Goal: Task Accomplishment & Management: Complete application form

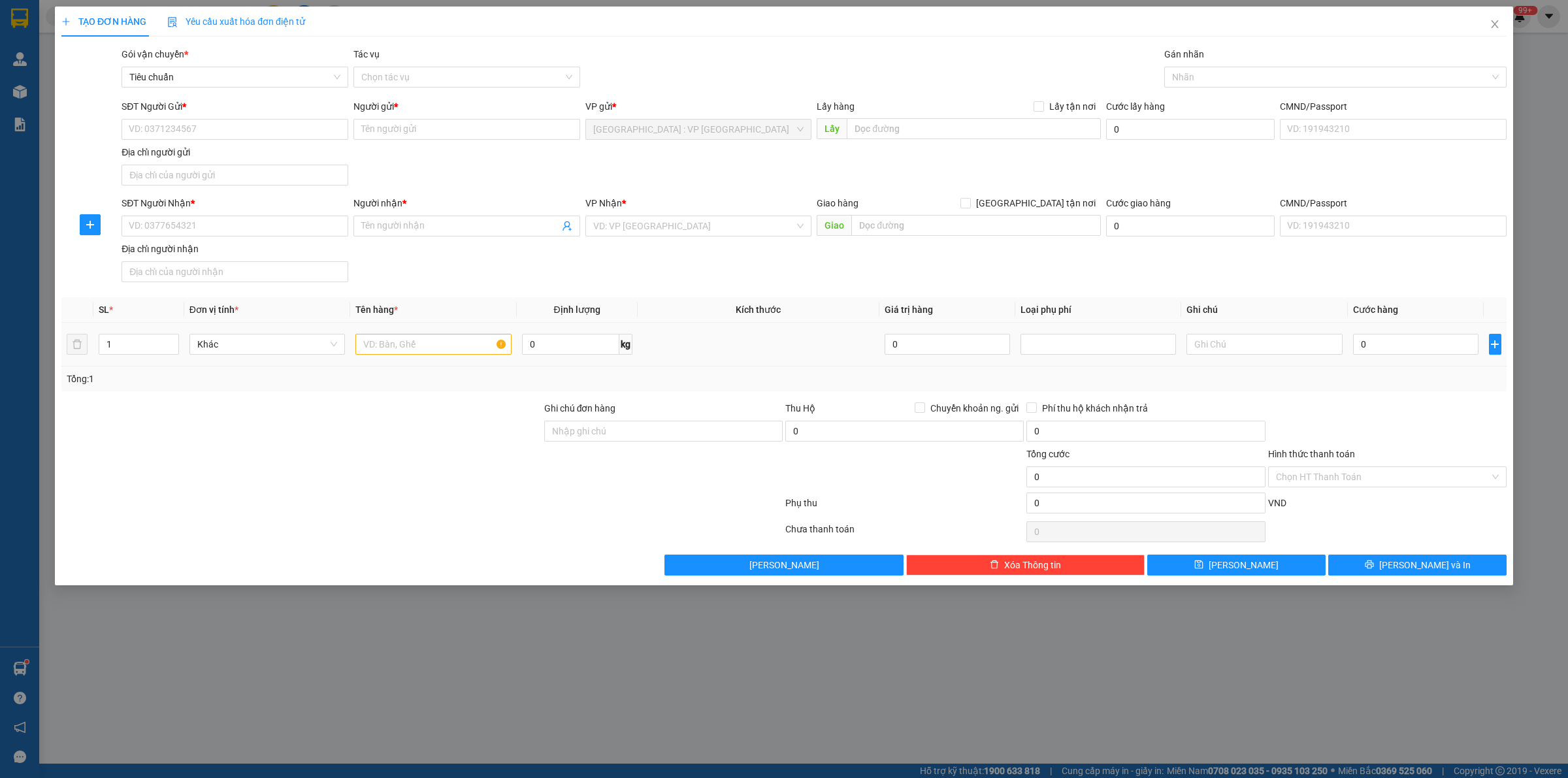
click at [417, 334] on div at bounding box center [433, 345] width 155 height 27
click at [420, 354] on input "text" at bounding box center [433, 344] width 155 height 21
type input "13 thùng giấy"
click at [153, 347] on input "1" at bounding box center [138, 344] width 79 height 20
type input "13"
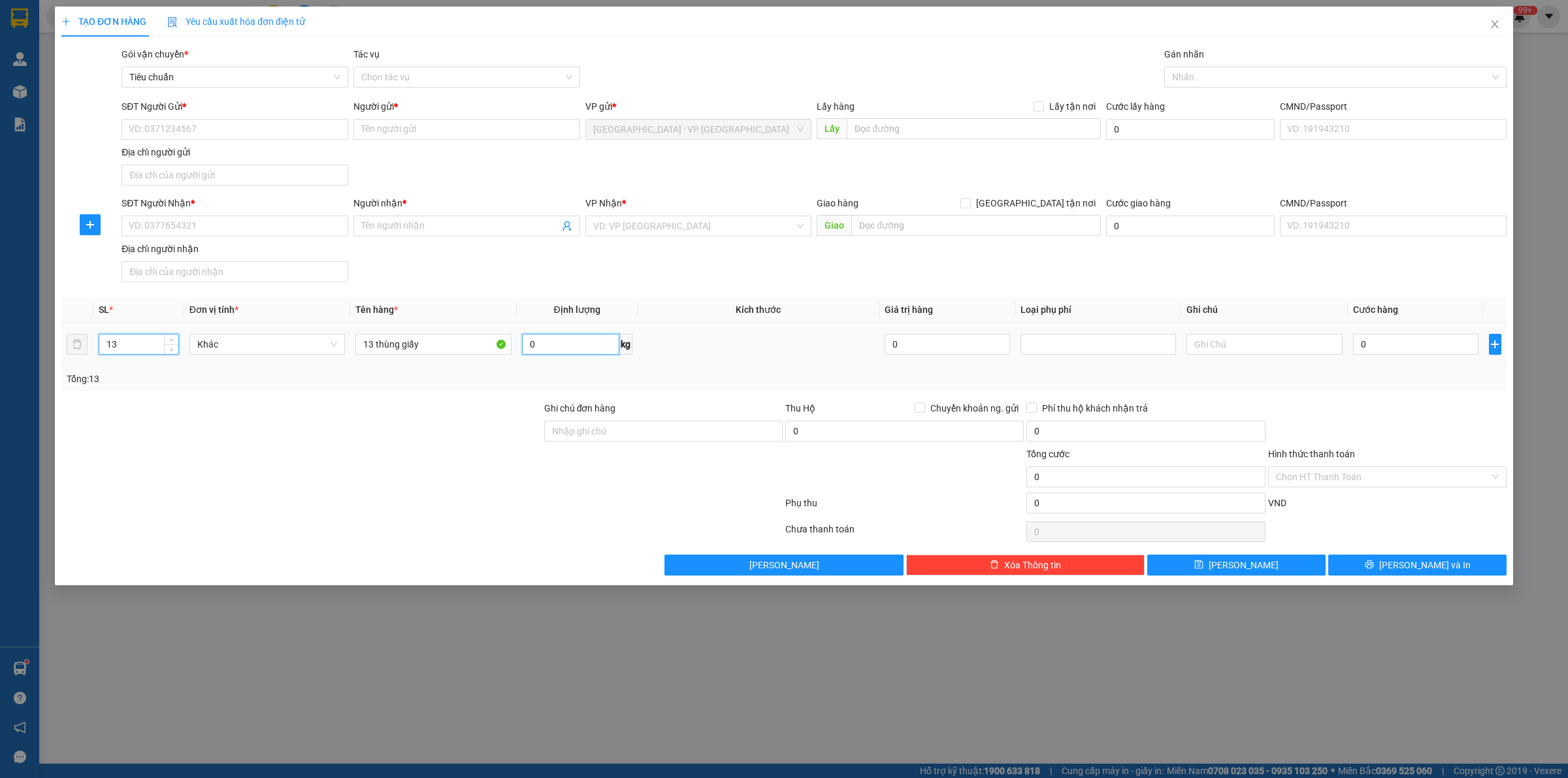
click at [561, 351] on input "0" at bounding box center [570, 344] width 98 height 21
type input "110"
click at [192, 132] on input "SĐT Người Gửi *" at bounding box center [234, 129] width 226 height 21
click at [259, 125] on input "SĐT Người Gửi *" at bounding box center [234, 129] width 226 height 21
type input "0948707866"
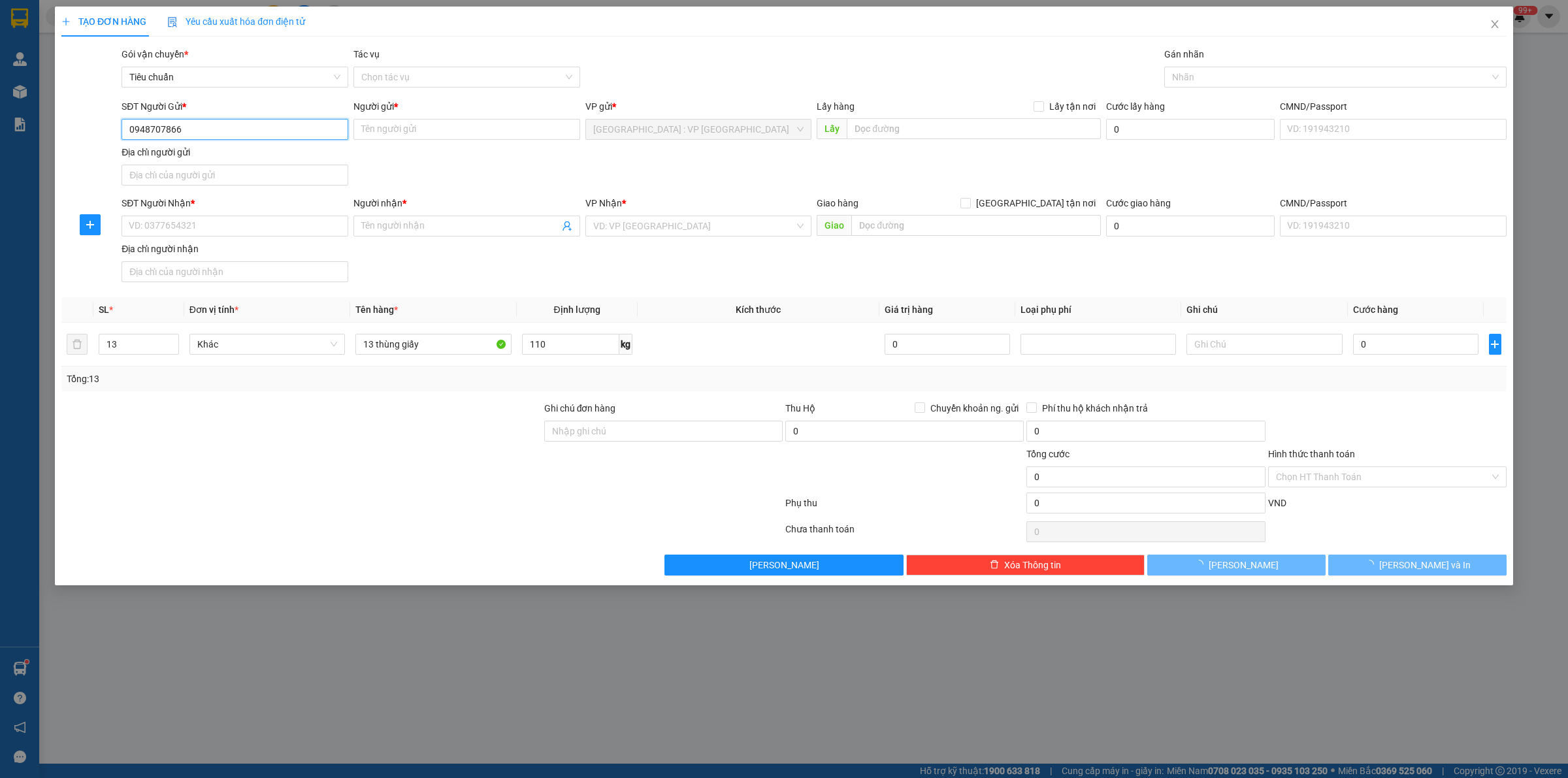
click at [209, 129] on input "0948707866" at bounding box center [234, 129] width 226 height 21
click at [209, 153] on div "0948707866 - Anh Tú ( DP [PERSON_NAME] )" at bounding box center [235, 155] width 211 height 14
type input "Anh Tú ( DP [PERSON_NAME] )"
type input "0948707866"
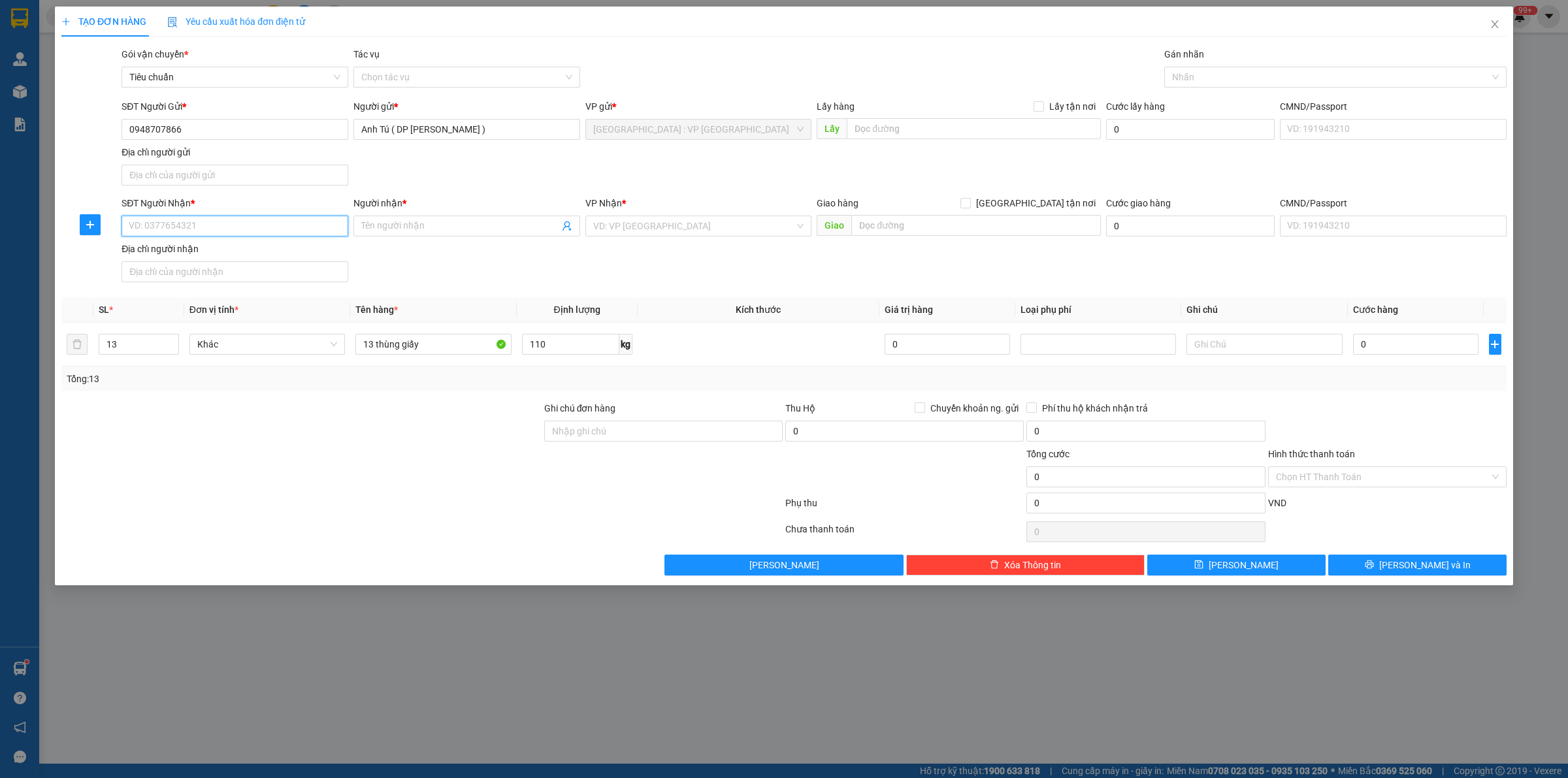
click at [226, 226] on input "SĐT Người Nhận *" at bounding box center [234, 226] width 226 height 21
type input "0917527765"
click at [273, 254] on div "0917527765 - A BÌNH" at bounding box center [235, 253] width 211 height 14
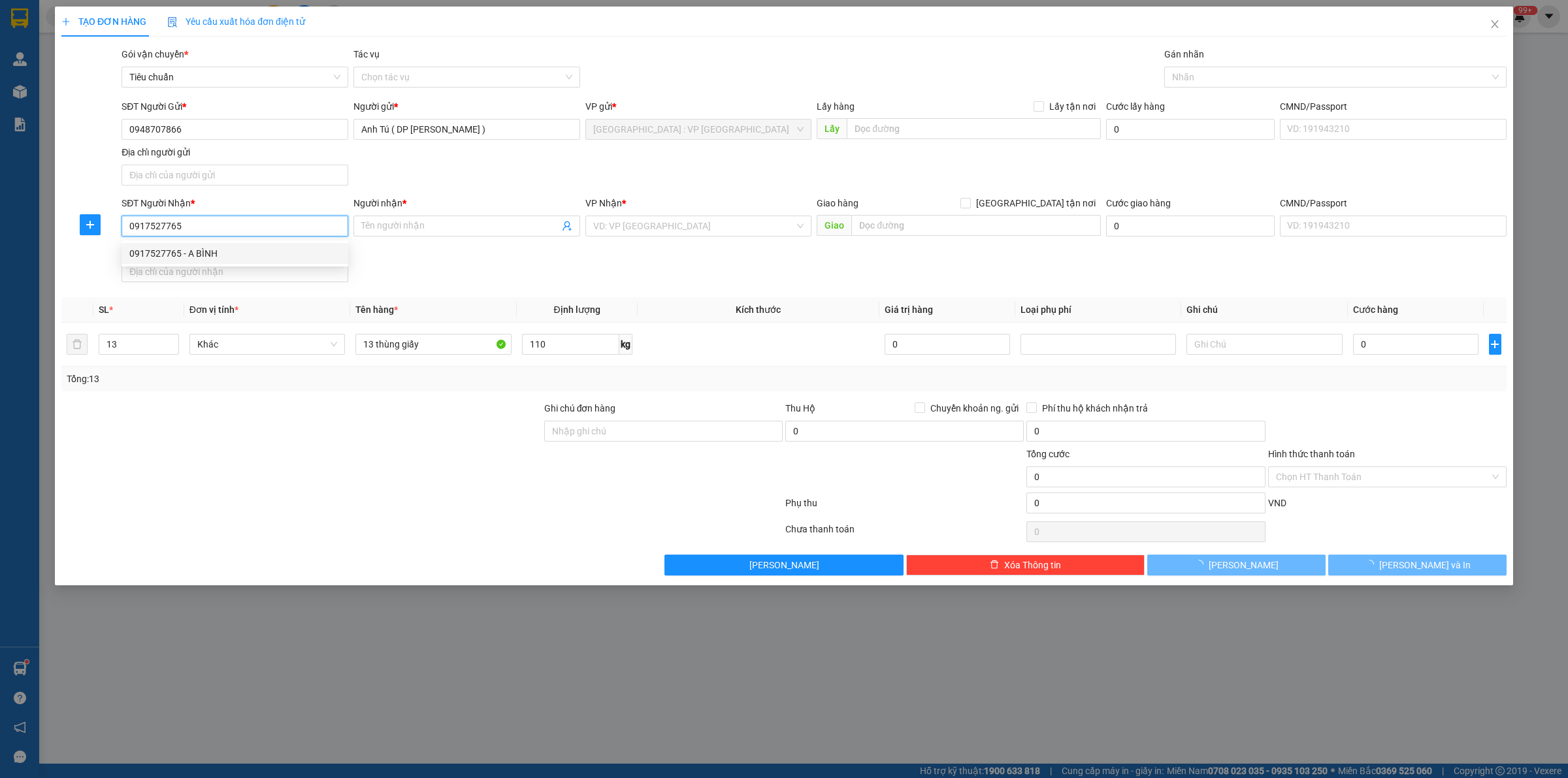
type input "A BÌNH"
checkbox input "true"
type input "4 [PERSON_NAME], [GEOGRAPHIC_DATA], [GEOGRAPHIC_DATA], [GEOGRAPHIC_DATA]"
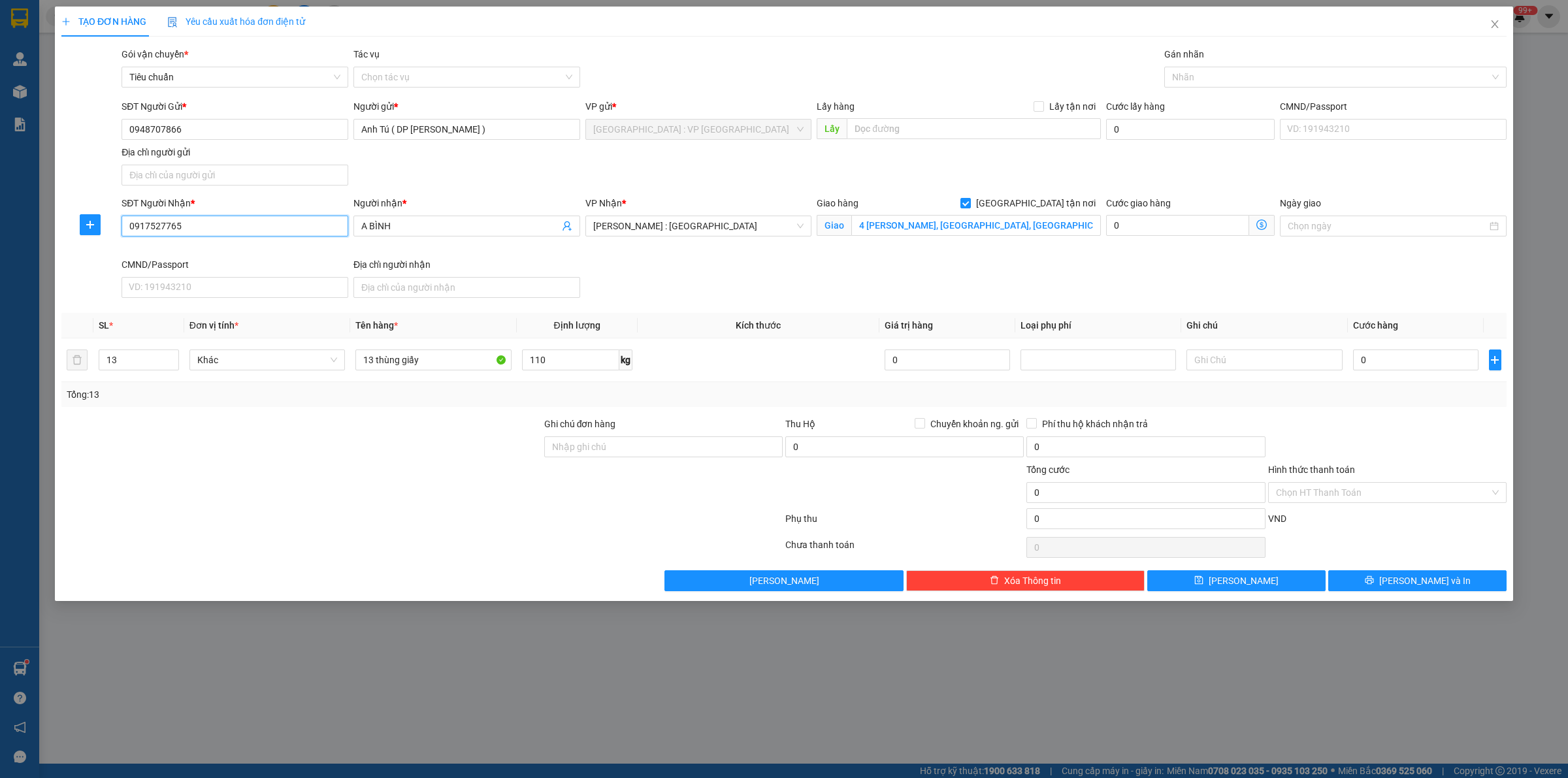
type input "0917527765"
click at [797, 262] on div "SĐT Người Nhận * 0917527765 0917527765 Người nhận * A BÌNH VP Nhận * [GEOGRAPHI…" at bounding box center [813, 249] width 1390 height 107
click at [408, 425] on div at bounding box center [301, 440] width 483 height 45
click at [1425, 353] on input "0" at bounding box center [1415, 360] width 125 height 21
type input "7"
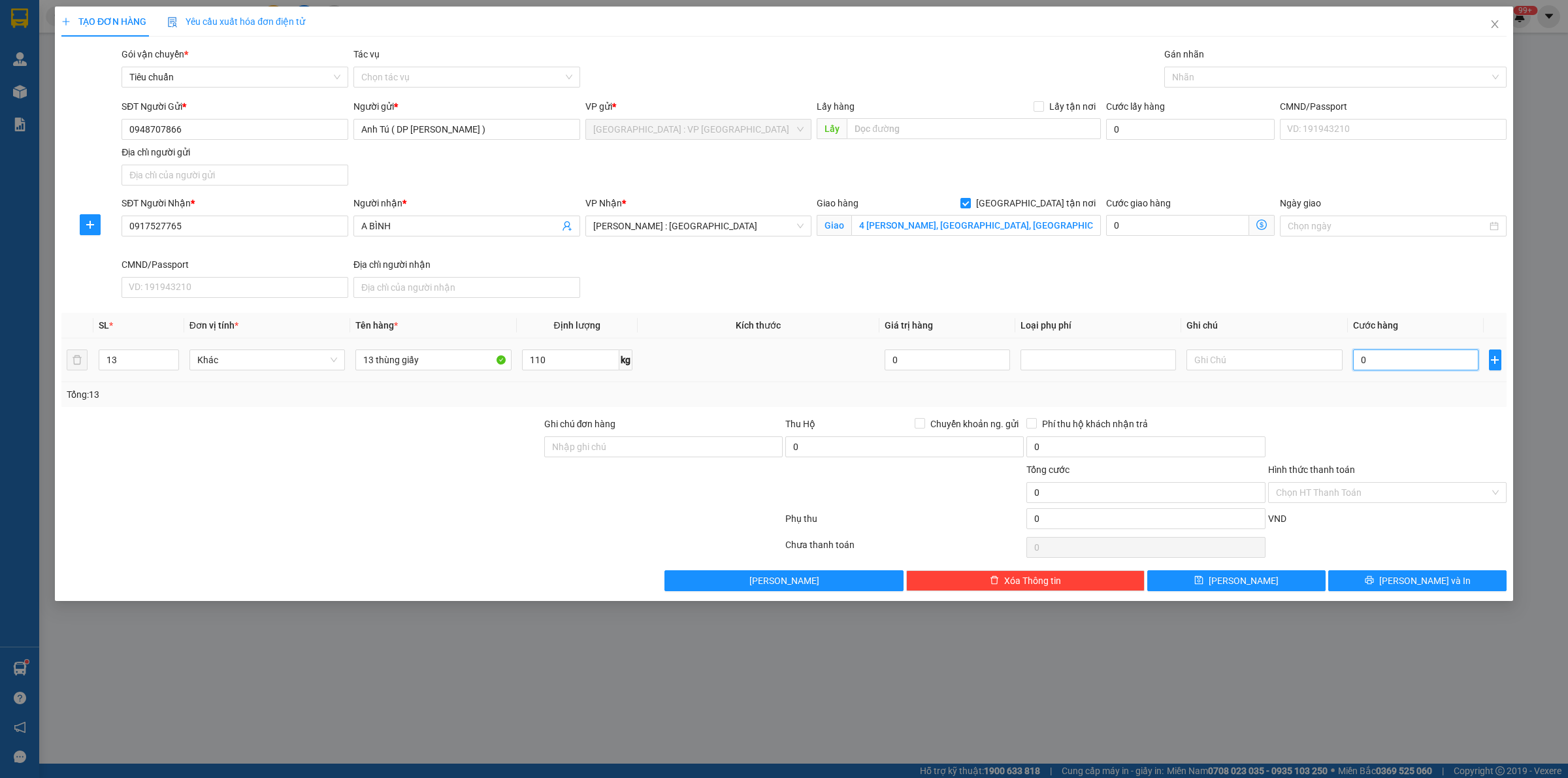
type input "7"
type input "70"
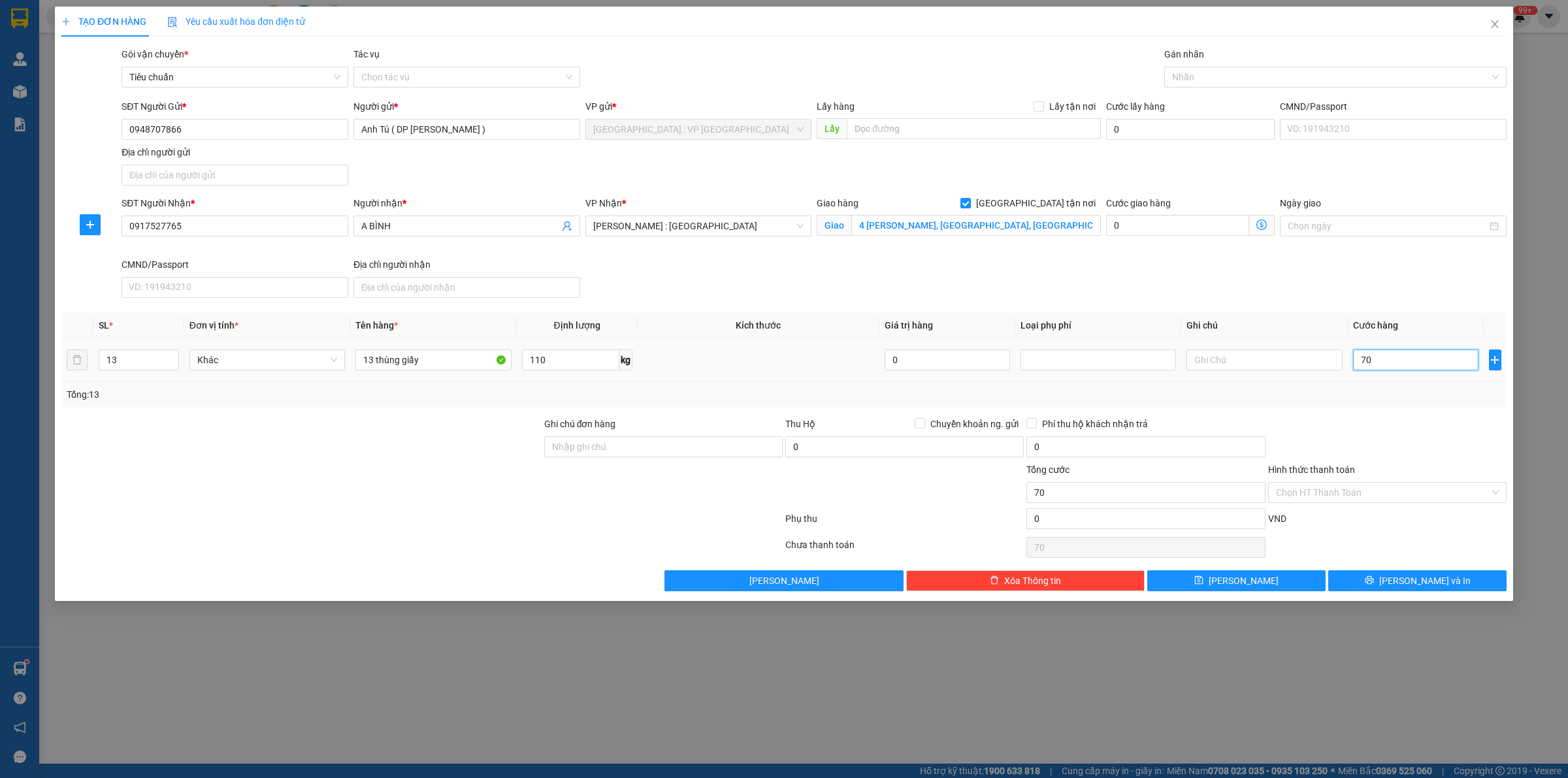
type input "700"
type input "7.000"
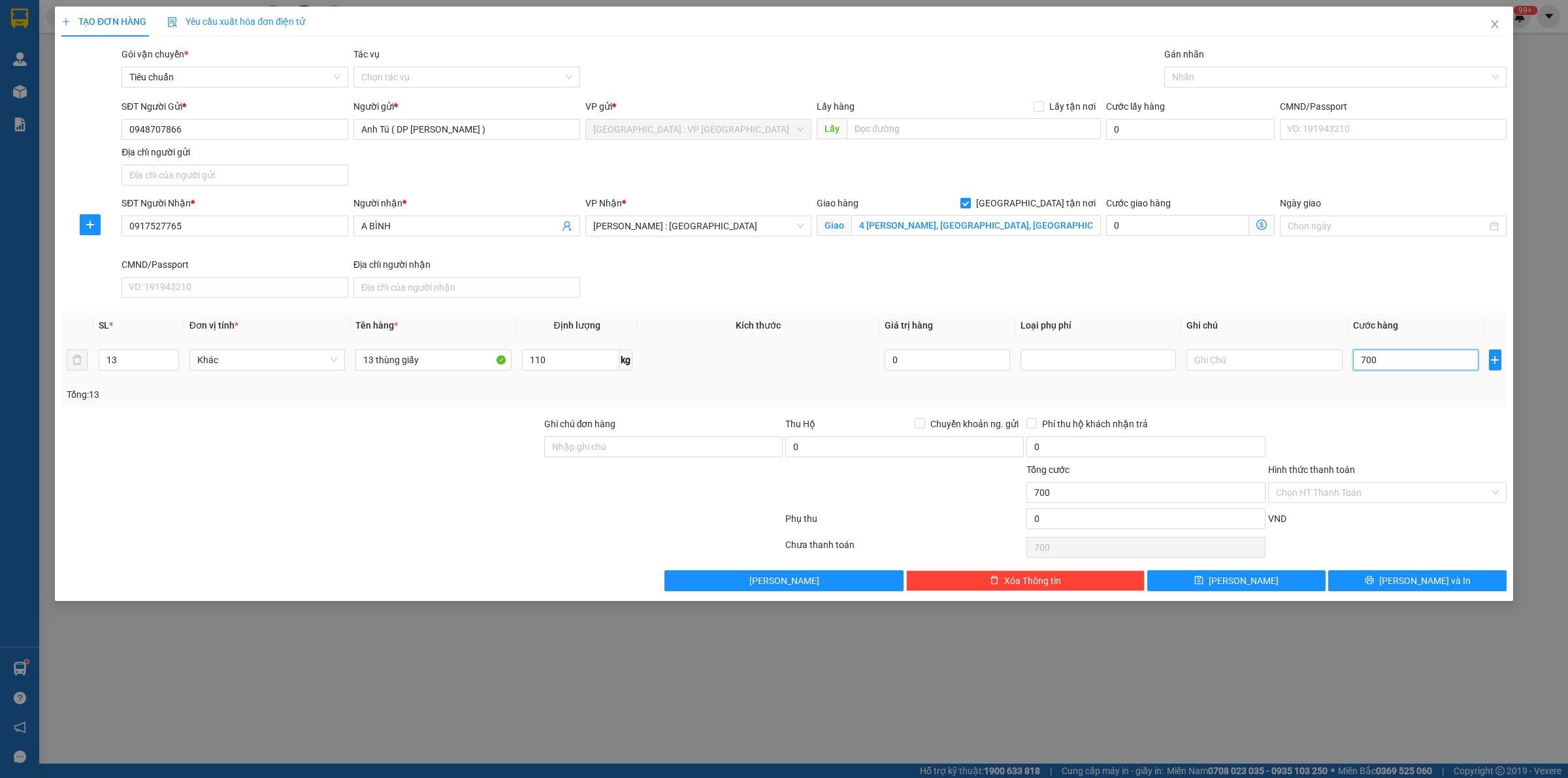
type input "7.000"
type input "70.000"
type input "700.000"
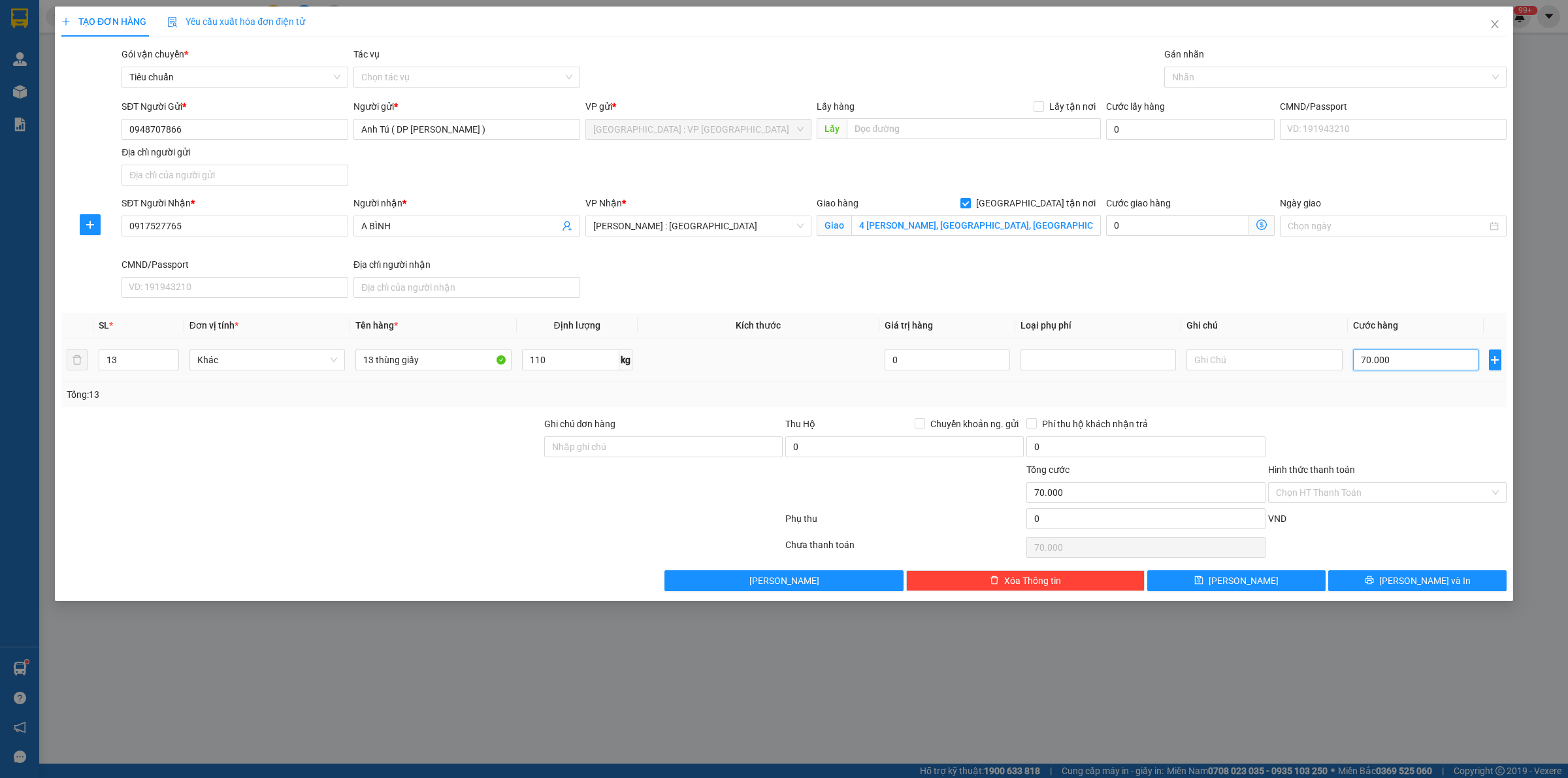
type input "700.000"
click at [1343, 283] on div "SĐT Người Nhận * 0917527765 Người nhận * A BÌNH VP Nhận * [GEOGRAPHIC_DATA] : […" at bounding box center [813, 249] width 1390 height 107
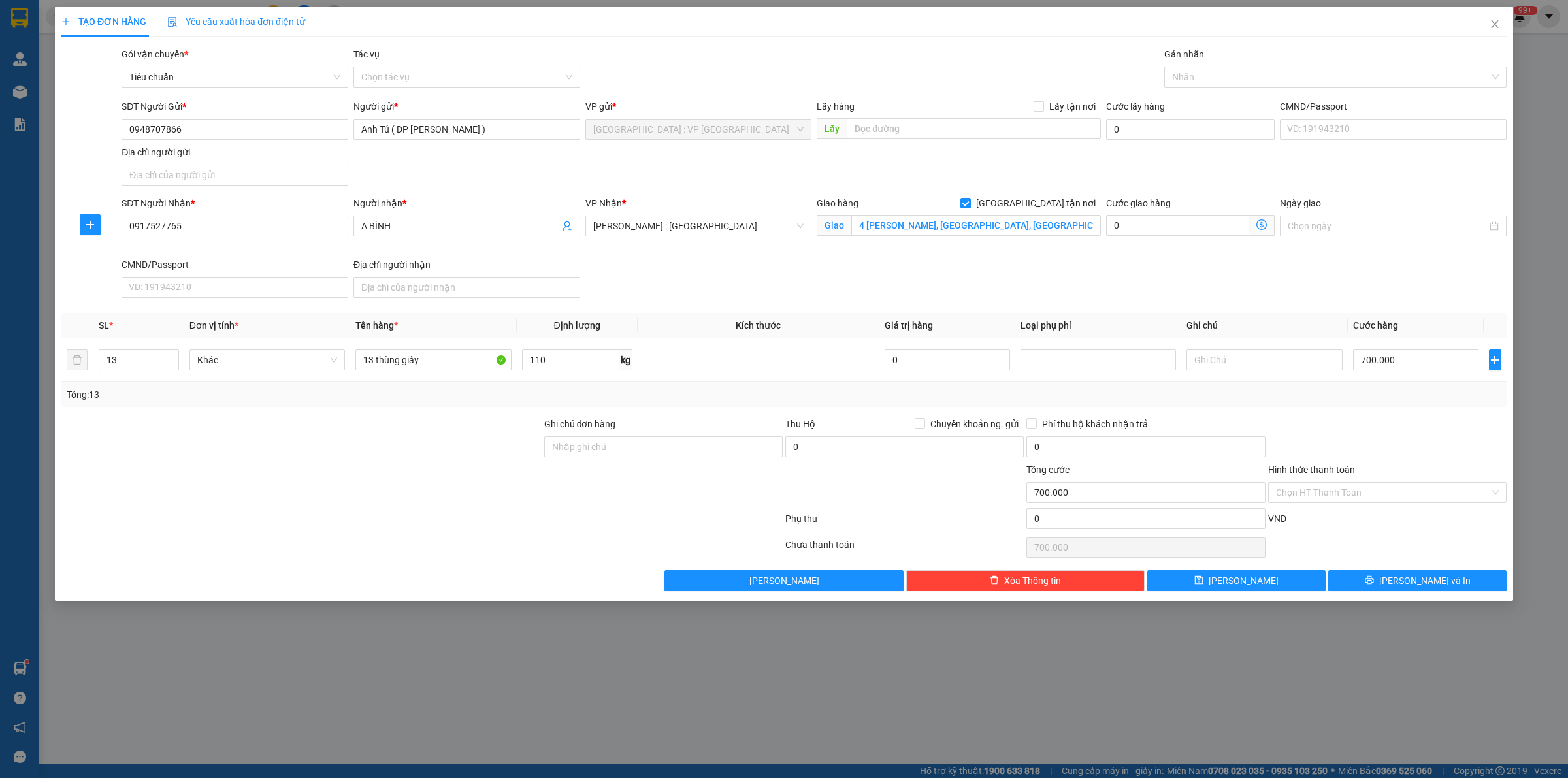
click at [1338, 286] on div "SĐT Người Nhận * 0917527765 Người nhận * A BÌNH VP Nhận * [GEOGRAPHIC_DATA] : […" at bounding box center [813, 249] width 1390 height 107
click at [1331, 292] on div "SĐT Người Nhận * 0917527765 Người nhận * A BÌNH VP Nhận * [GEOGRAPHIC_DATA] : […" at bounding box center [813, 249] width 1390 height 107
drag, startPoint x: 526, startPoint y: 551, endPoint x: 508, endPoint y: 611, distance: 62.6
click at [524, 552] on div at bounding box center [422, 548] width 724 height 27
click at [489, 469] on div at bounding box center [301, 485] width 483 height 45
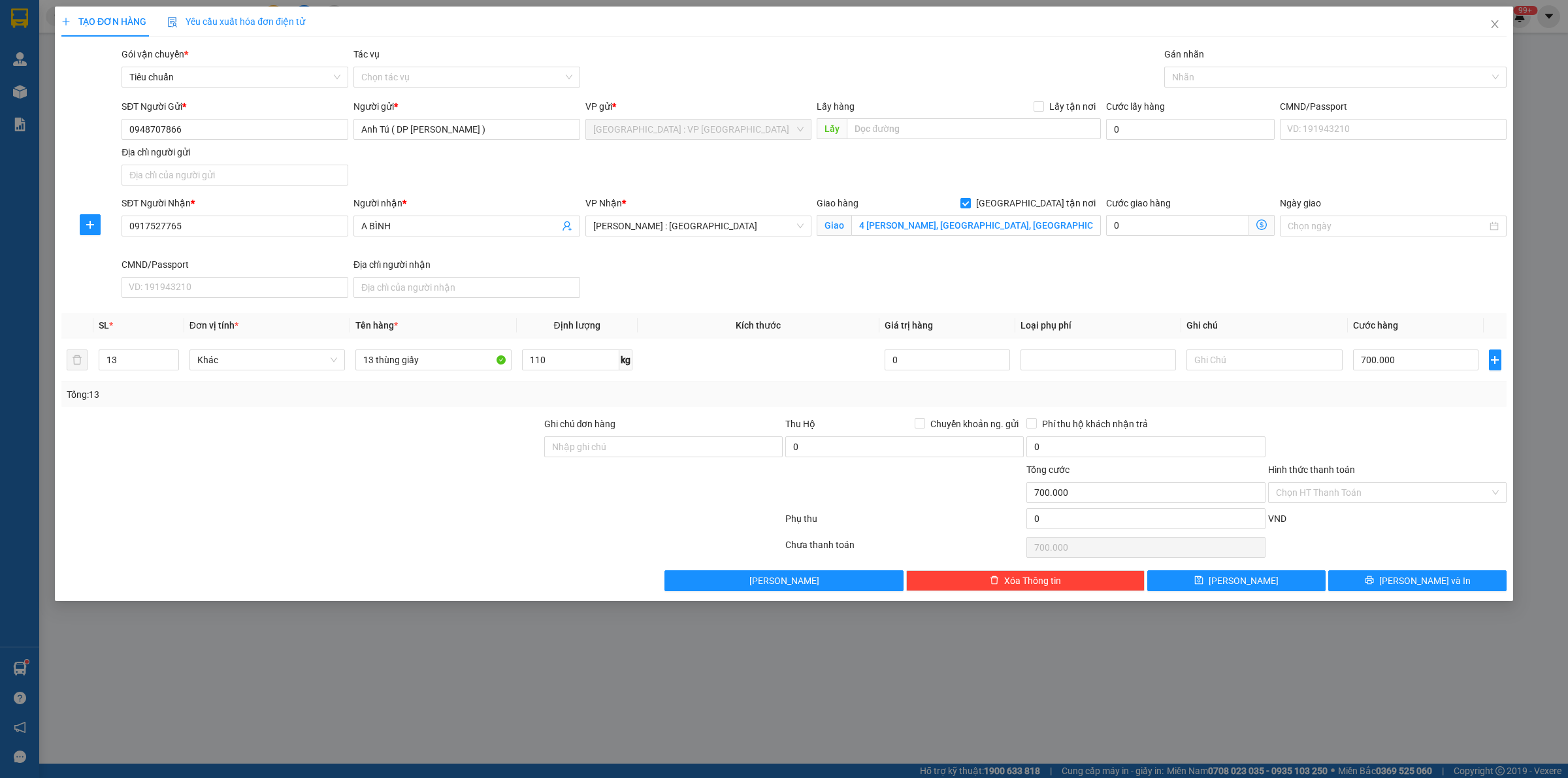
click at [1358, 410] on div "Transit Pickup Surcharge Ids Transit Deliver Surcharge Ids Transit Deliver Surc…" at bounding box center [784, 319] width 1445 height 544
click at [725, 366] on td at bounding box center [758, 360] width 242 height 44
click at [680, 363] on td at bounding box center [758, 360] width 242 height 44
click at [1235, 76] on div at bounding box center [1328, 77] width 323 height 16
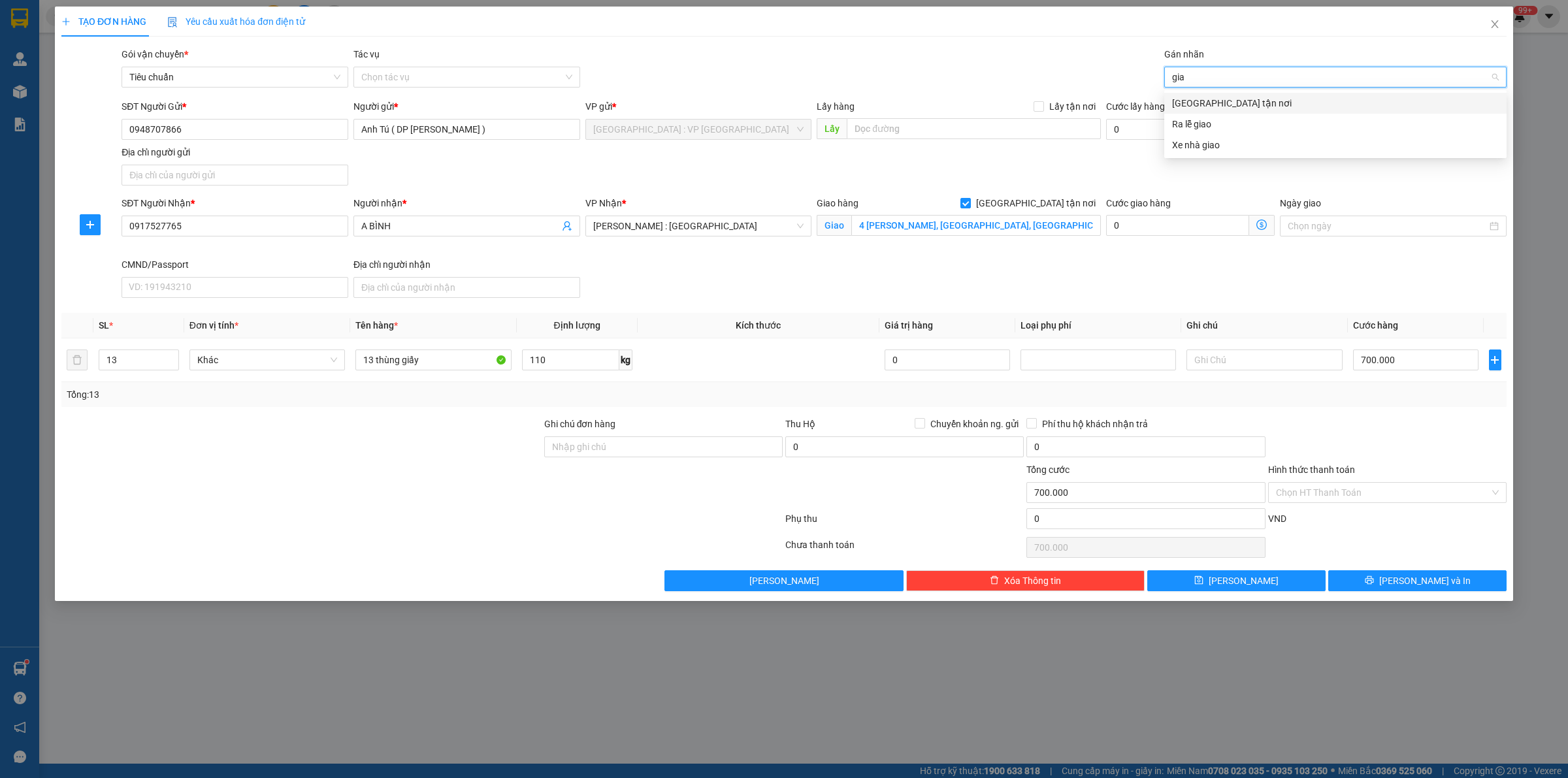
type input "giao"
click at [1235, 106] on div "[GEOGRAPHIC_DATA] tận nơi" at bounding box center [1335, 102] width 327 height 14
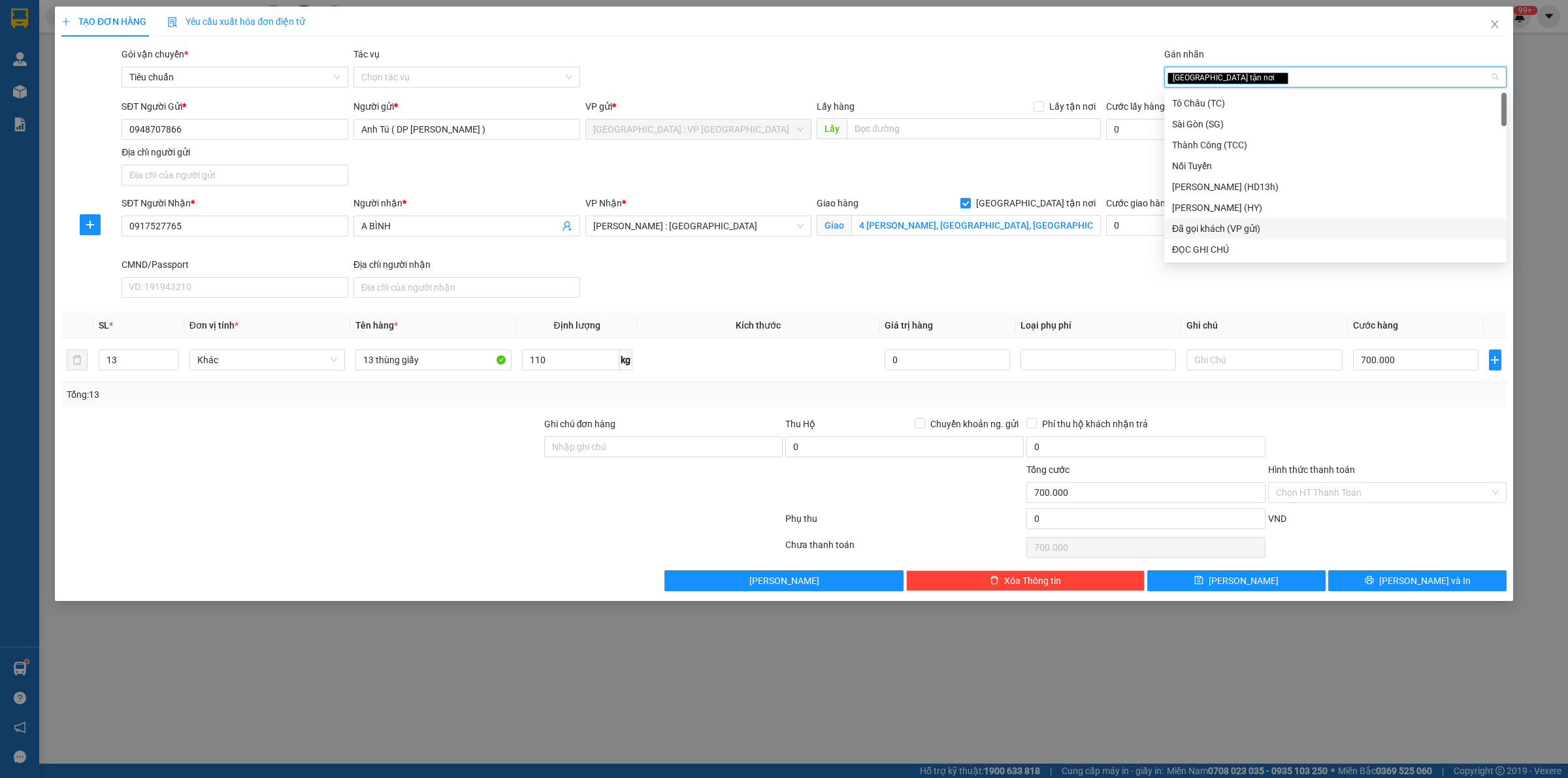
click at [931, 292] on div "SĐT Người Nhận * 0917527765 Người nhận * A BÌNH VP Nhận * [GEOGRAPHIC_DATA] : […" at bounding box center [813, 249] width 1390 height 107
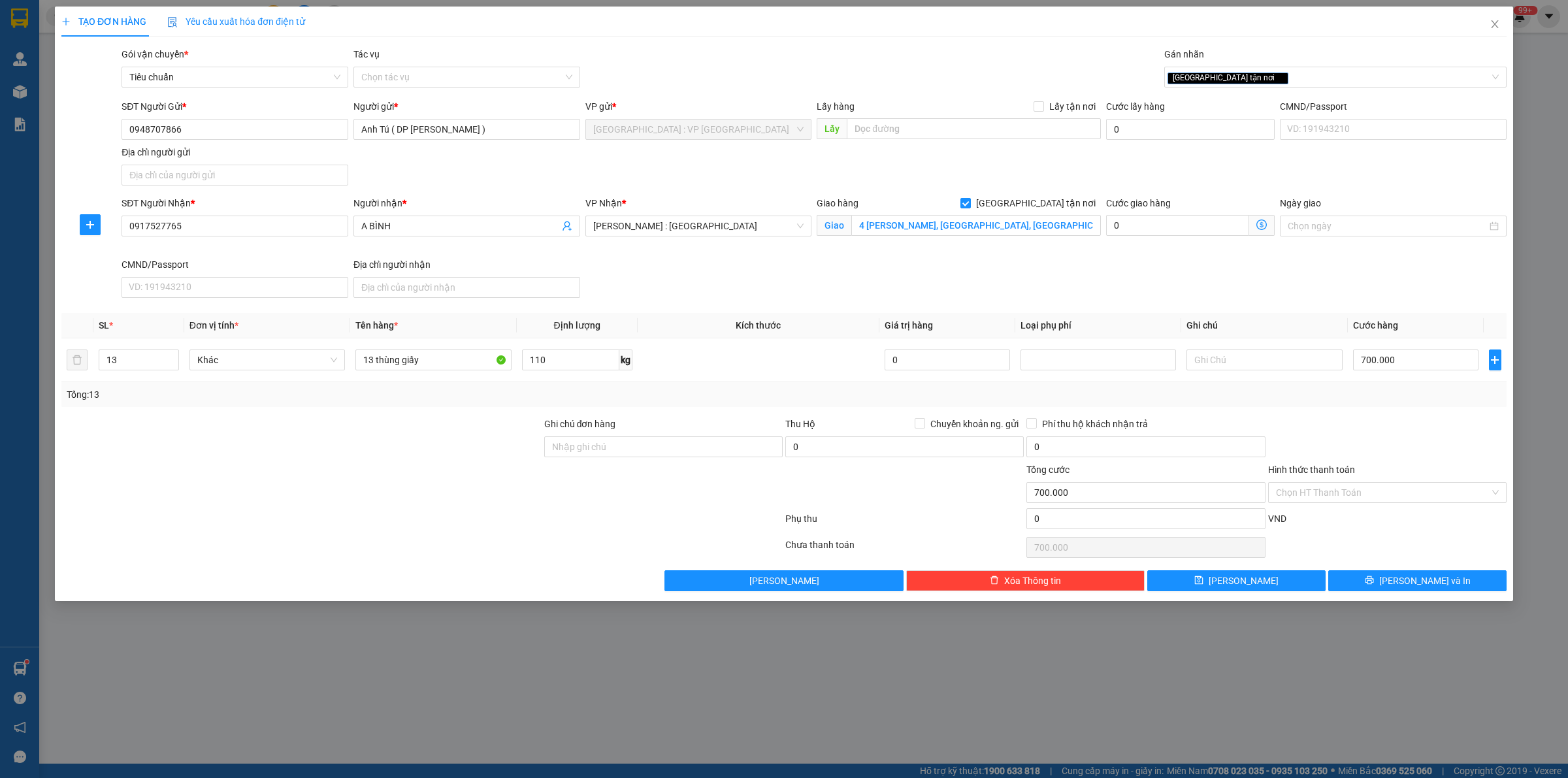
click at [890, 302] on div "SĐT Người Nhận * 0917527765 Người nhận * A BÌNH VP Nhận * [GEOGRAPHIC_DATA] : […" at bounding box center [813, 249] width 1390 height 107
click at [804, 318] on th "Kích thước" at bounding box center [758, 325] width 242 height 26
click at [1353, 428] on div at bounding box center [1387, 440] width 241 height 45
click at [1349, 461] on div at bounding box center [1387, 440] width 241 height 45
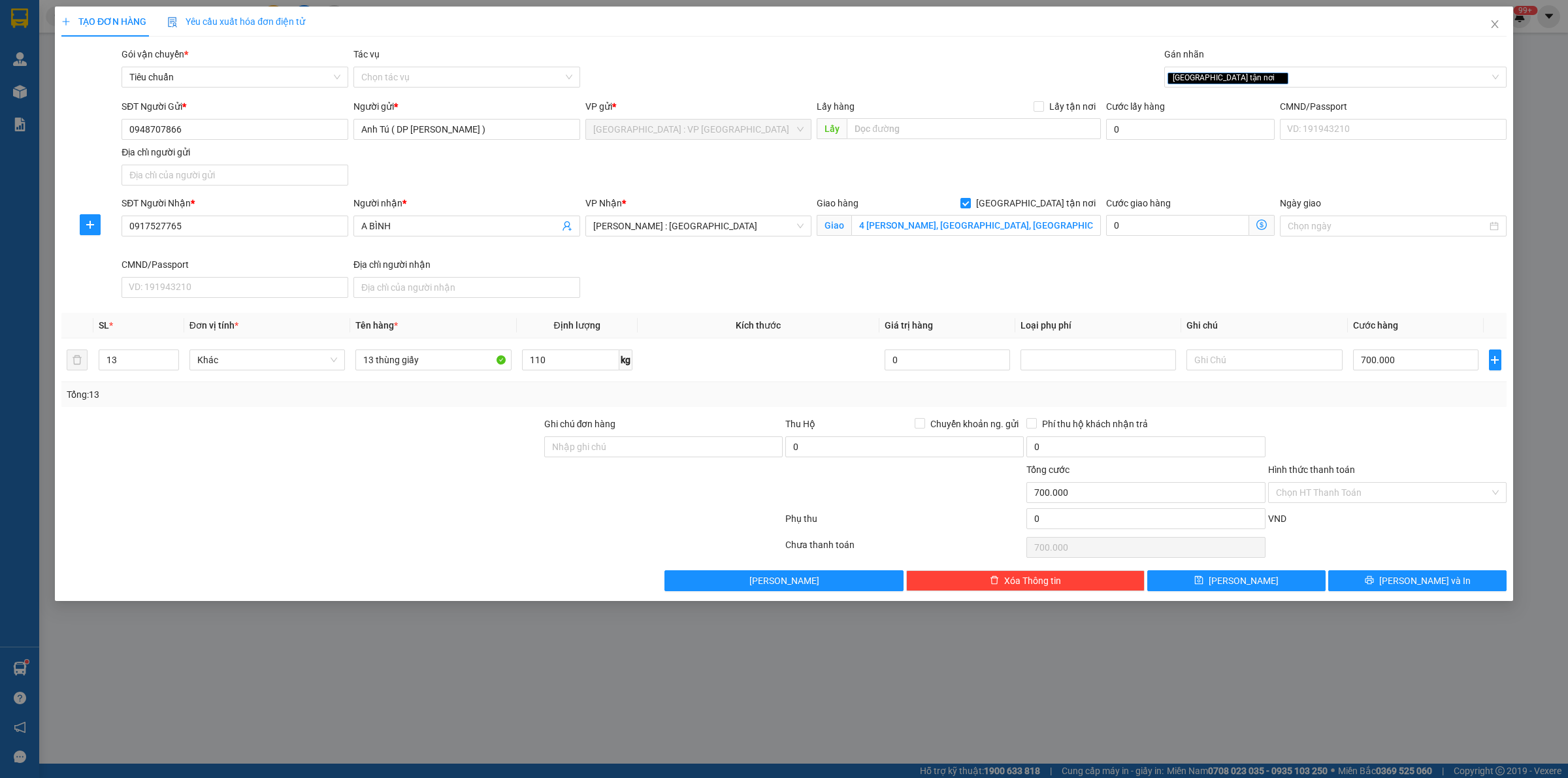
drag, startPoint x: 1334, startPoint y: 435, endPoint x: 1323, endPoint y: 475, distance: 41.5
click at [1334, 435] on div at bounding box center [1387, 440] width 241 height 45
click at [1352, 422] on div at bounding box center [1387, 440] width 241 height 45
click at [1330, 422] on div at bounding box center [1387, 440] width 241 height 45
click at [1325, 423] on div at bounding box center [1387, 440] width 241 height 45
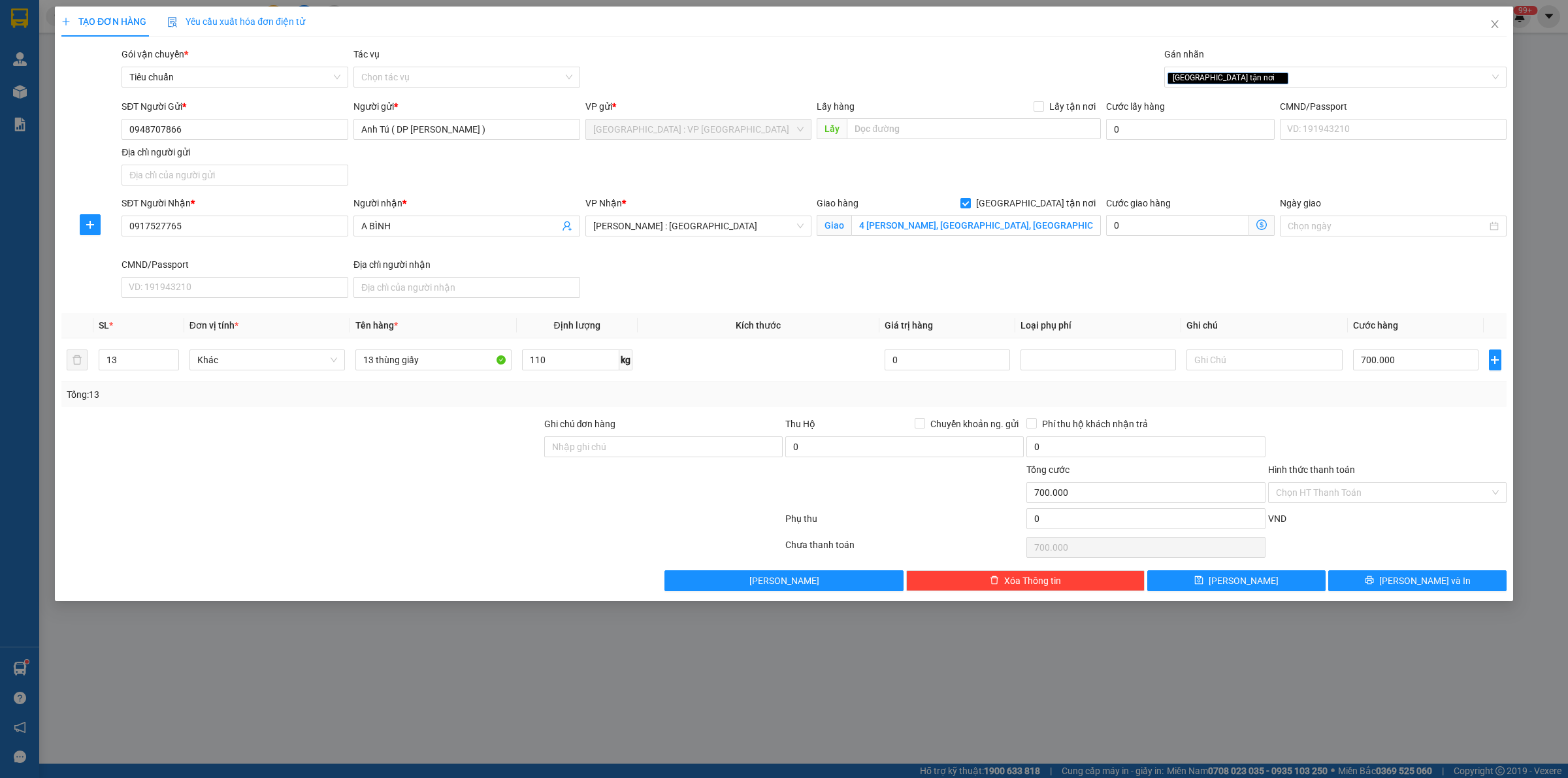
click at [1321, 424] on div at bounding box center [1387, 440] width 241 height 45
click at [1334, 416] on div "Transit Pickup Surcharge Ids Transit Deliver Surcharge Ids Transit Deliver Surc…" at bounding box center [784, 319] width 1445 height 544
click at [778, 298] on div "SĐT Người Nhận * 0917527765 Người nhận * A BÌNH VP Nhận * [GEOGRAPHIC_DATA] : […" at bounding box center [813, 249] width 1390 height 107
click at [1362, 492] on input "Hình thức thanh toán" at bounding box center [1382, 493] width 213 height 20
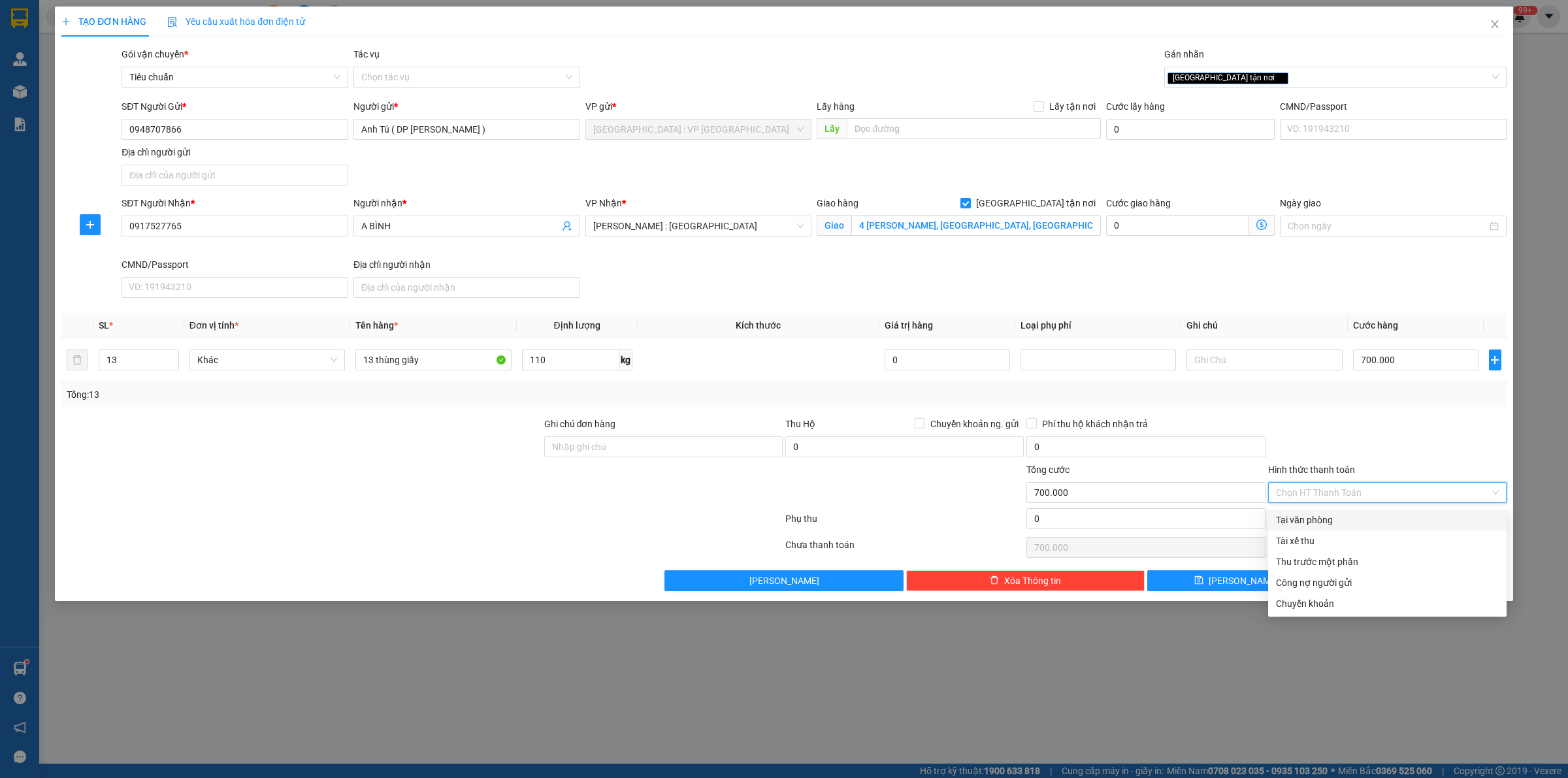
click at [1334, 521] on div "Tại văn phòng" at bounding box center [1387, 519] width 223 height 14
type input "0"
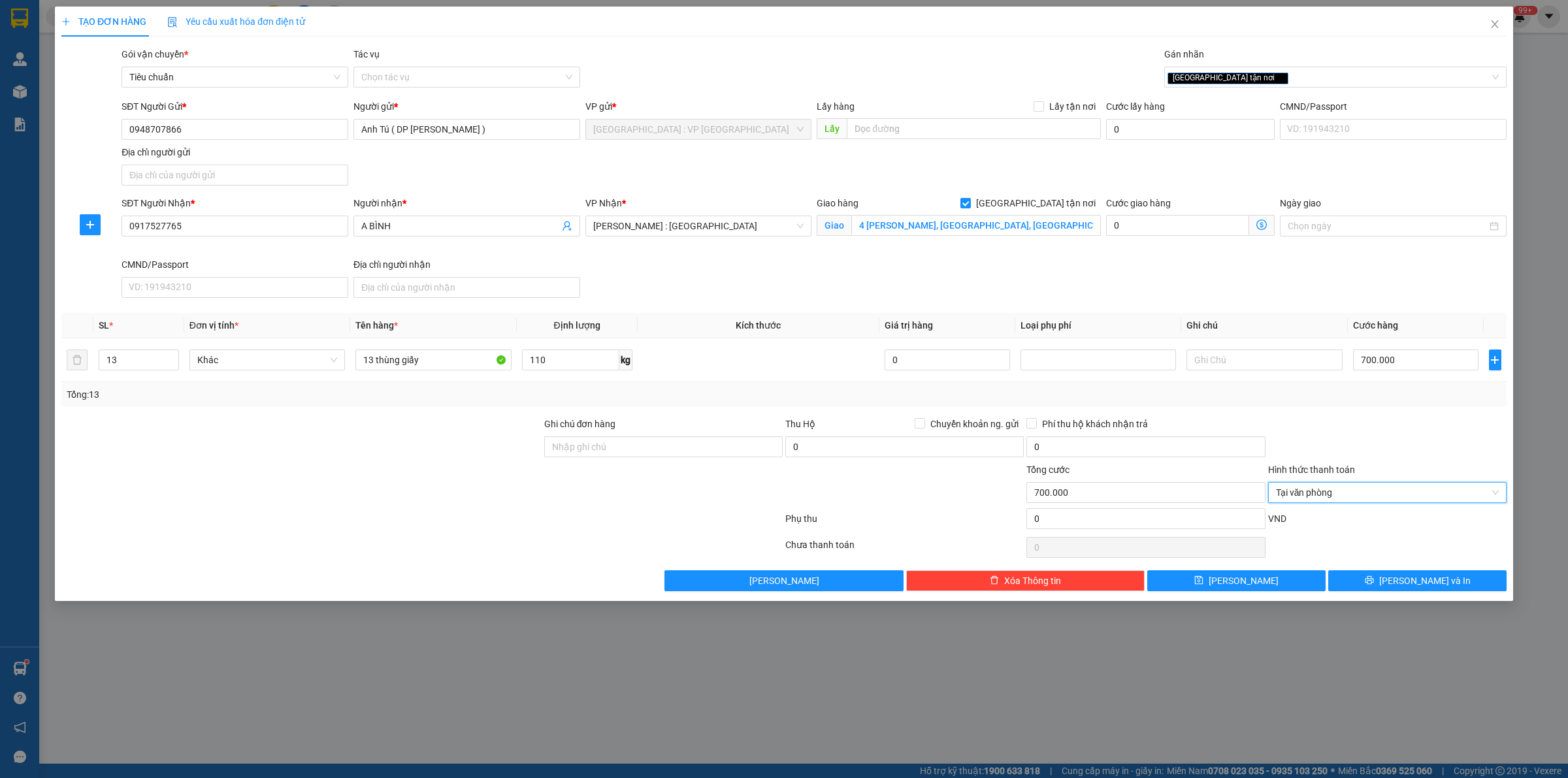
click at [1338, 442] on div at bounding box center [1387, 440] width 241 height 45
drag, startPoint x: 1347, startPoint y: 579, endPoint x: 1350, endPoint y: 530, distance: 49.1
click at [1350, 530] on div "Transit Pickup Surcharge Ids Transit Deliver Surcharge Ids Transit Deliver Surc…" at bounding box center [784, 319] width 1445 height 544
click at [1350, 530] on div "VND" at bounding box center [1387, 523] width 241 height 23
click at [1347, 437] on div at bounding box center [1387, 440] width 241 height 45
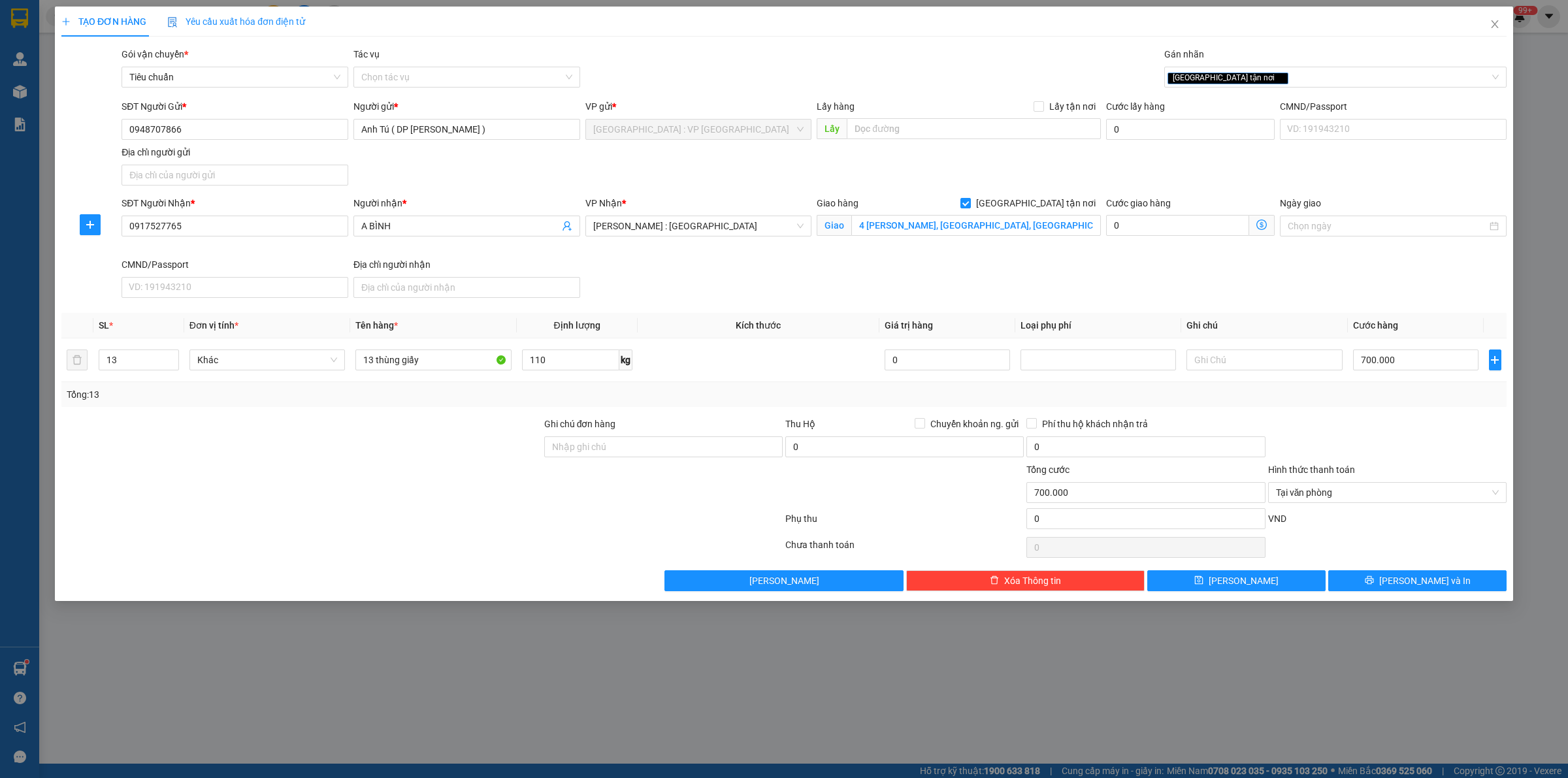
click at [1354, 419] on div at bounding box center [1387, 440] width 241 height 45
click at [1352, 417] on div at bounding box center [1387, 440] width 241 height 45
click at [1374, 395] on div "Tổng: 13" at bounding box center [784, 394] width 1434 height 14
click at [1366, 432] on div at bounding box center [1387, 440] width 241 height 45
click at [1356, 578] on button "[PERSON_NAME] và In" at bounding box center [1417, 581] width 178 height 21
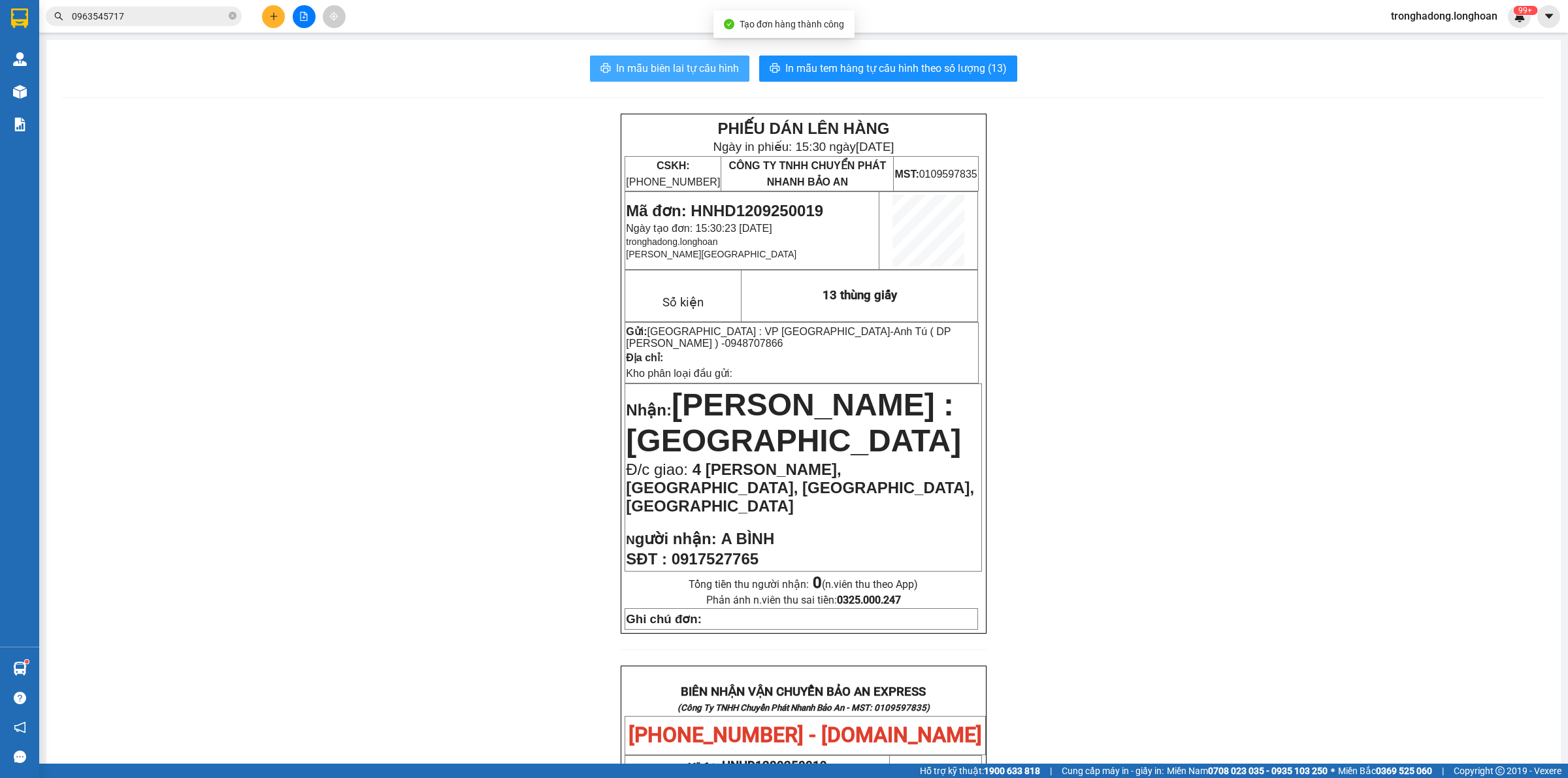
click at [661, 73] on span "In mẫu biên lai tự cấu hình" at bounding box center [677, 67] width 123 height 16
click at [285, 13] on div at bounding box center [303, 17] width 98 height 23
click at [281, 13] on button at bounding box center [273, 17] width 23 height 23
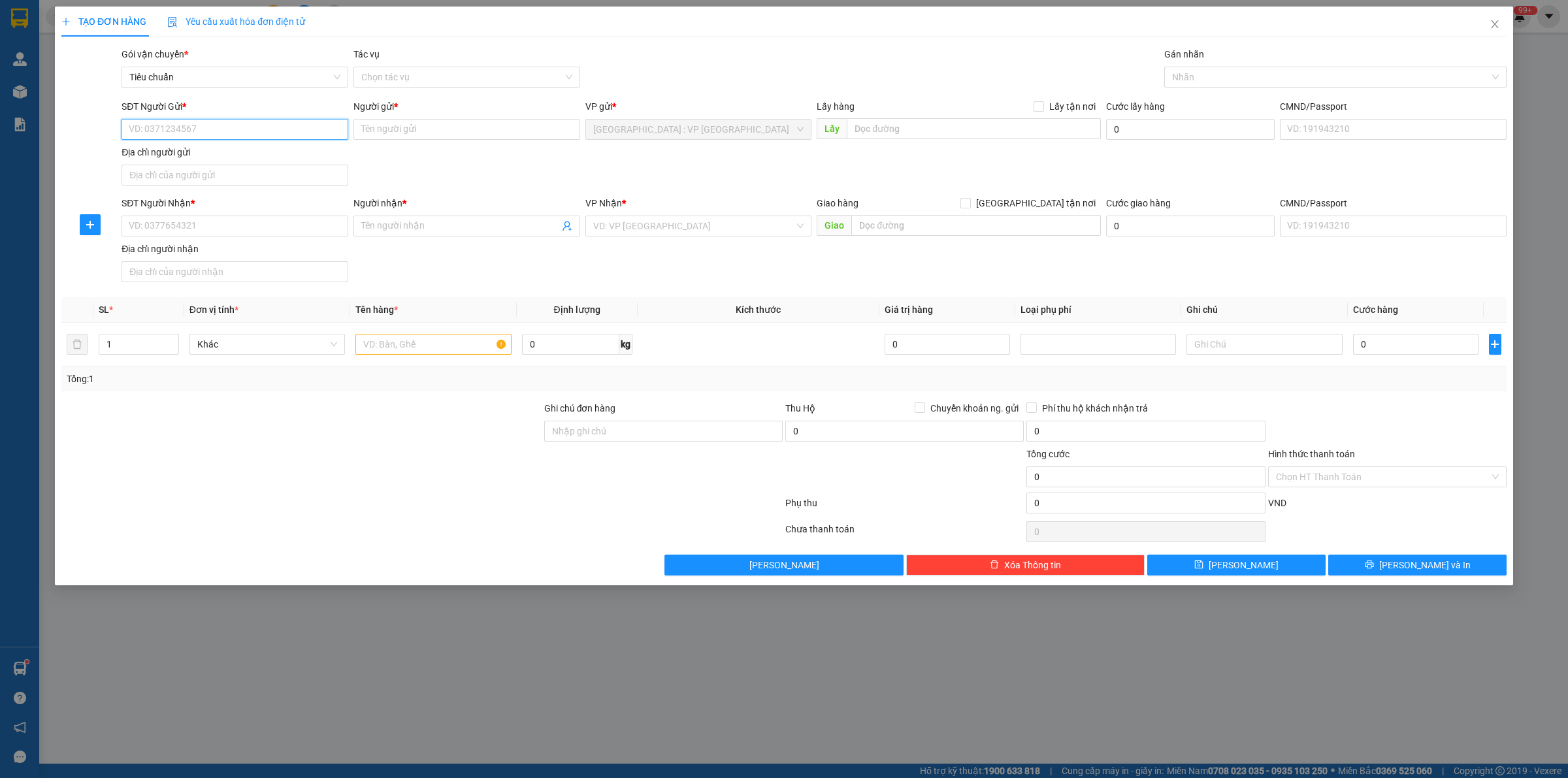
click at [230, 127] on input "SĐT Người Gửi *" at bounding box center [234, 129] width 226 height 21
type input "0367537735"
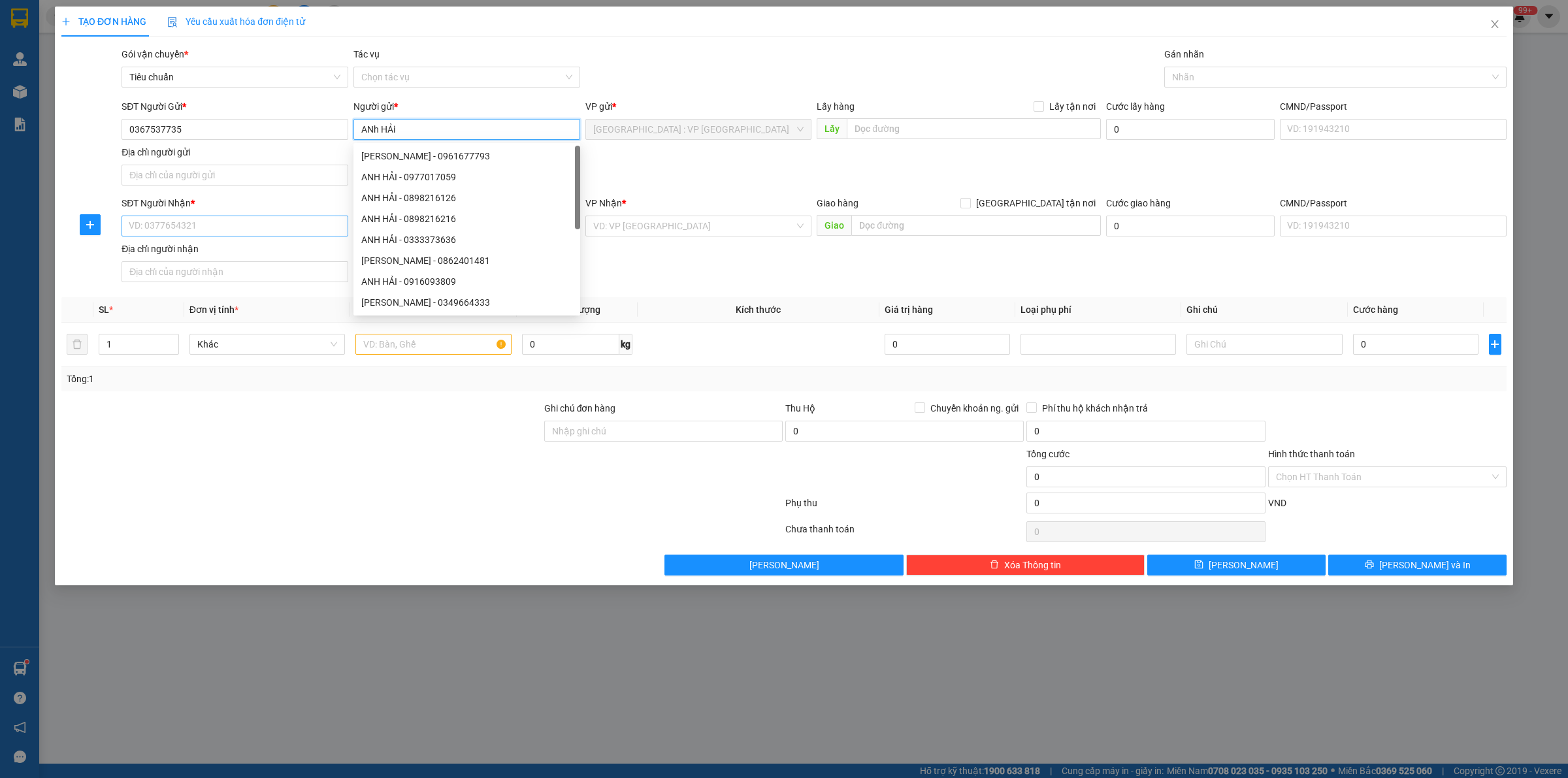
type input "ANh HẢi"
click at [175, 226] on input "SĐT Người Nhận *" at bounding box center [234, 226] width 226 height 21
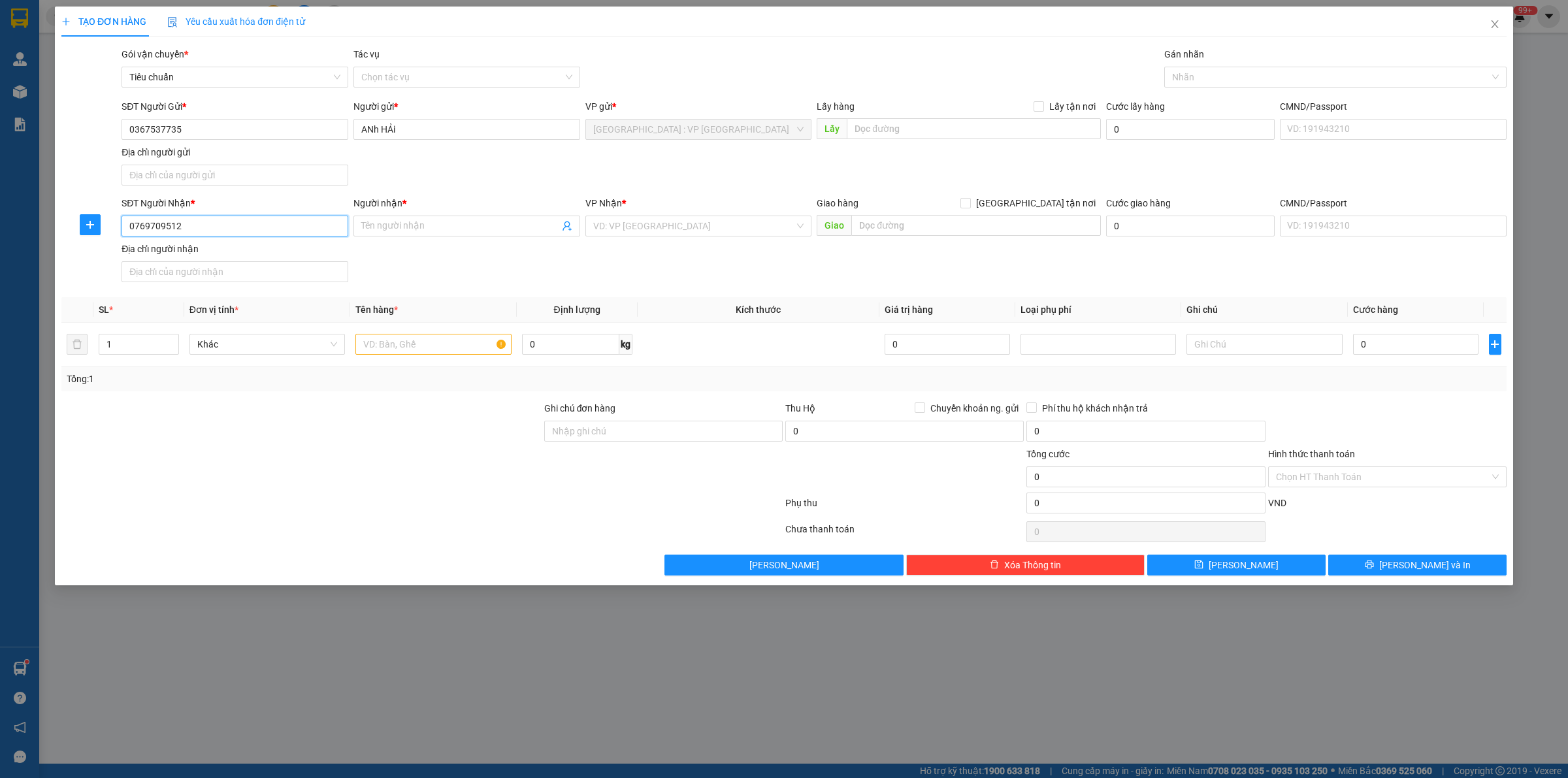
type input "0769709512"
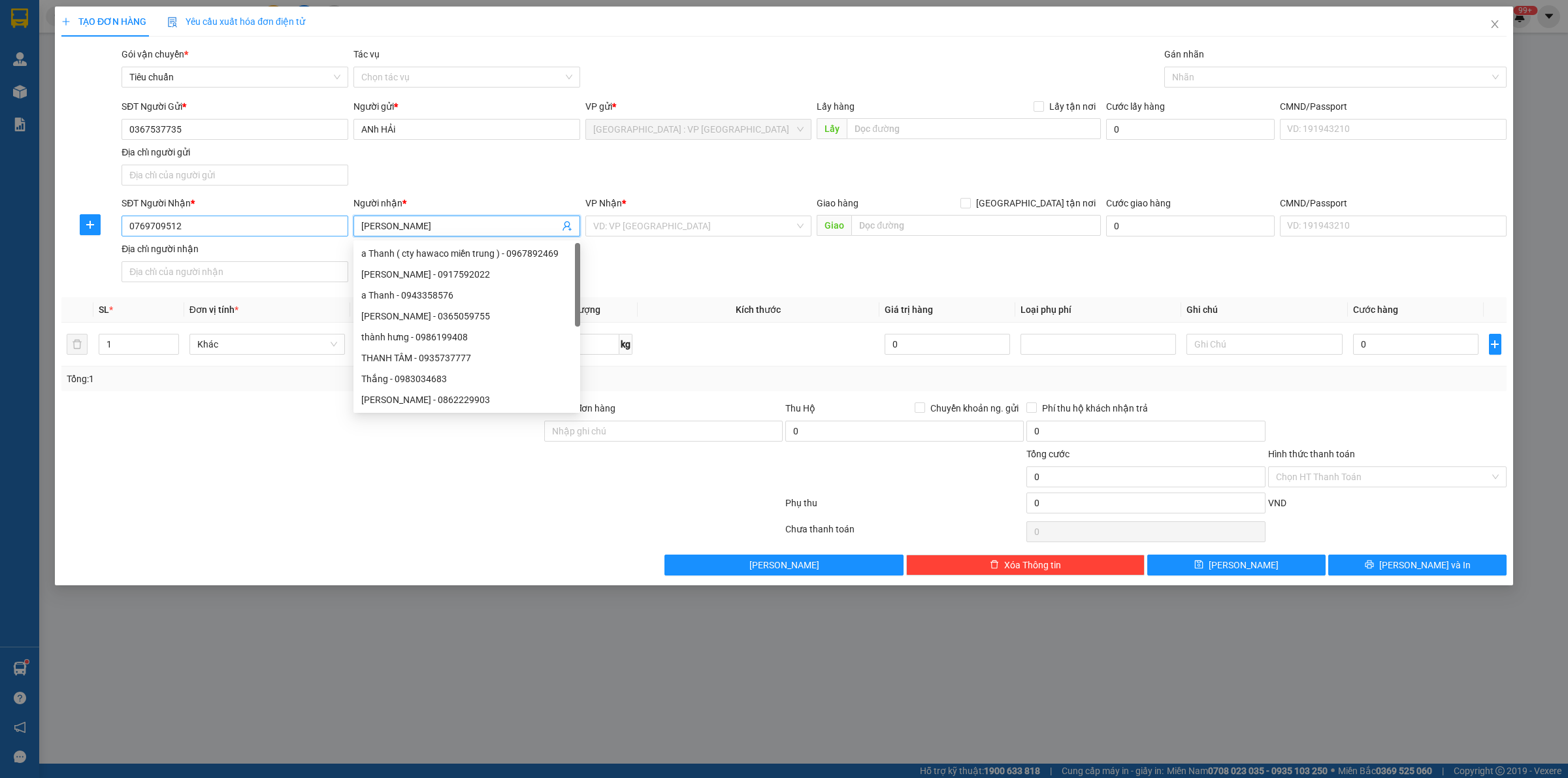
type input "[PERSON_NAME]"
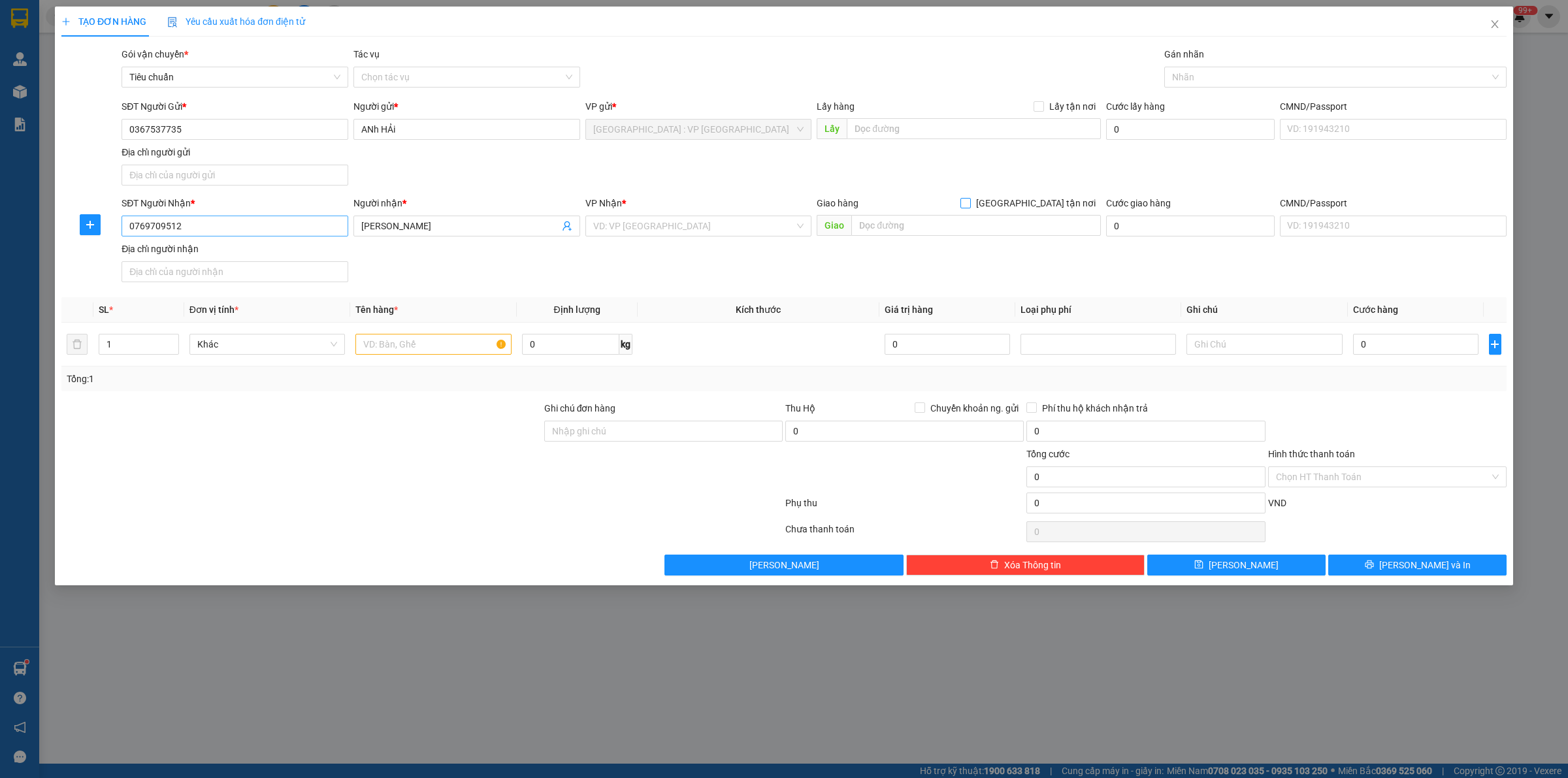
click at [961, 198] on input "[GEOGRAPHIC_DATA] tận nơi" at bounding box center [965, 203] width 9 height 9
checkbox input "true"
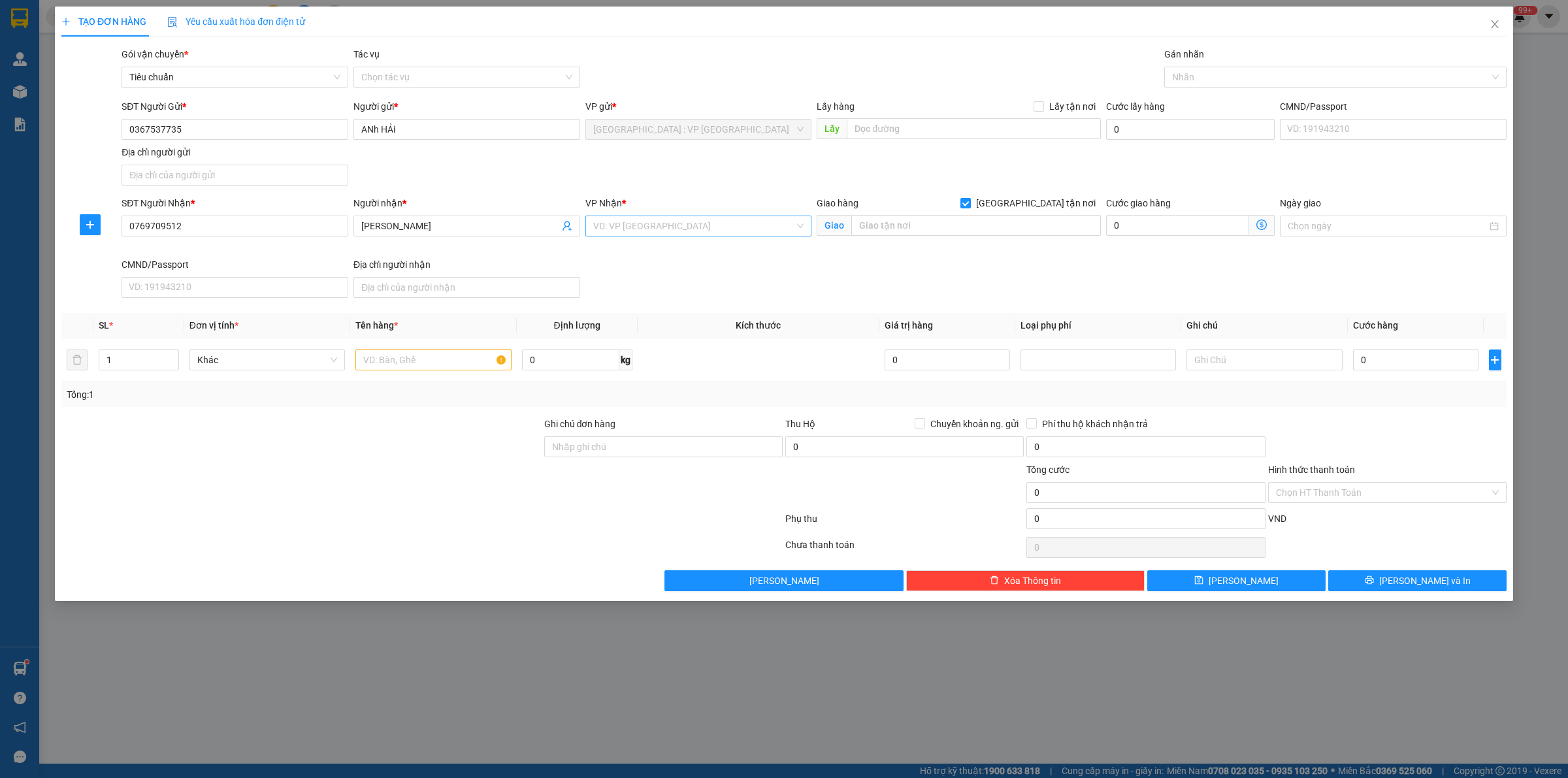
click at [671, 221] on input "search" at bounding box center [694, 226] width 202 height 20
type input "12"
click at [681, 279] on div "[PERSON_NAME] : [GEOGRAPHIC_DATA]" at bounding box center [698, 273] width 211 height 14
click at [952, 235] on input "text" at bounding box center [975, 226] width 249 height 21
type input "a"
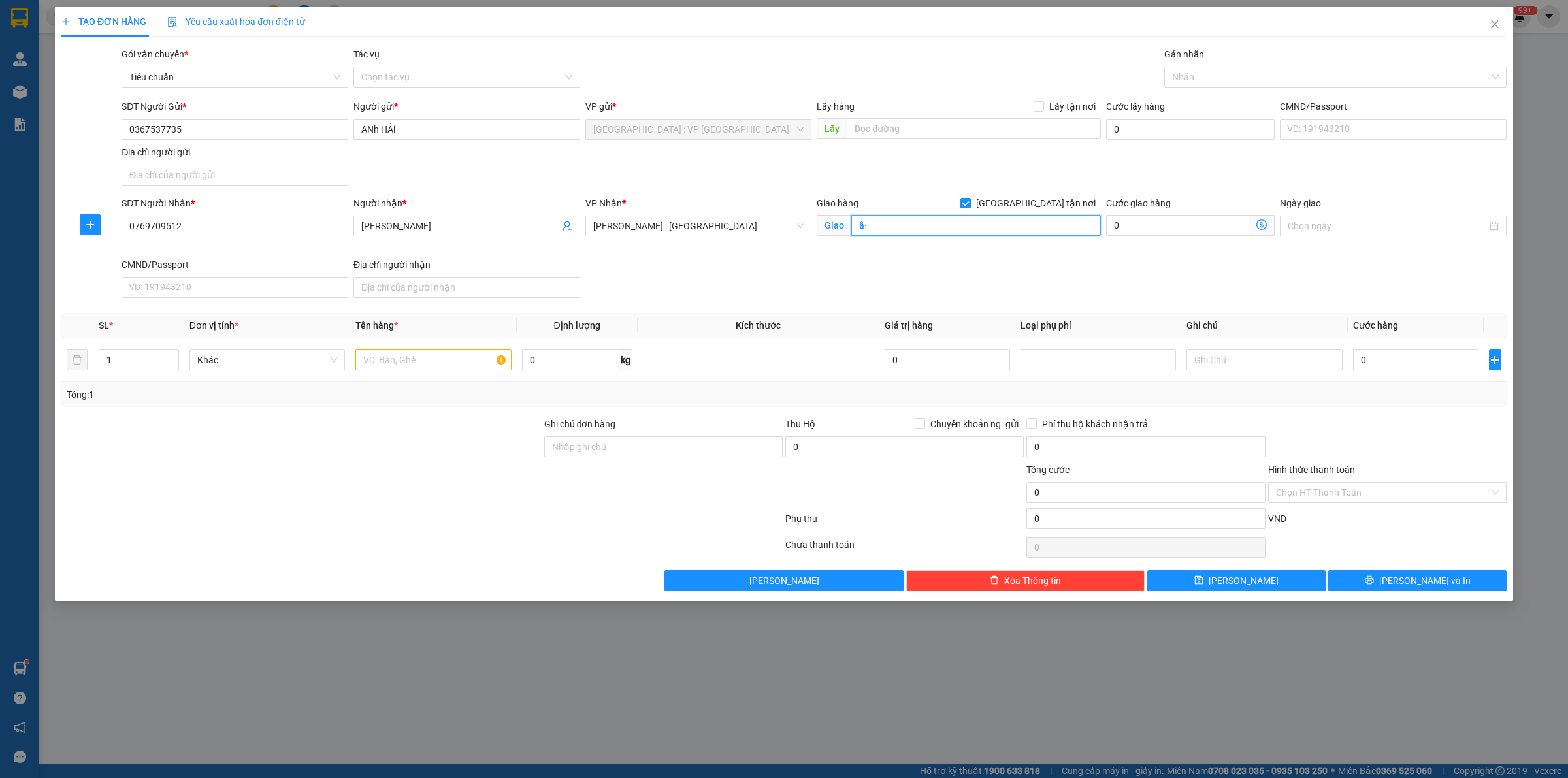
type input "â"
type input "ấ"
type input "â"
click at [1253, 73] on div at bounding box center [1328, 77] width 323 height 16
type input "ấp [GEOGRAPHIC_DATA], [GEOGRAPHIC_DATA], Trảng Bom, [GEOGRAPHIC_DATA]"
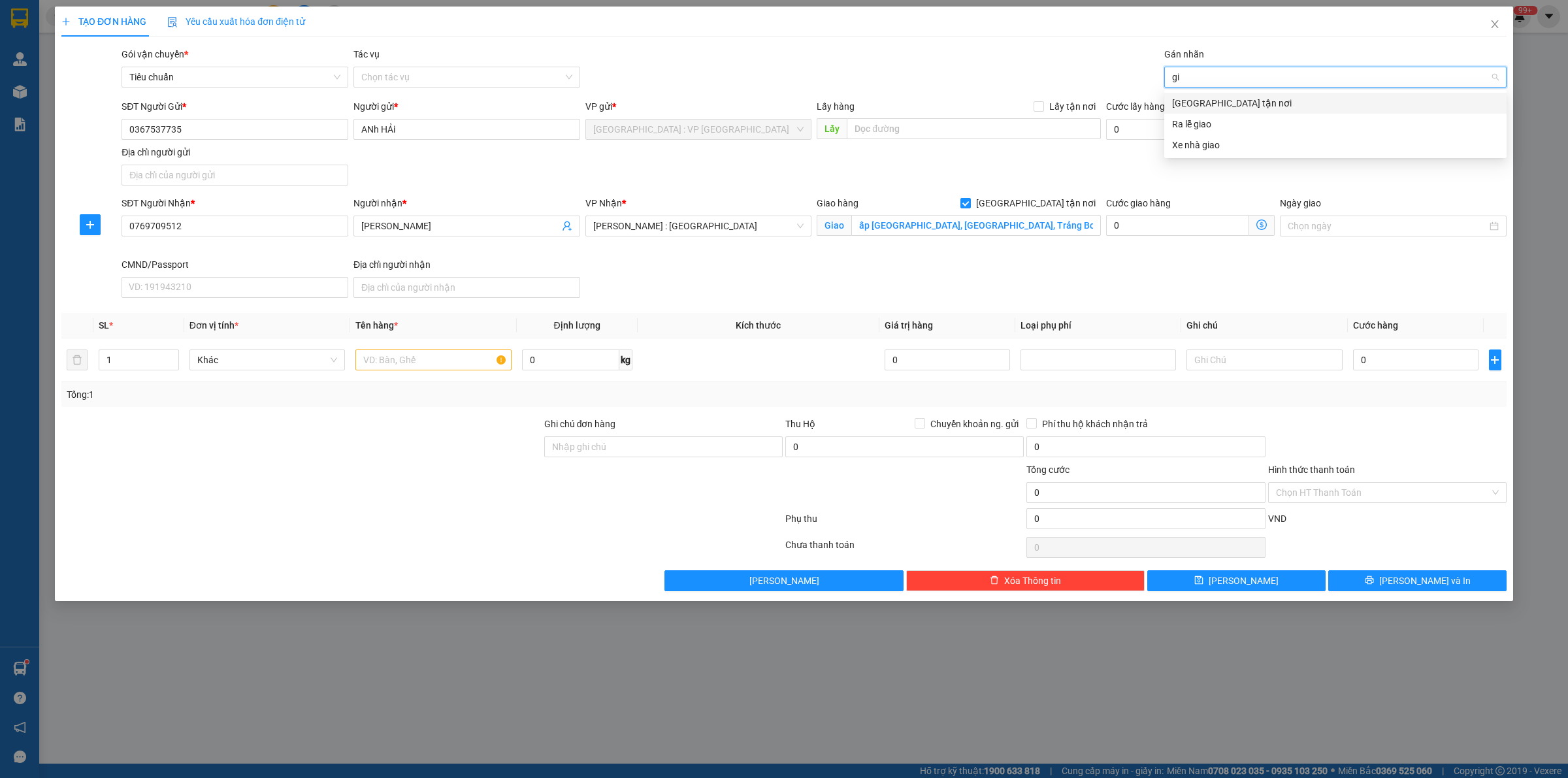
type input "gia"
click at [406, 363] on input "text" at bounding box center [433, 360] width 155 height 21
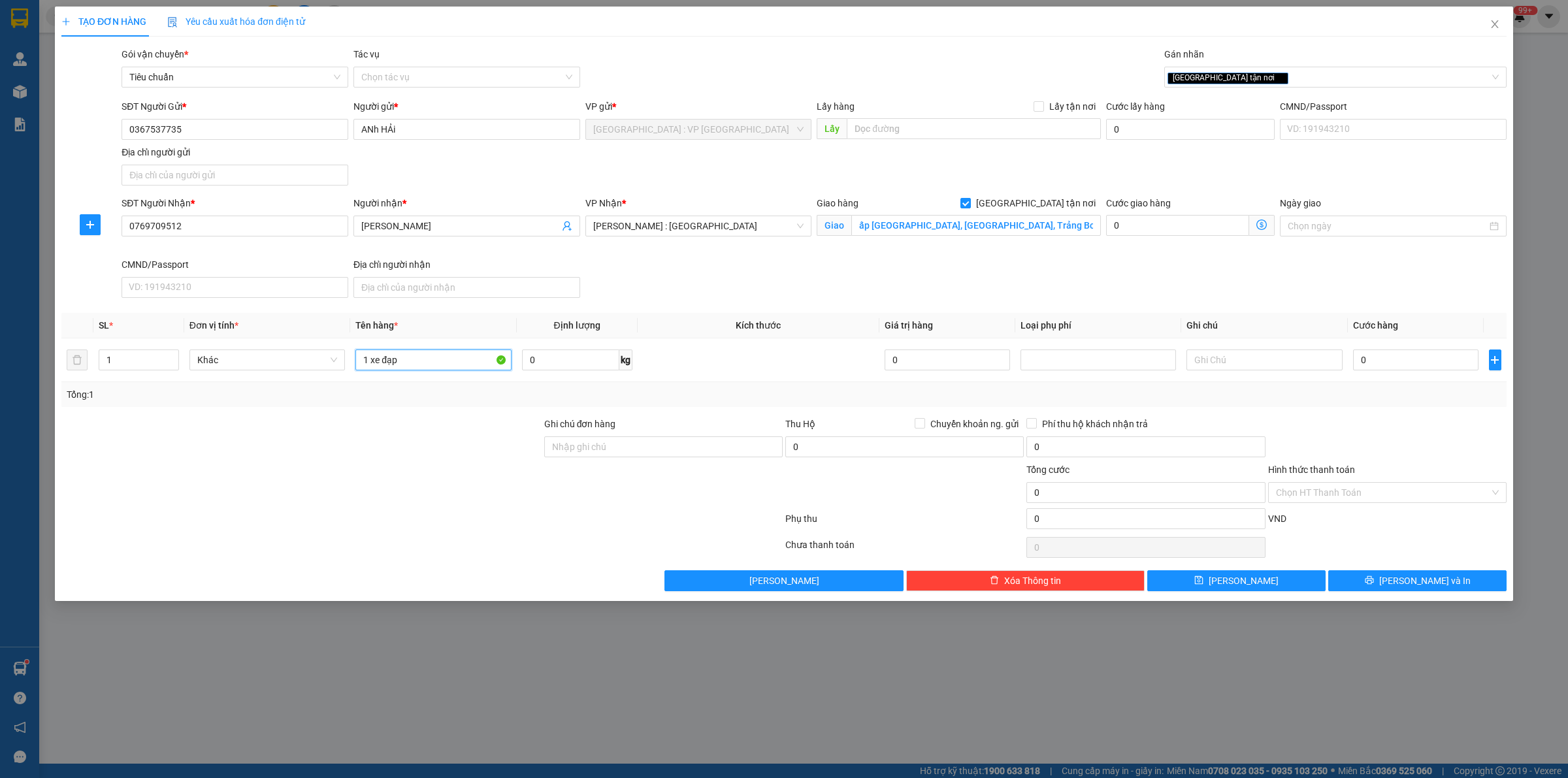
type input "1 xe đạp"
click at [1418, 360] on input "0" at bounding box center [1415, 360] width 125 height 21
type input "54"
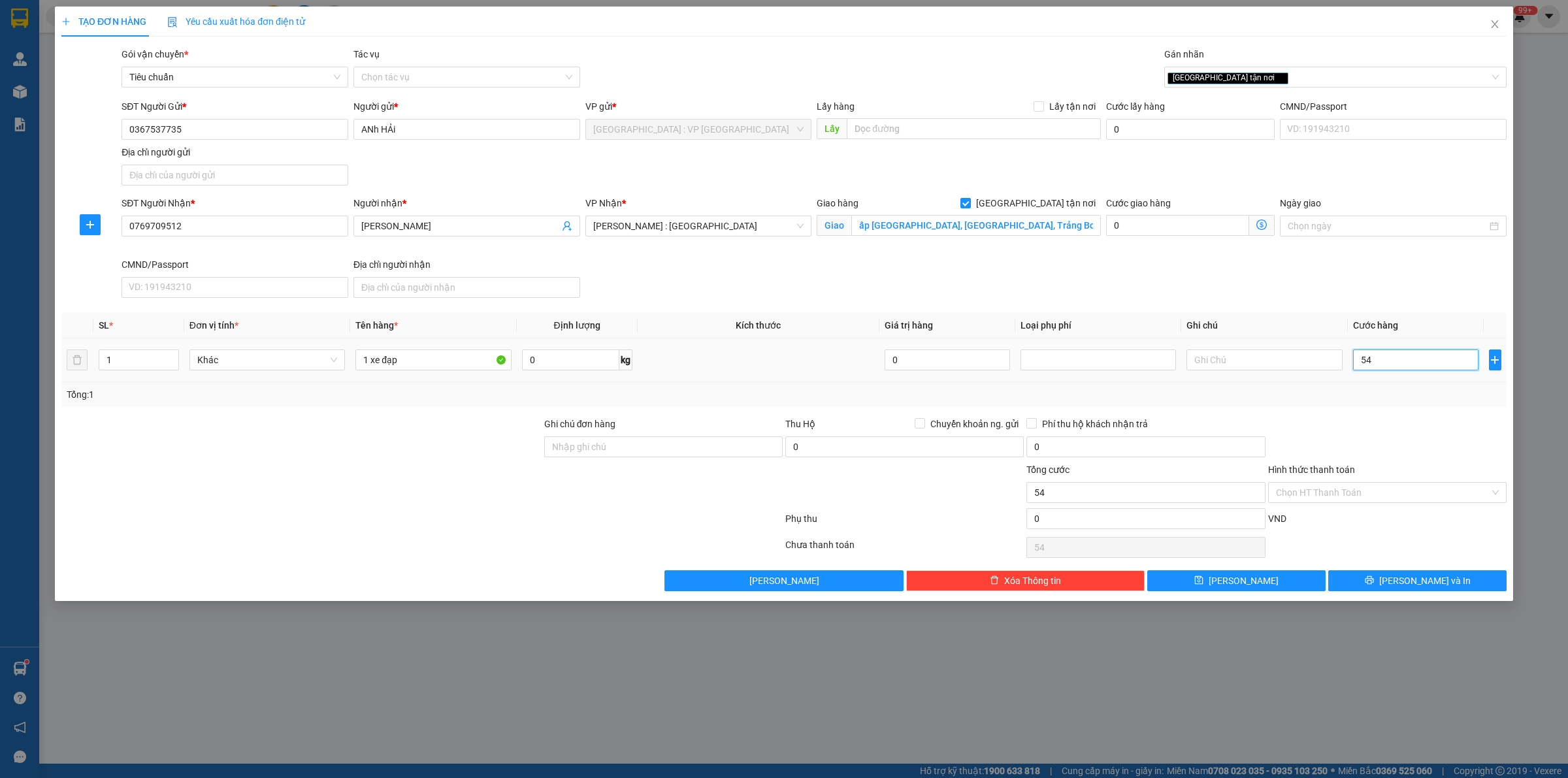
type input "540"
type input "54"
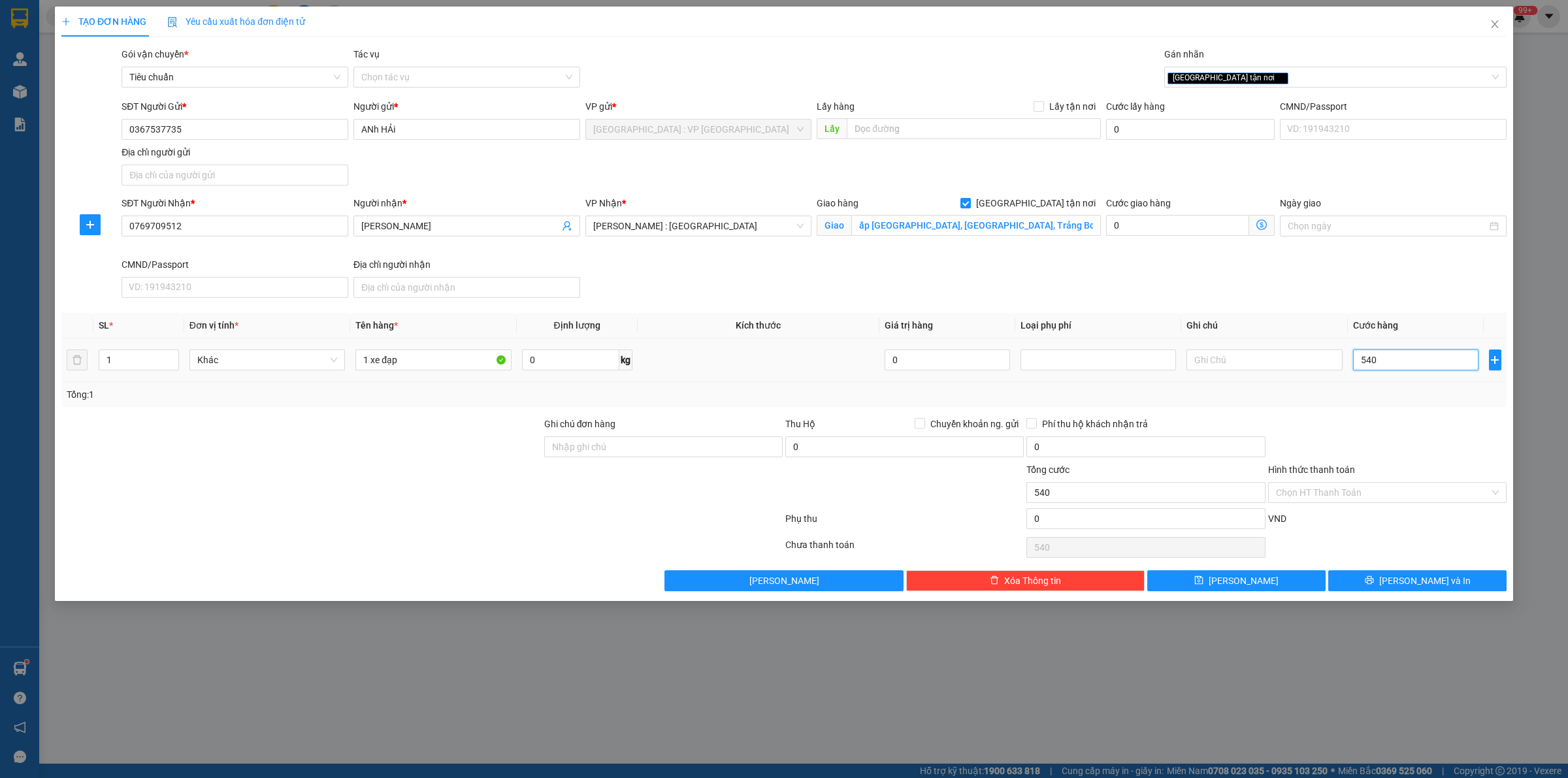
type input "54"
type input "5"
type input "0"
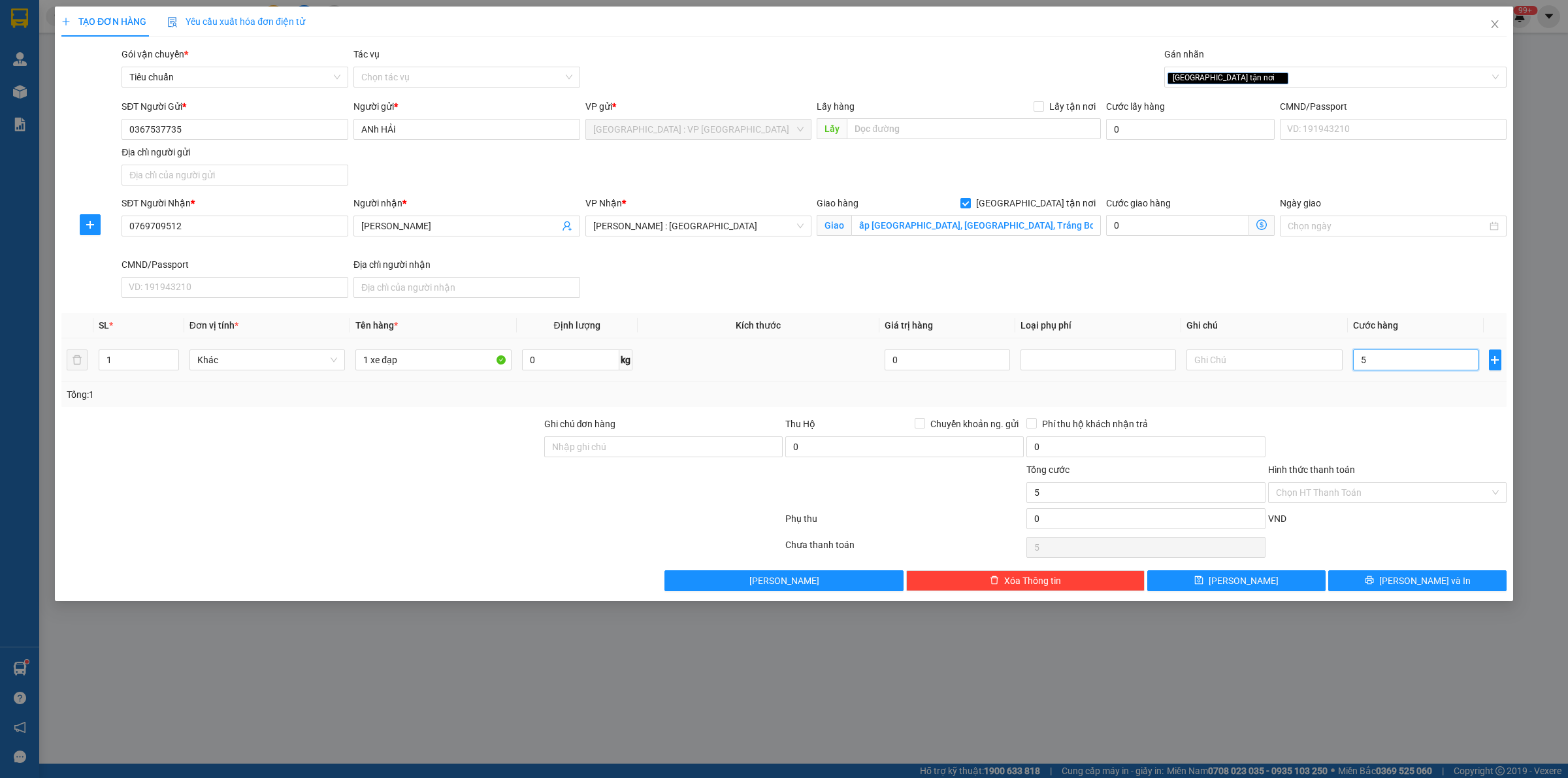
type input "0"
type input "04"
type input "4"
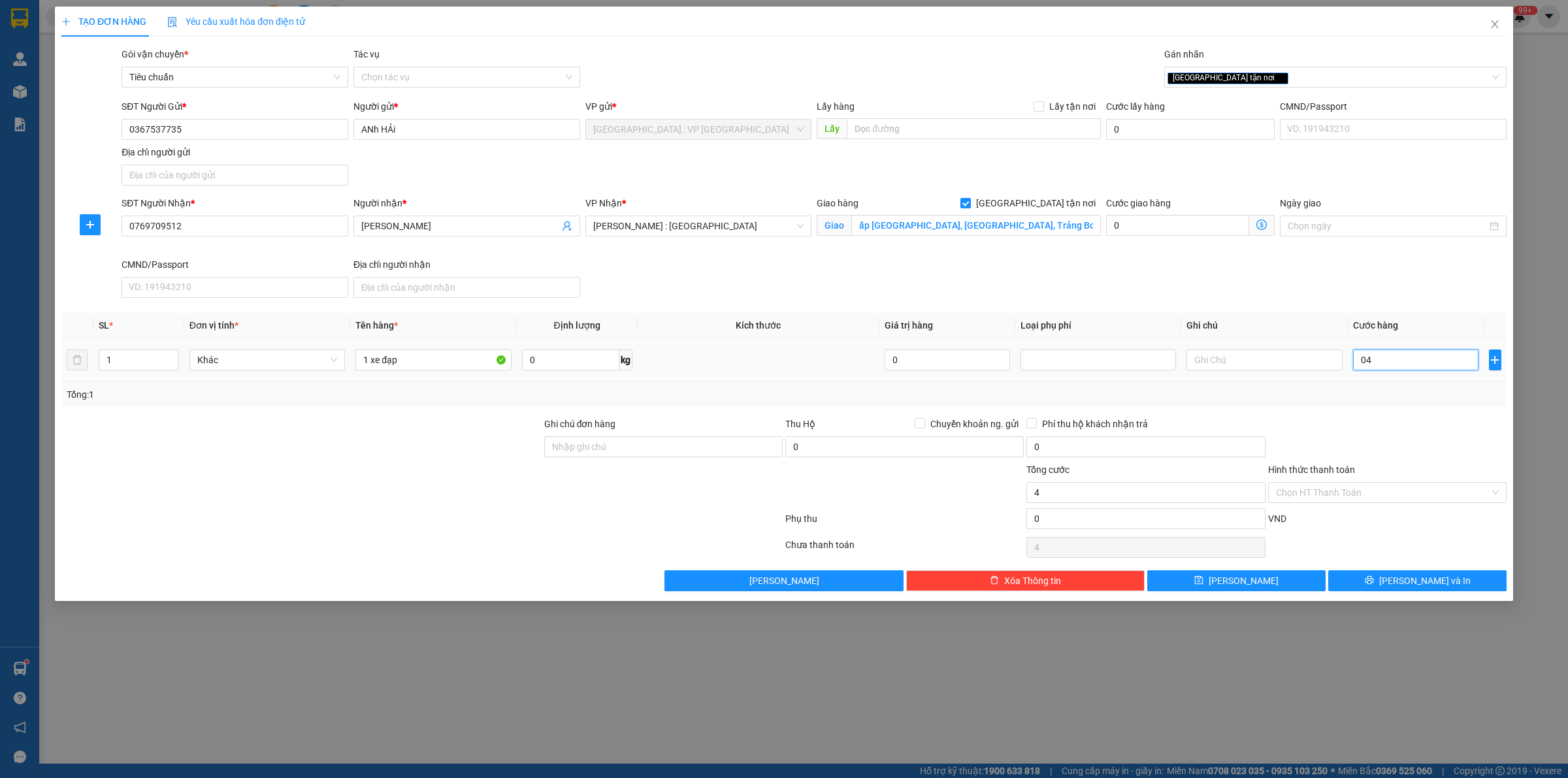
type input "045"
type input "45"
type input "0.450"
type input "450"
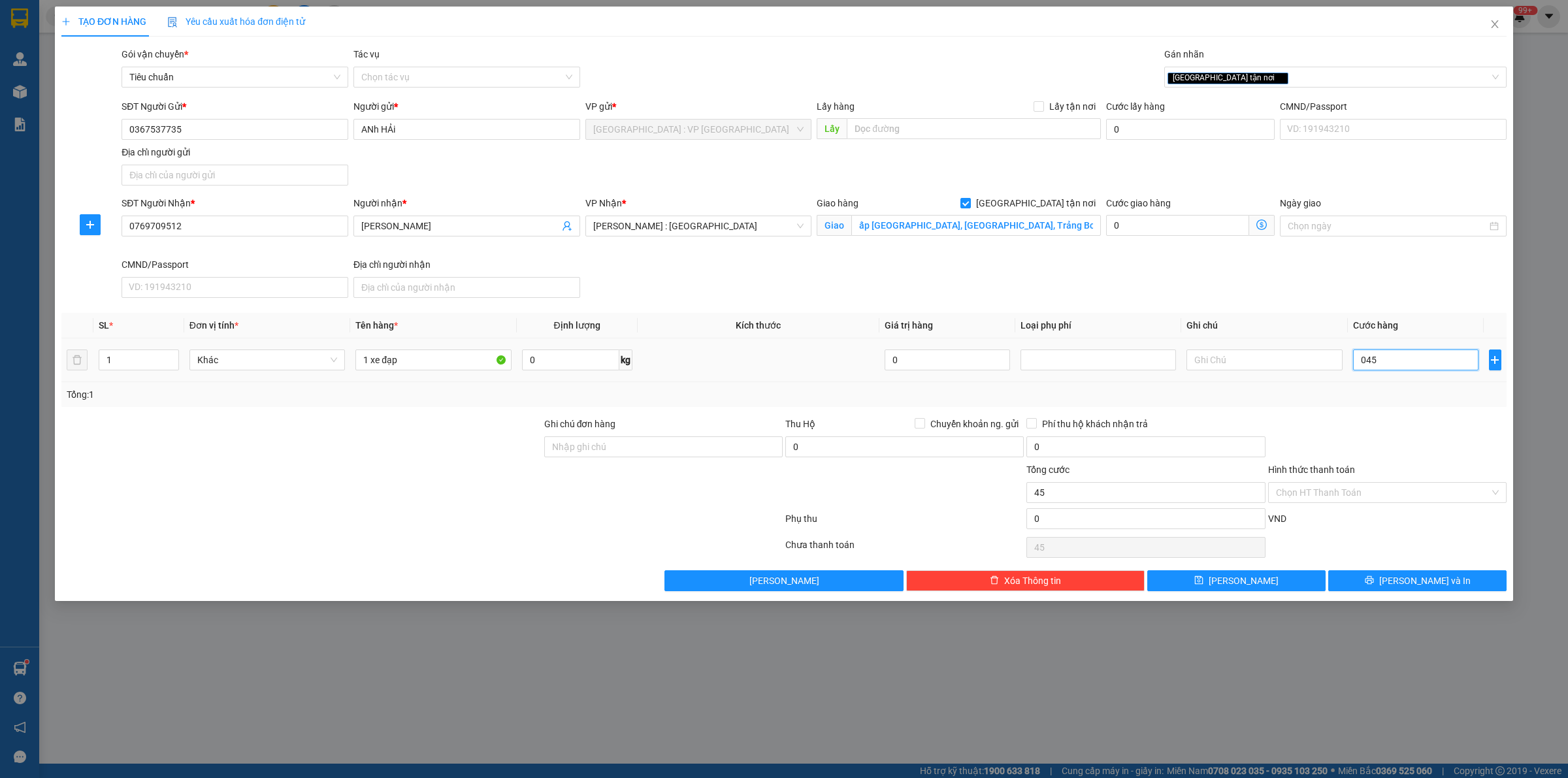
type input "450"
type input "04.500"
type input "4.500"
type input "045.000"
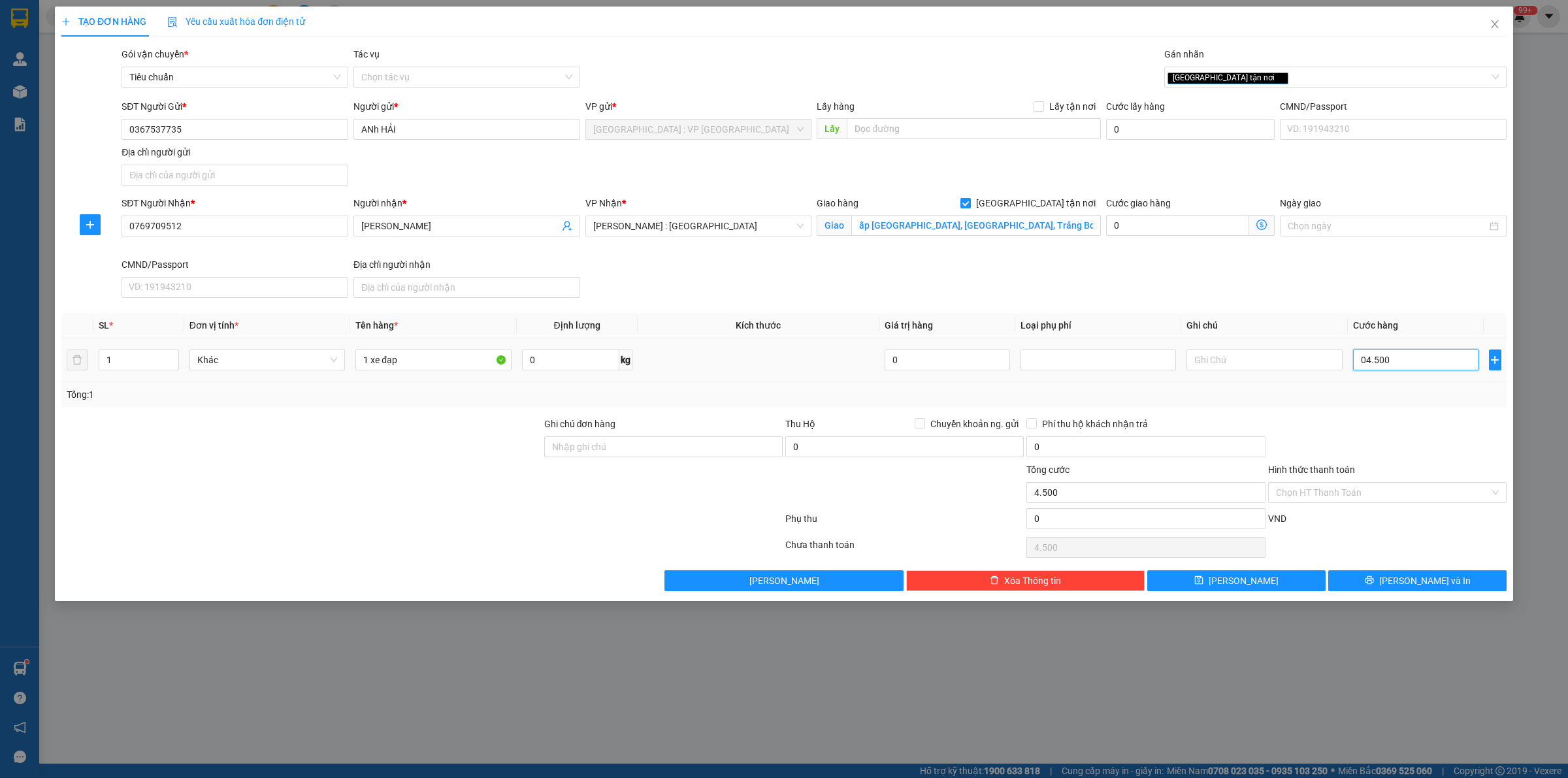
type input "45.000"
type input "0.450.000"
type input "450.000"
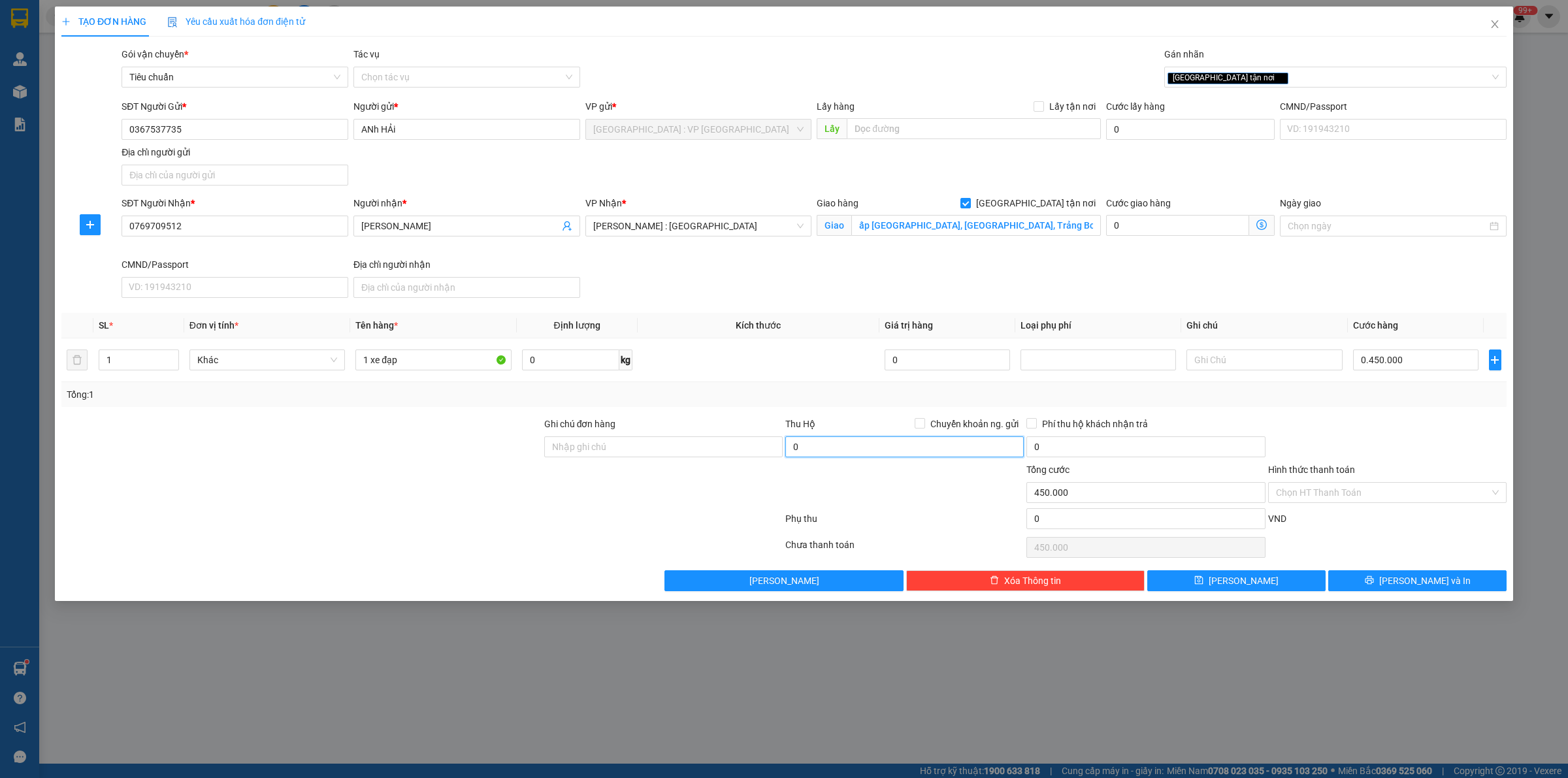
type input "450.000"
click at [837, 443] on input "0" at bounding box center [905, 447] width 239 height 21
type input "13.500.000"
click at [1123, 456] on input "0" at bounding box center [1145, 447] width 239 height 21
type input "30.000"
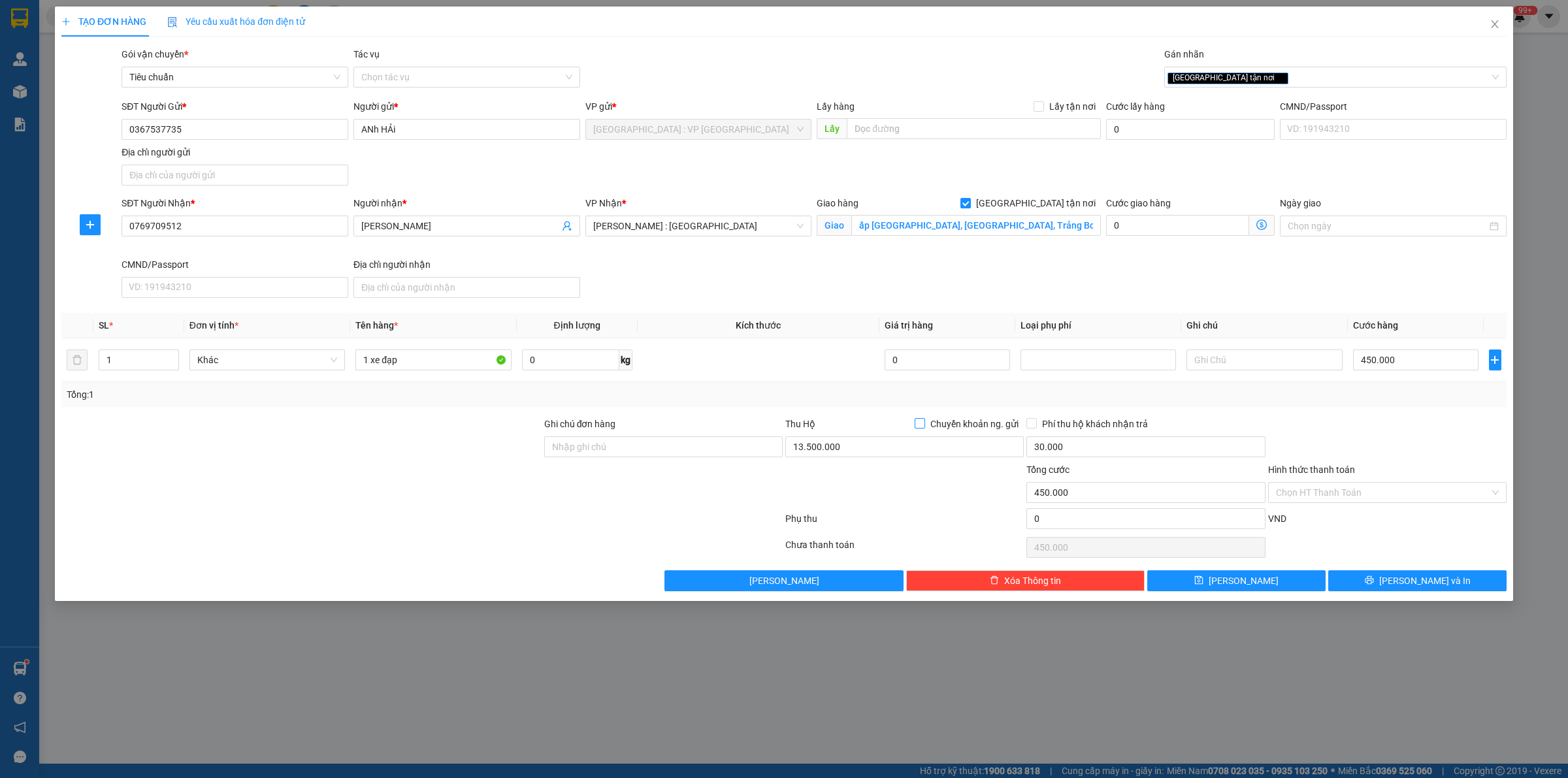
click at [926, 419] on span "Chuyển khoản ng. gửi" at bounding box center [974, 424] width 99 height 14
click at [924, 419] on input "Chuyển khoản ng. gửi" at bounding box center [919, 423] width 9 height 9
checkbox input "true"
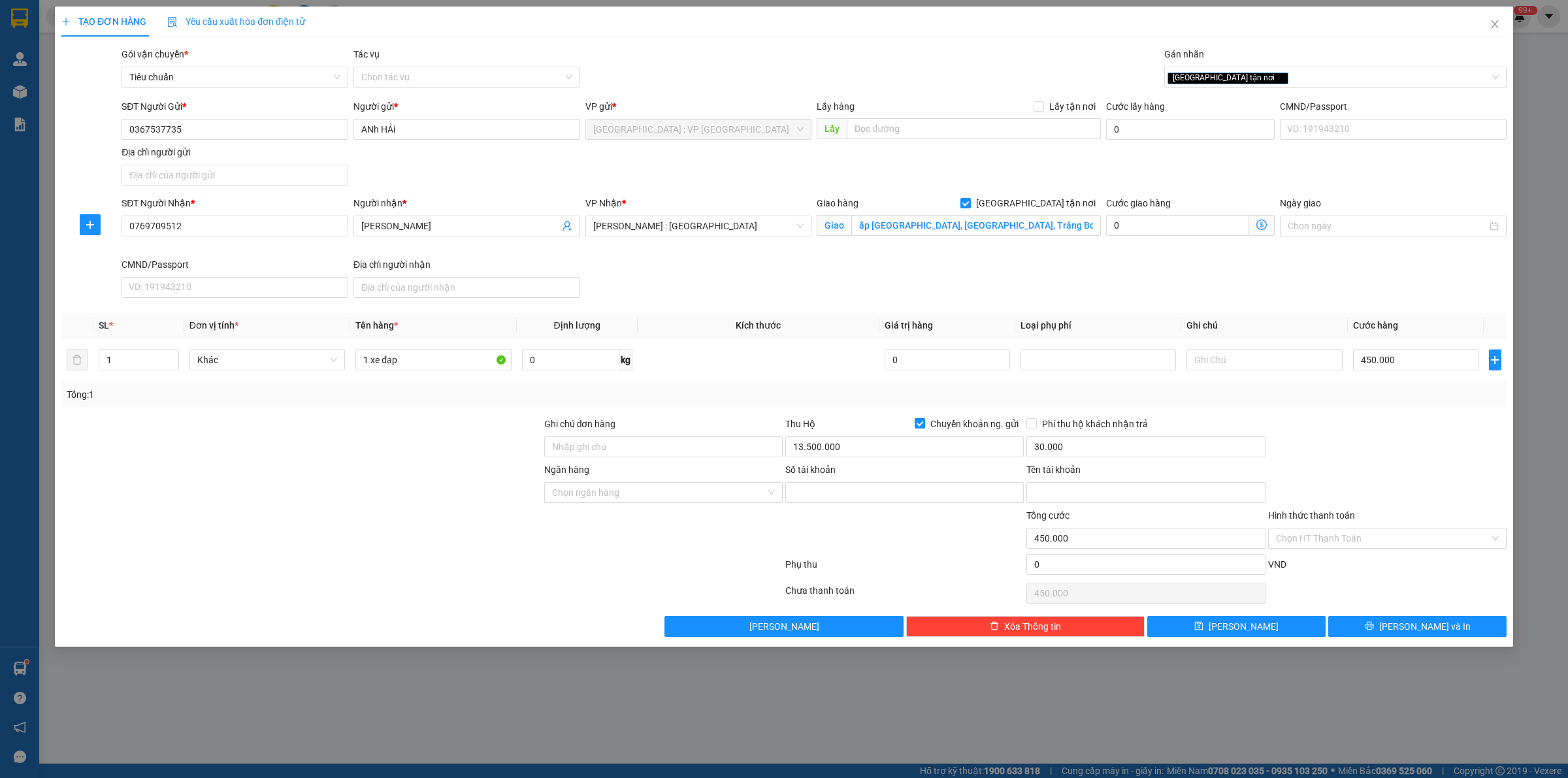
click at [809, 396] on div "Tổng: 1" at bounding box center [784, 394] width 1434 height 14
click at [813, 494] on input "Số tài khoản" at bounding box center [905, 493] width 239 height 21
click at [1036, 422] on span "Phí thu hộ khách nhận trả" at bounding box center [1094, 424] width 117 height 14
click at [1036, 422] on input "Phí thu hộ khách nhận trả" at bounding box center [1031, 423] width 9 height 9
checkbox input "true"
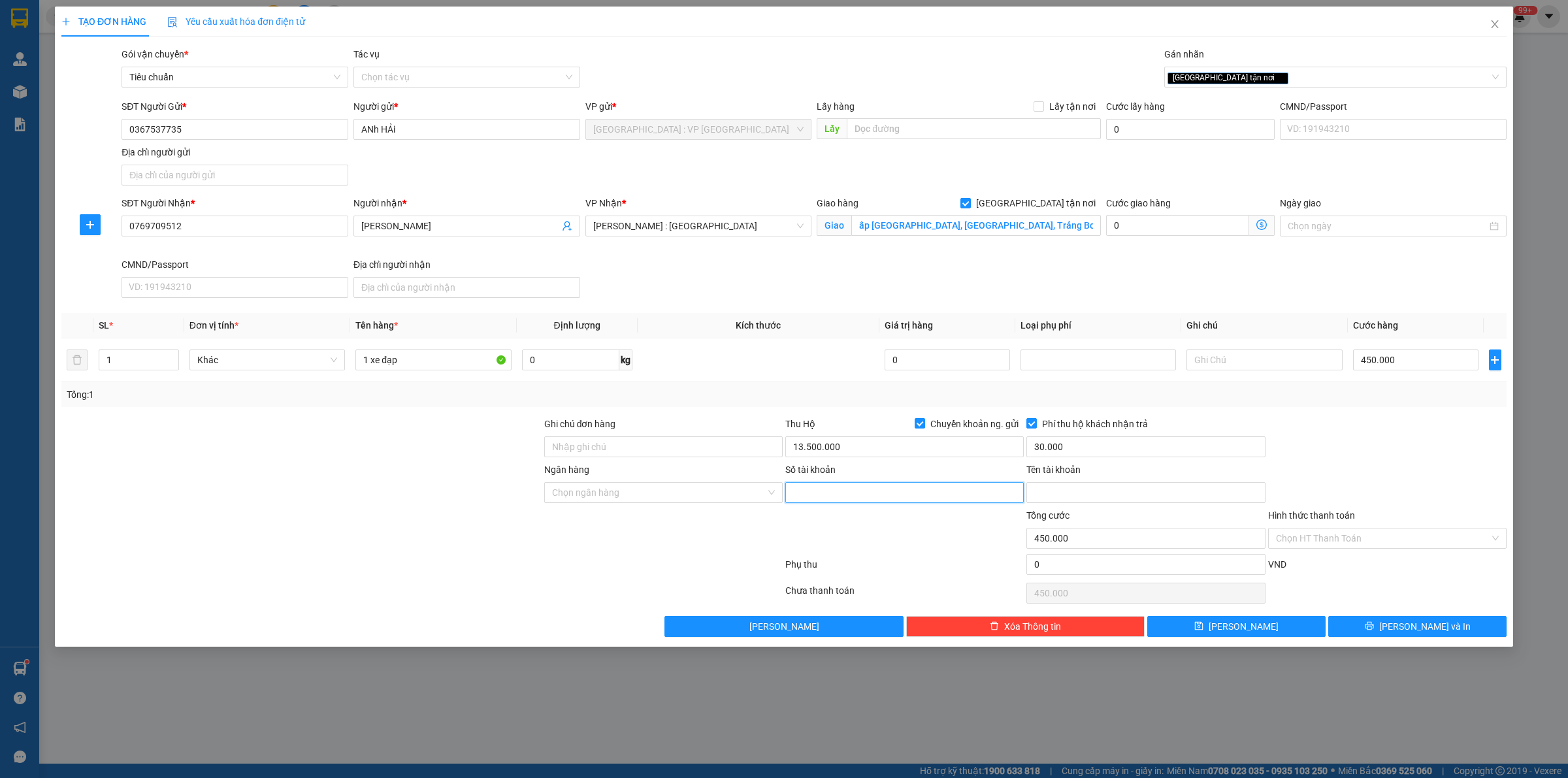
click at [892, 501] on input "Số tài khoản" at bounding box center [905, 493] width 239 height 21
type input "2510199982"
drag, startPoint x: 696, startPoint y: 496, endPoint x: 712, endPoint y: 485, distance: 19.4
click at [703, 491] on input "Ngân hàng" at bounding box center [658, 493] width 213 height 20
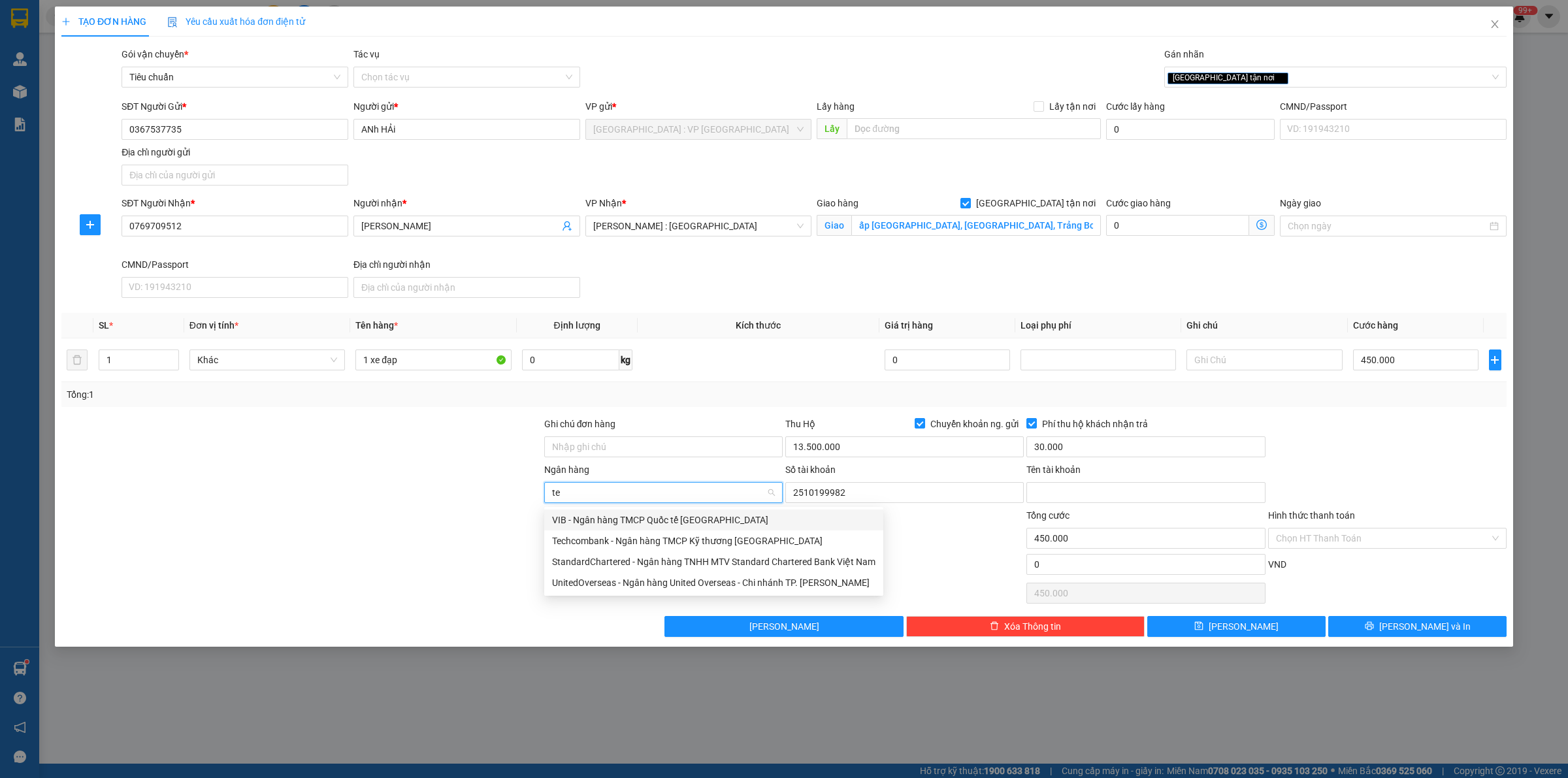
type input "tec"
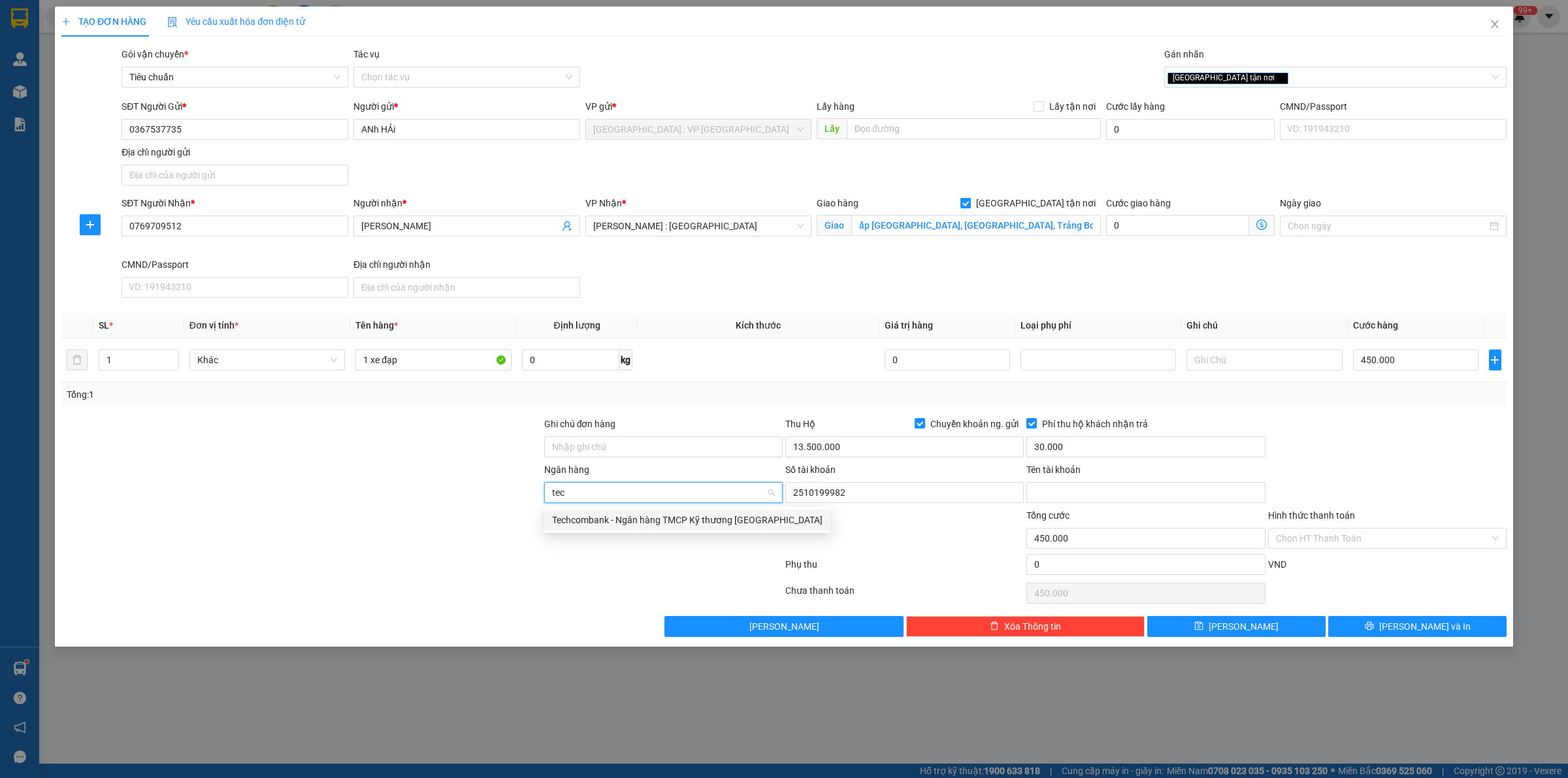
click at [719, 515] on div "Techcombank - Ngân hàng TMCP Kỹ thương [GEOGRAPHIC_DATA]" at bounding box center [687, 519] width 270 height 14
click at [1083, 503] on input "Tên tài khoản" at bounding box center [1145, 493] width 239 height 21
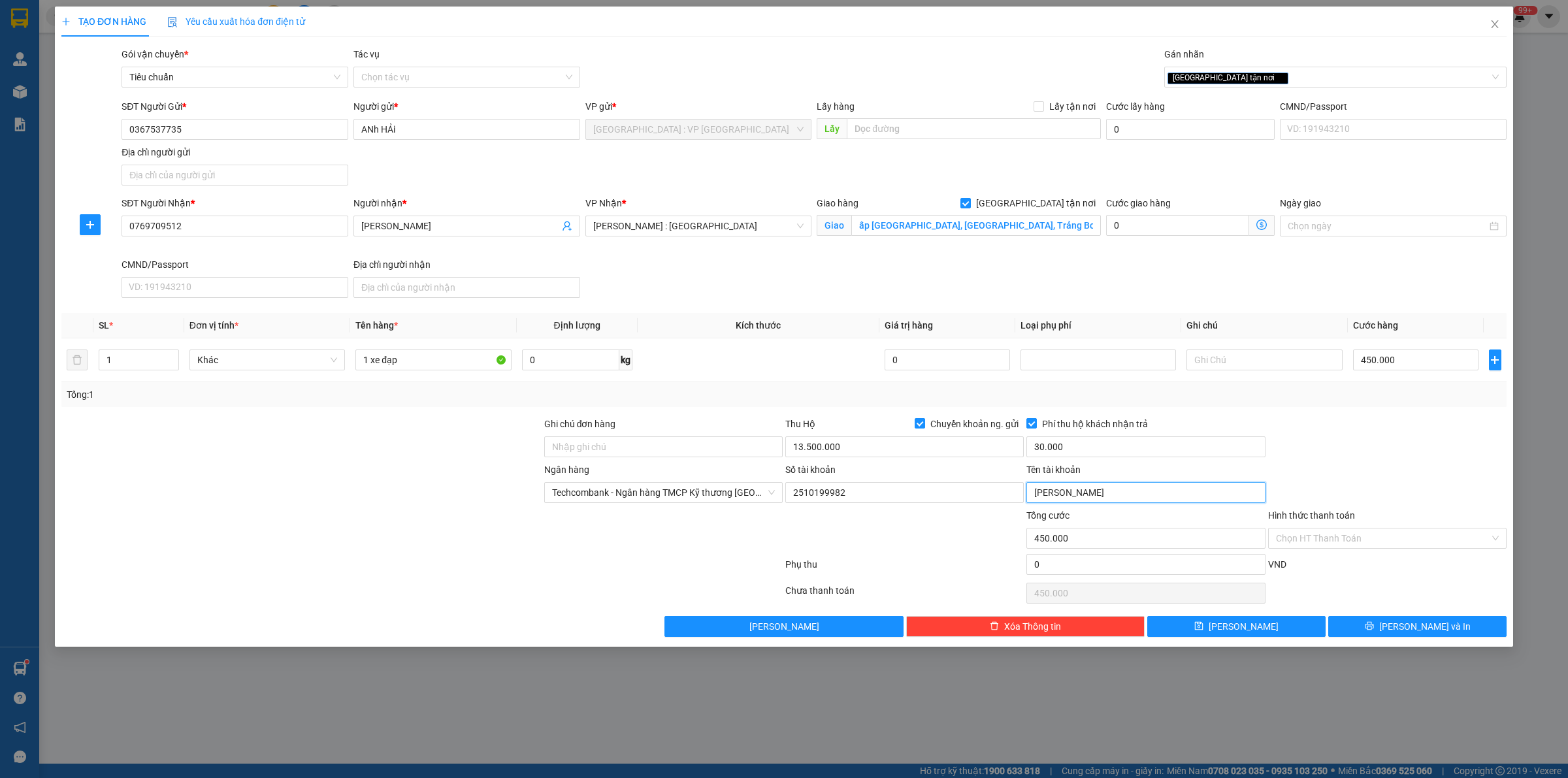
type input "[PERSON_NAME]"
click at [1316, 449] on div at bounding box center [1387, 440] width 241 height 45
drag, startPoint x: 1373, startPoint y: 628, endPoint x: 1326, endPoint y: 184, distance: 446.5
click at [1343, 513] on div "Transit Pickup Surcharge Ids Transit Deliver Surcharge Ids Transit Deliver Surc…" at bounding box center [784, 342] width 1445 height 590
click at [1272, 79] on div "[GEOGRAPHIC_DATA] tận nơi" at bounding box center [1328, 77] width 323 height 16
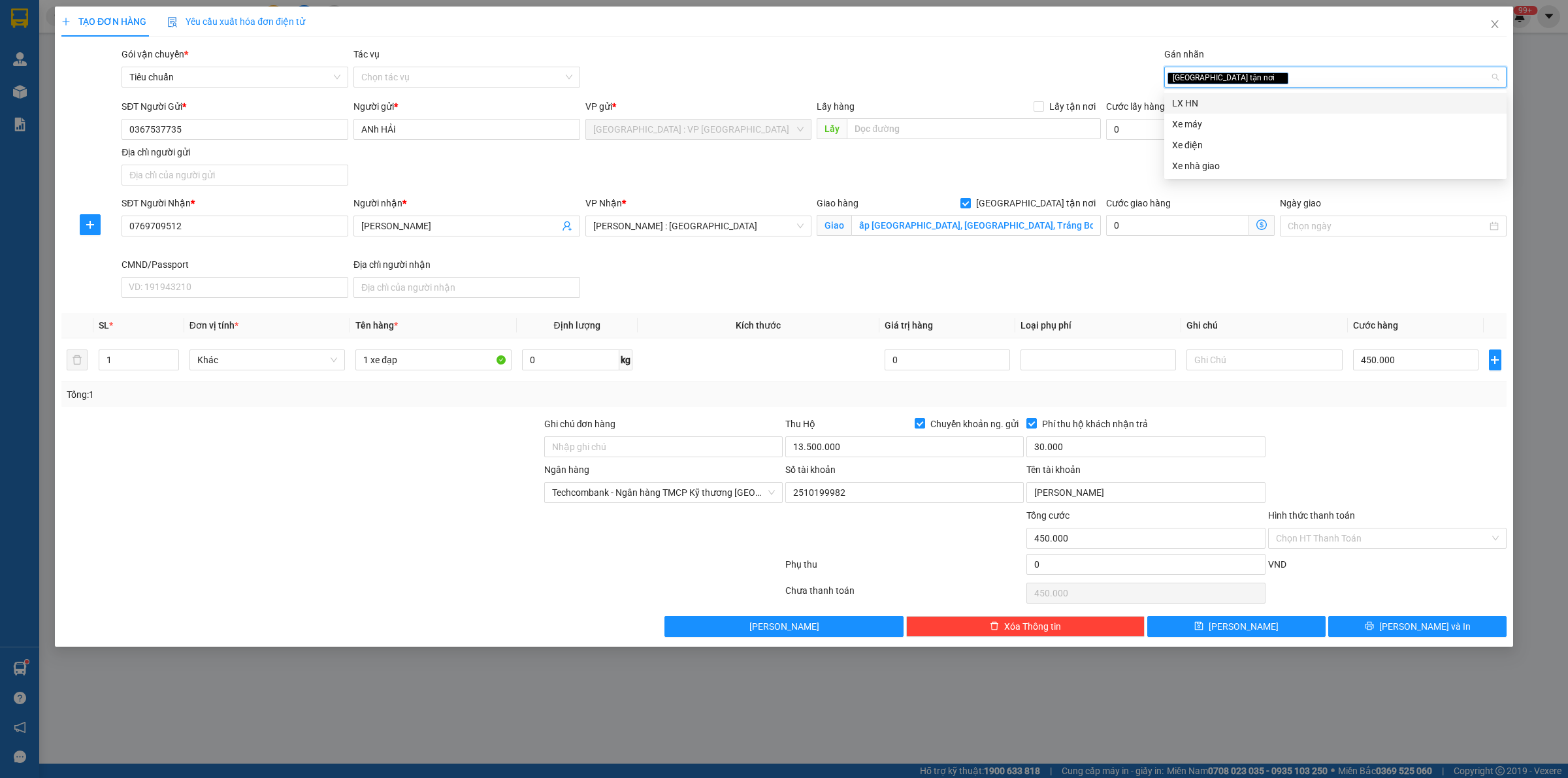
type input "x"
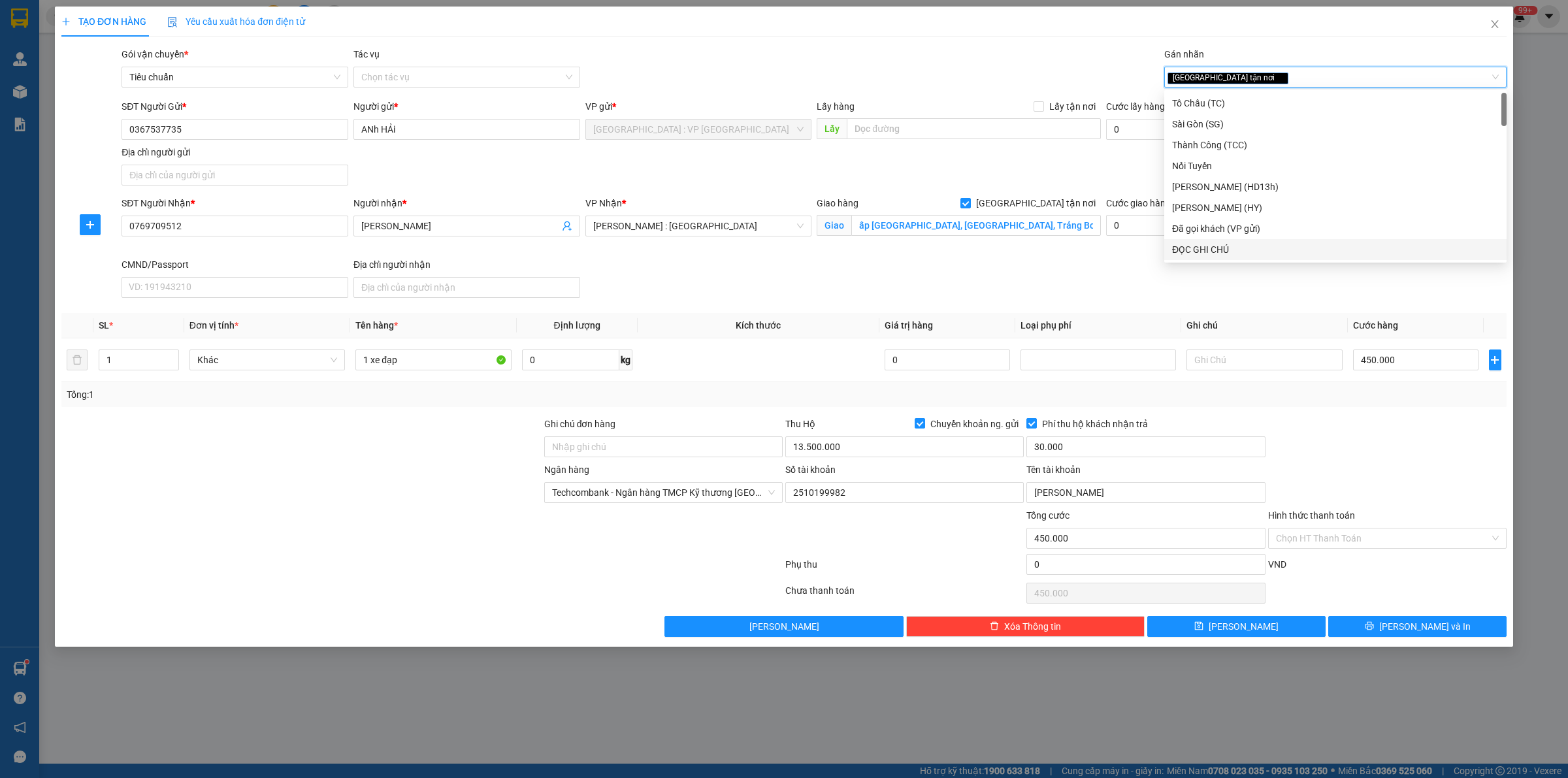
click at [1343, 526] on div "Hình thức thanh toán" at bounding box center [1387, 517] width 239 height 20
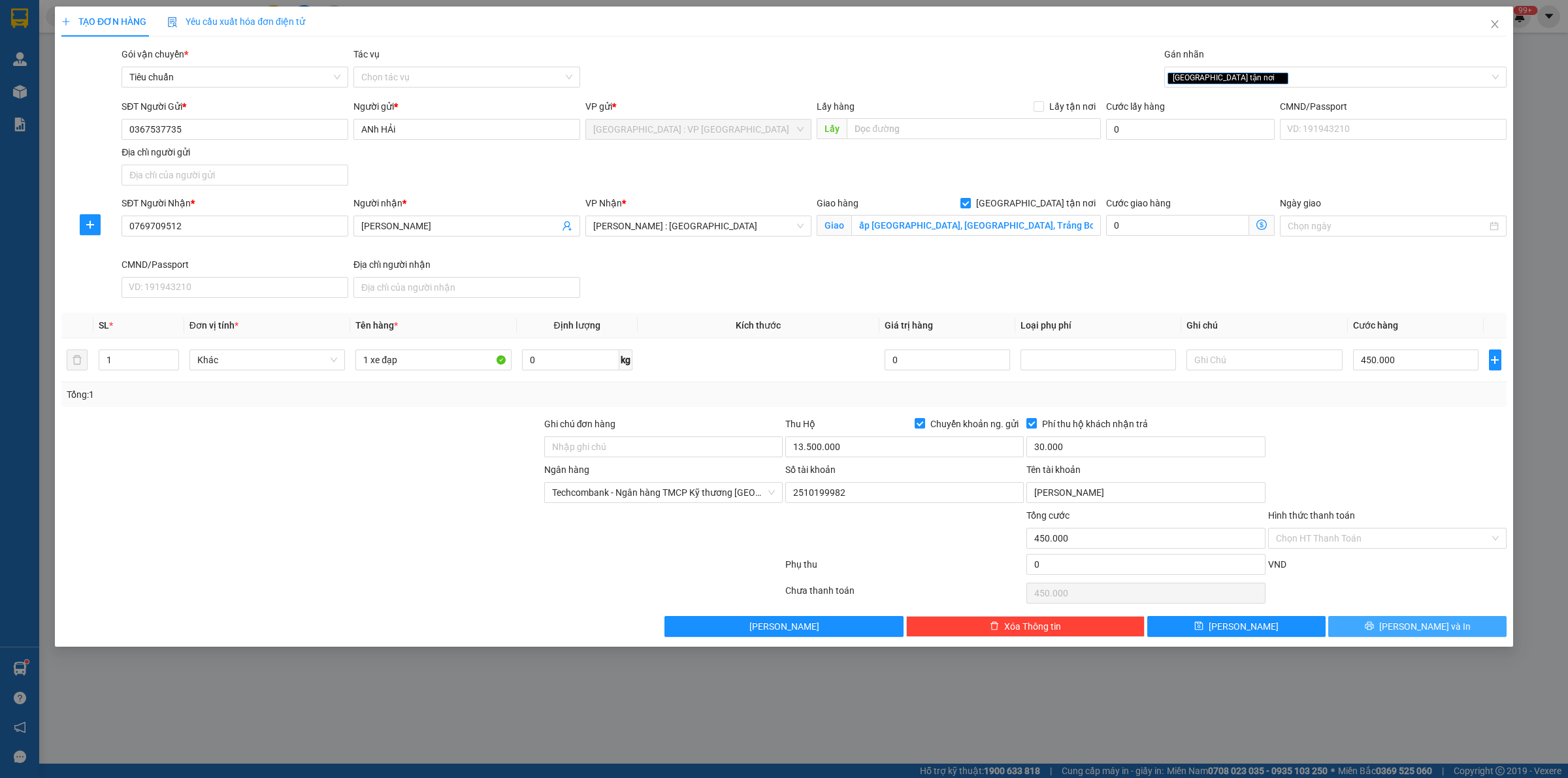
click at [1356, 636] on button "[PERSON_NAME] và In" at bounding box center [1417, 626] width 178 height 21
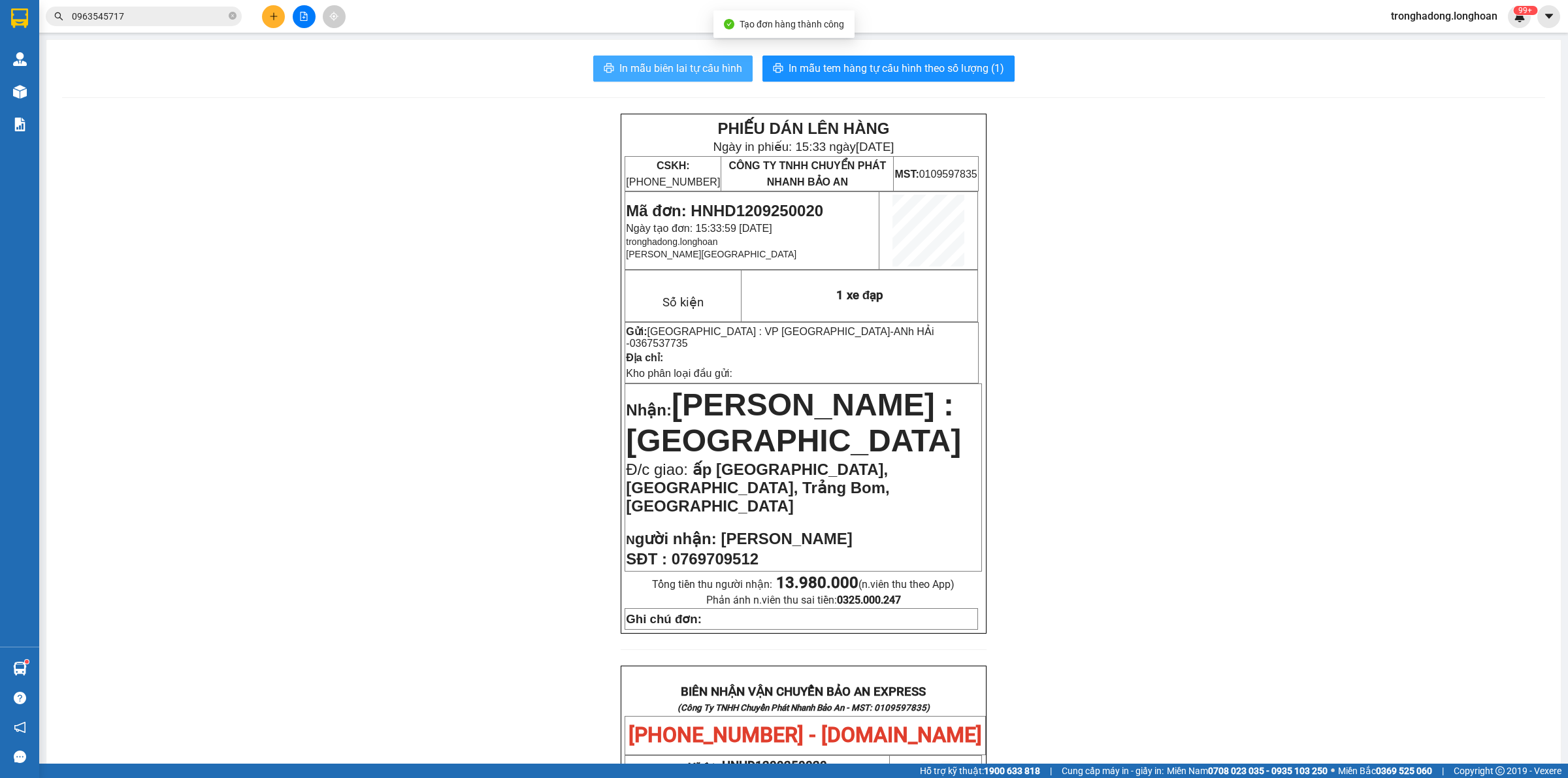
click at [679, 77] on button "In mẫu biên lai tự cấu hình" at bounding box center [673, 69] width 159 height 27
click at [801, 69] on span "In mẫu tem hàng tự cấu hình theo số lượng (1)" at bounding box center [896, 67] width 216 height 16
click at [275, 17] on icon "plus" at bounding box center [274, 16] width 9 height 9
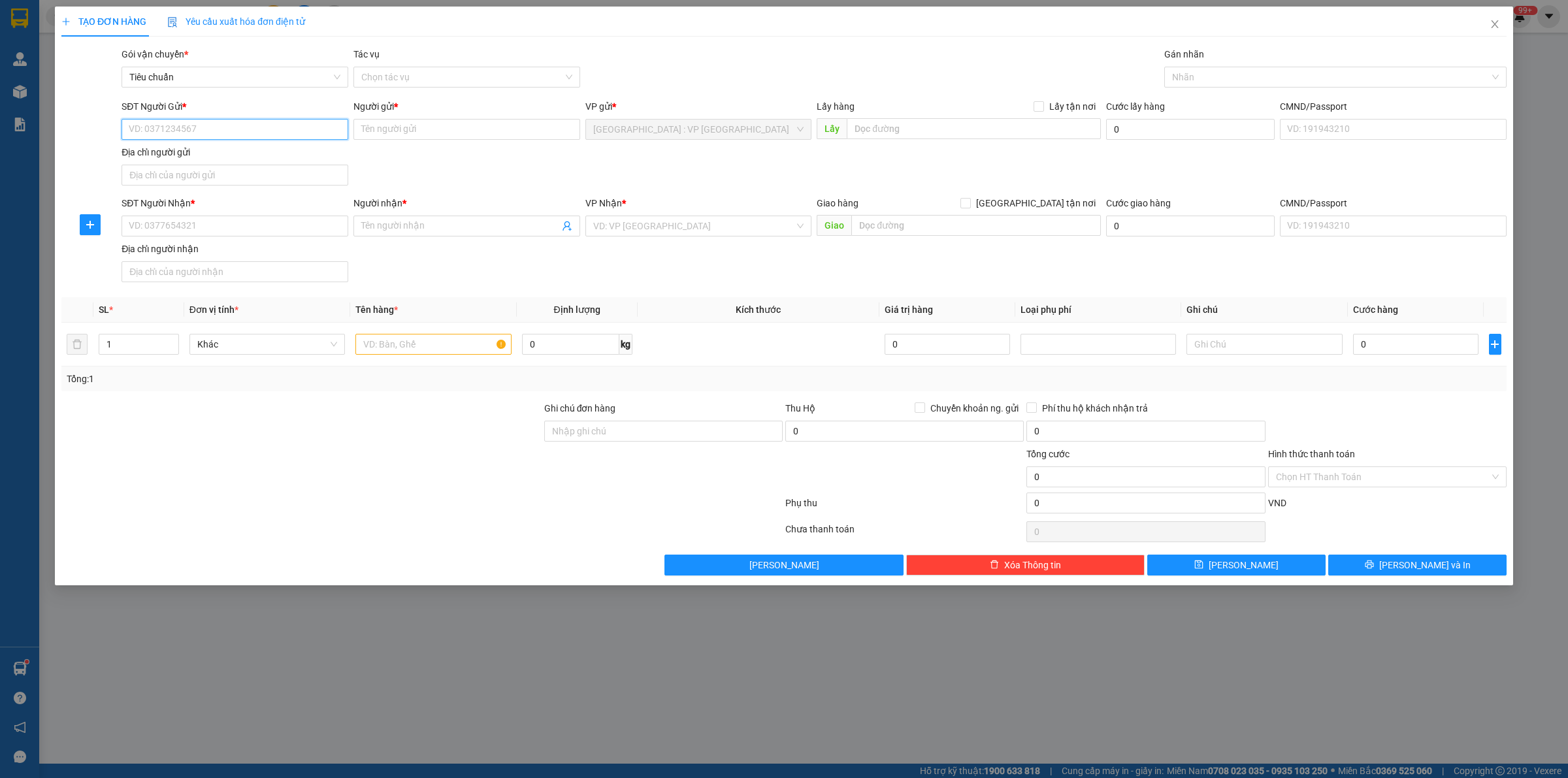
click at [261, 135] on input "SĐT Người Gửi *" at bounding box center [234, 129] width 226 height 21
click at [301, 217] on input "SĐT Người Nhận *" at bounding box center [234, 226] width 226 height 21
drag, startPoint x: 191, startPoint y: 228, endPoint x: 0, endPoint y: 266, distance: 194.7
click at [0, 266] on div "TẠO ĐƠN HÀNG Yêu cầu xuất hóa đơn điện tử Transit Pickup Surcharge Ids Transit …" at bounding box center [784, 389] width 1568 height 778
type input "0338800095"
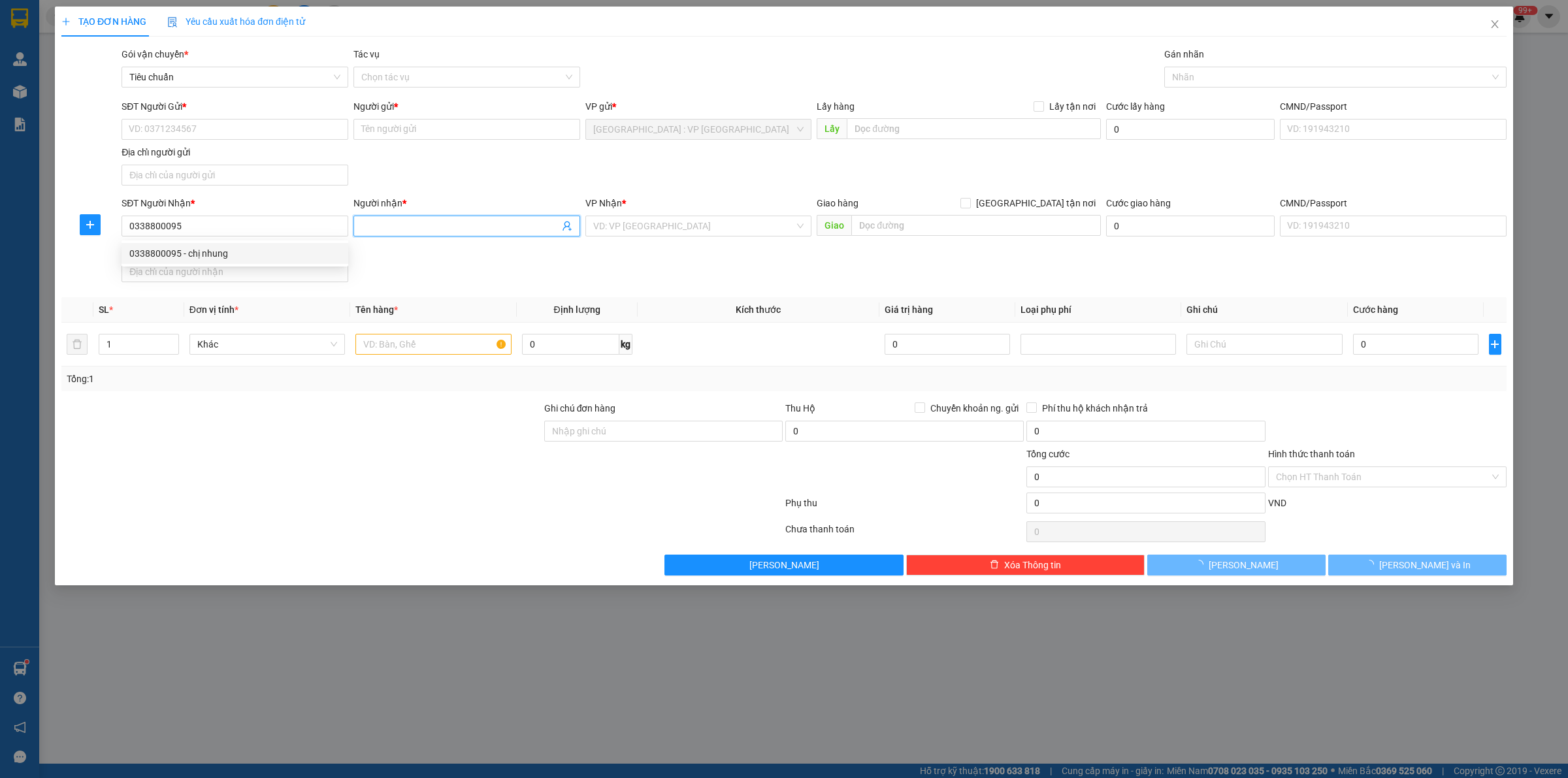
type input "chị nhung"
checkbox input "true"
type input "đối diện nhà hàng hồng phát,[PERSON_NAME],[GEOGRAPHIC_DATA],[GEOGRAPHIC_DATA],[…"
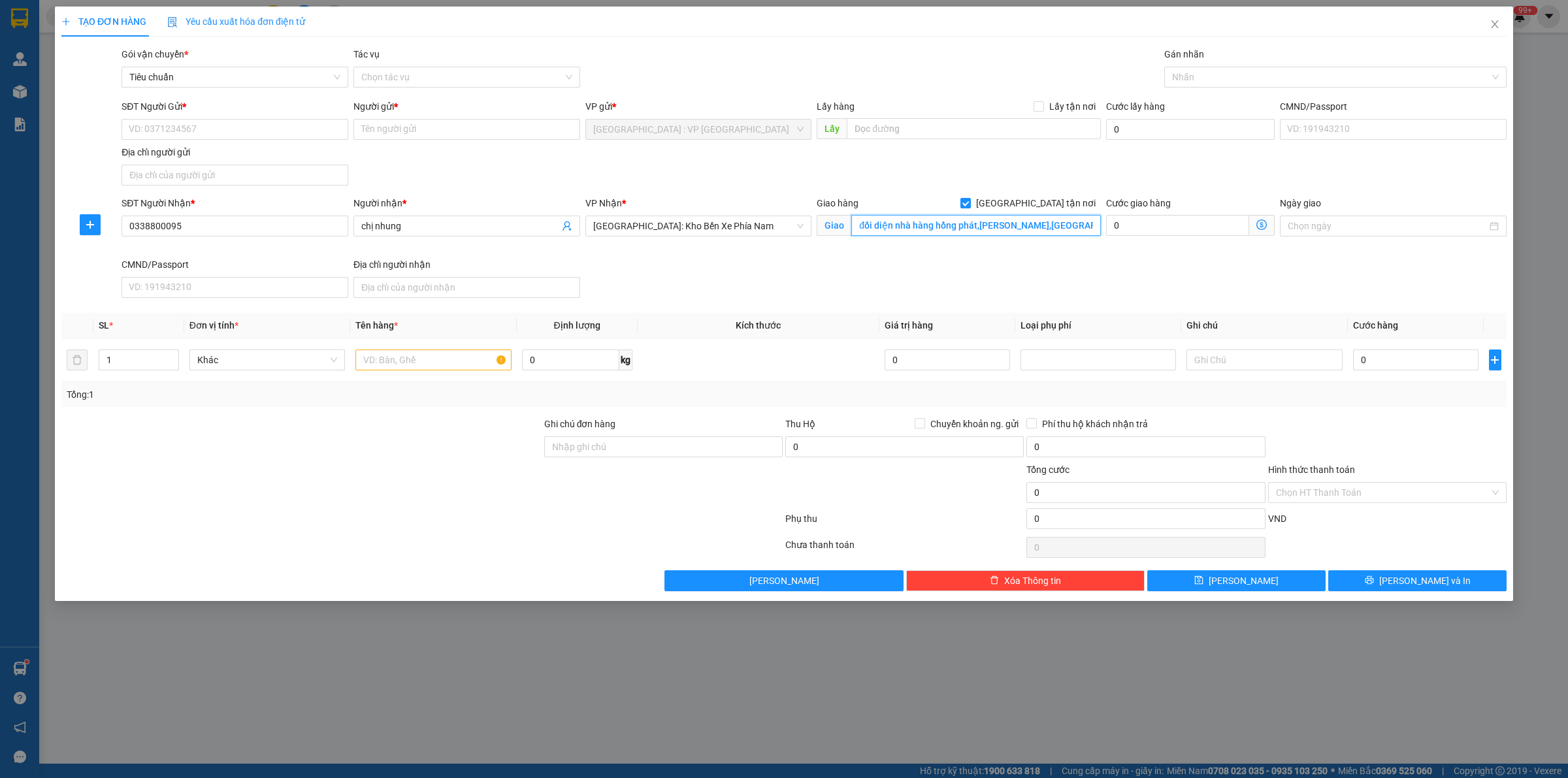
click at [994, 227] on input "đối diện nhà hàng hồng phát,[PERSON_NAME],[GEOGRAPHIC_DATA],[GEOGRAPHIC_DATA],[…" at bounding box center [975, 226] width 249 height 21
click at [308, 132] on input "SĐT Người Gửi *" at bounding box center [234, 129] width 226 height 21
type input "0357323331"
click at [416, 126] on input "Người gửi *" at bounding box center [466, 129] width 226 height 21
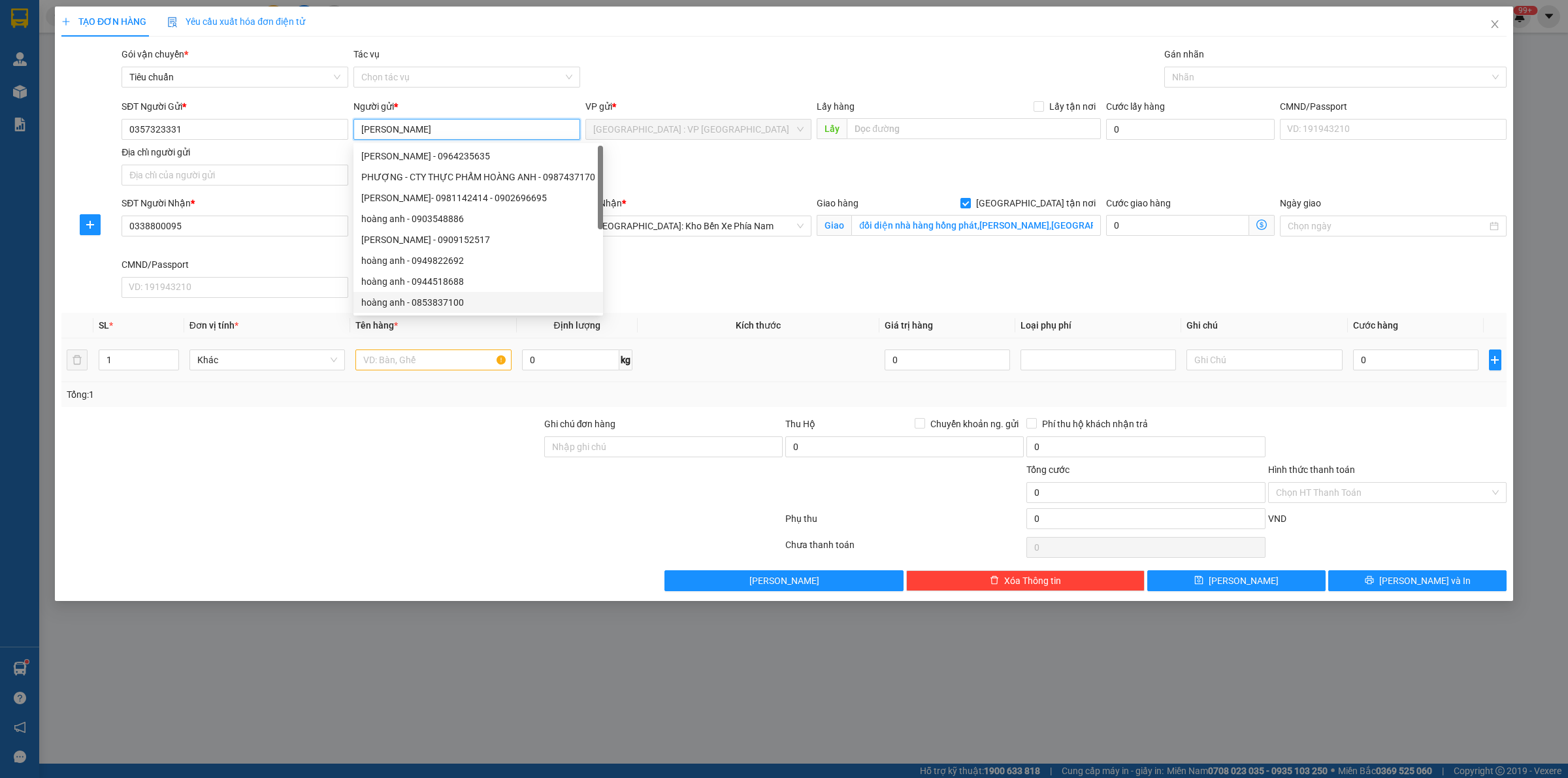
type input "[PERSON_NAME]"
click at [423, 354] on input "text" at bounding box center [433, 360] width 155 height 21
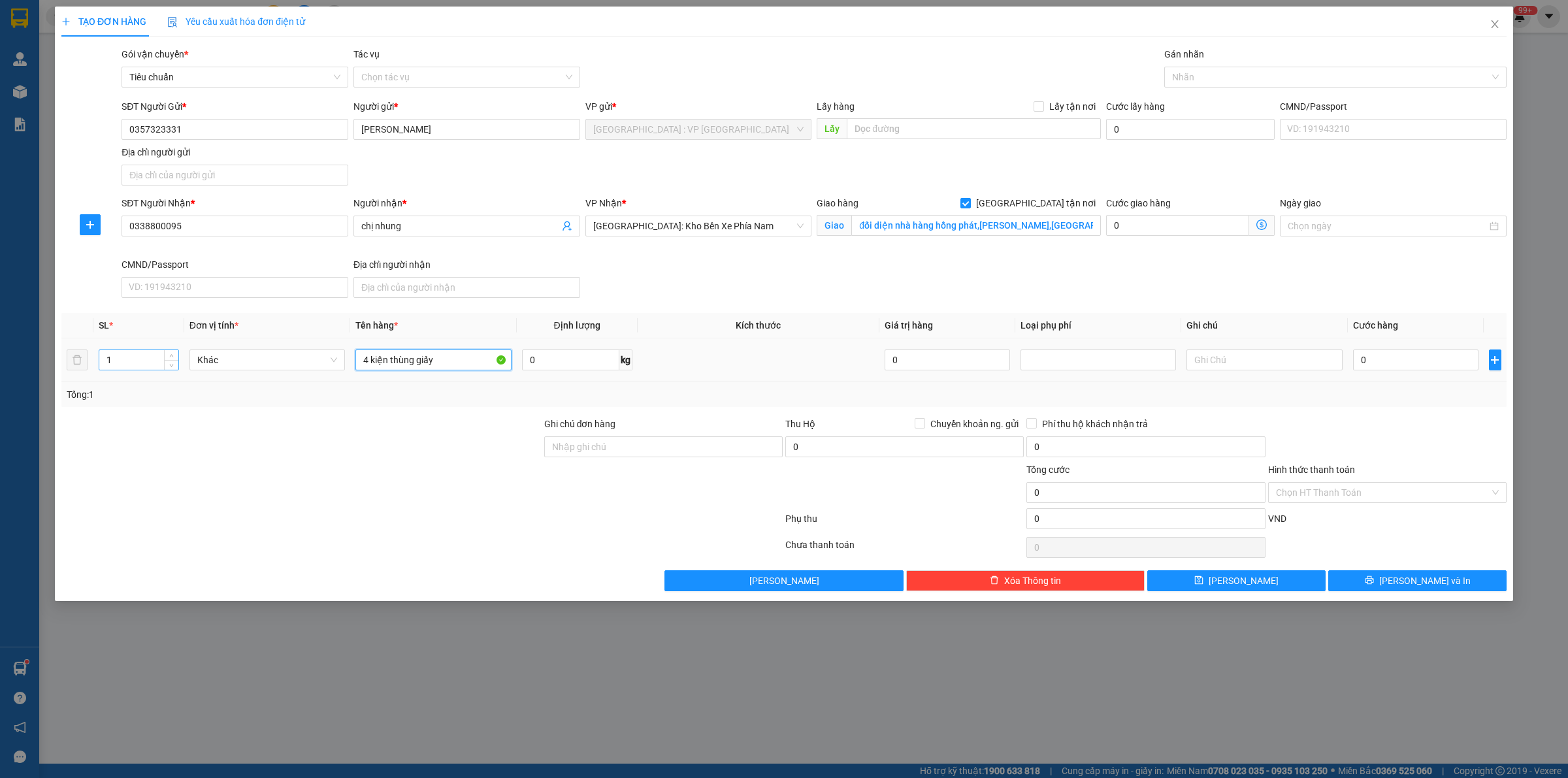
type input "4 kiện thùng giấy"
click at [126, 359] on input "1" at bounding box center [138, 360] width 79 height 20
type input "4"
drag, startPoint x: 253, startPoint y: 504, endPoint x: 1168, endPoint y: 53, distance: 1020.1
click at [254, 504] on div at bounding box center [301, 485] width 483 height 45
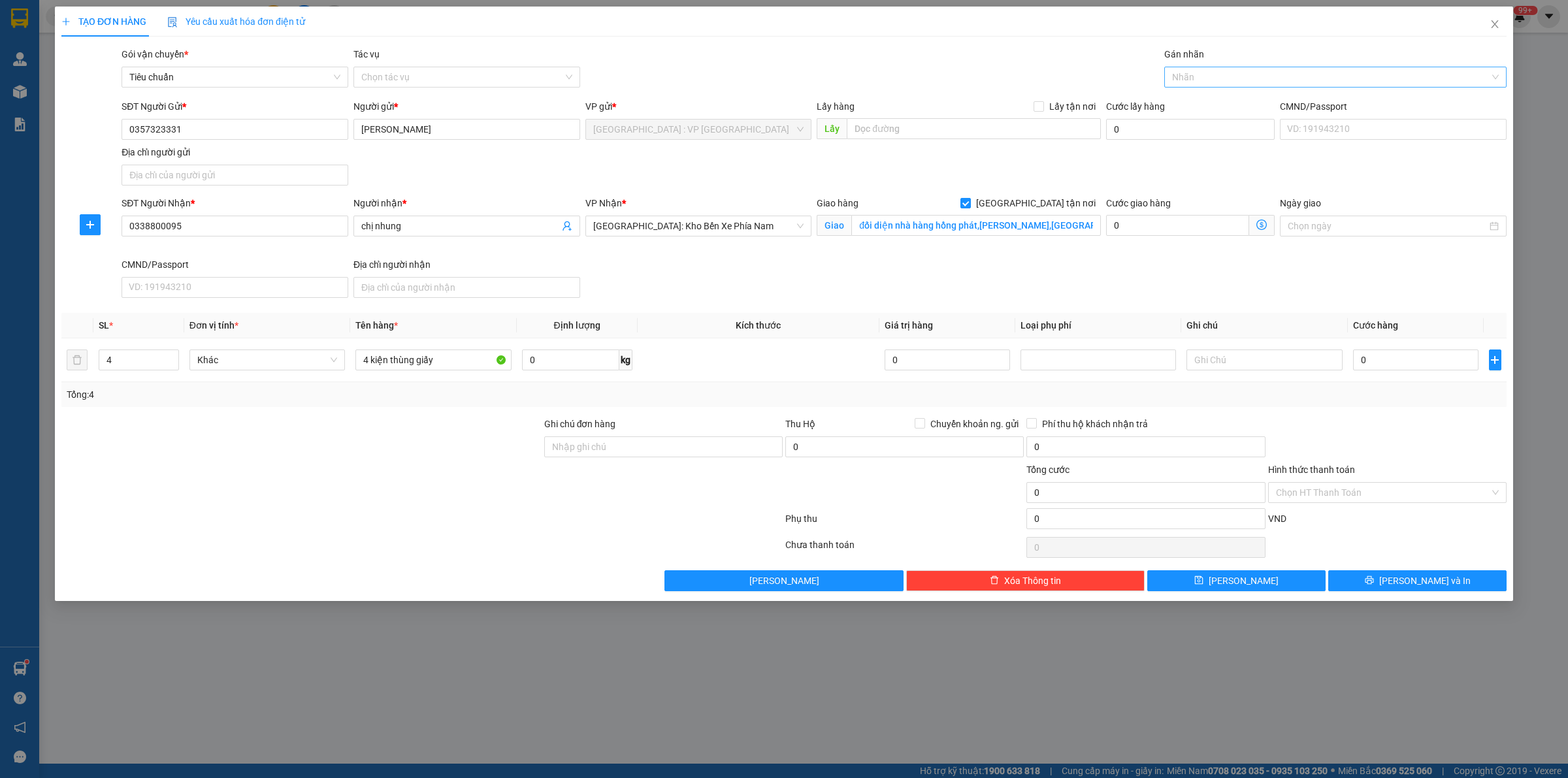
click at [1210, 77] on div at bounding box center [1328, 77] width 323 height 16
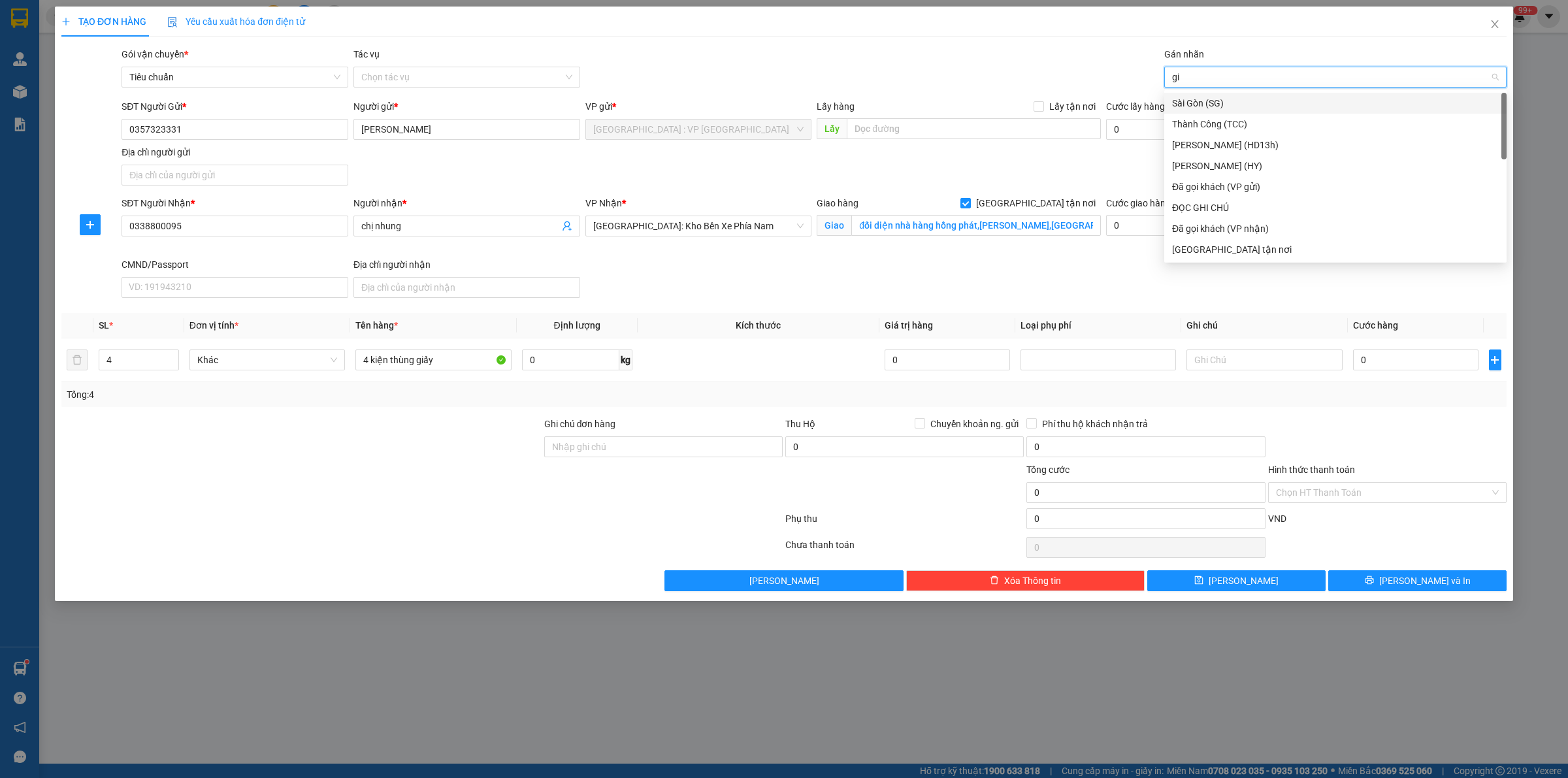
type input "gia"
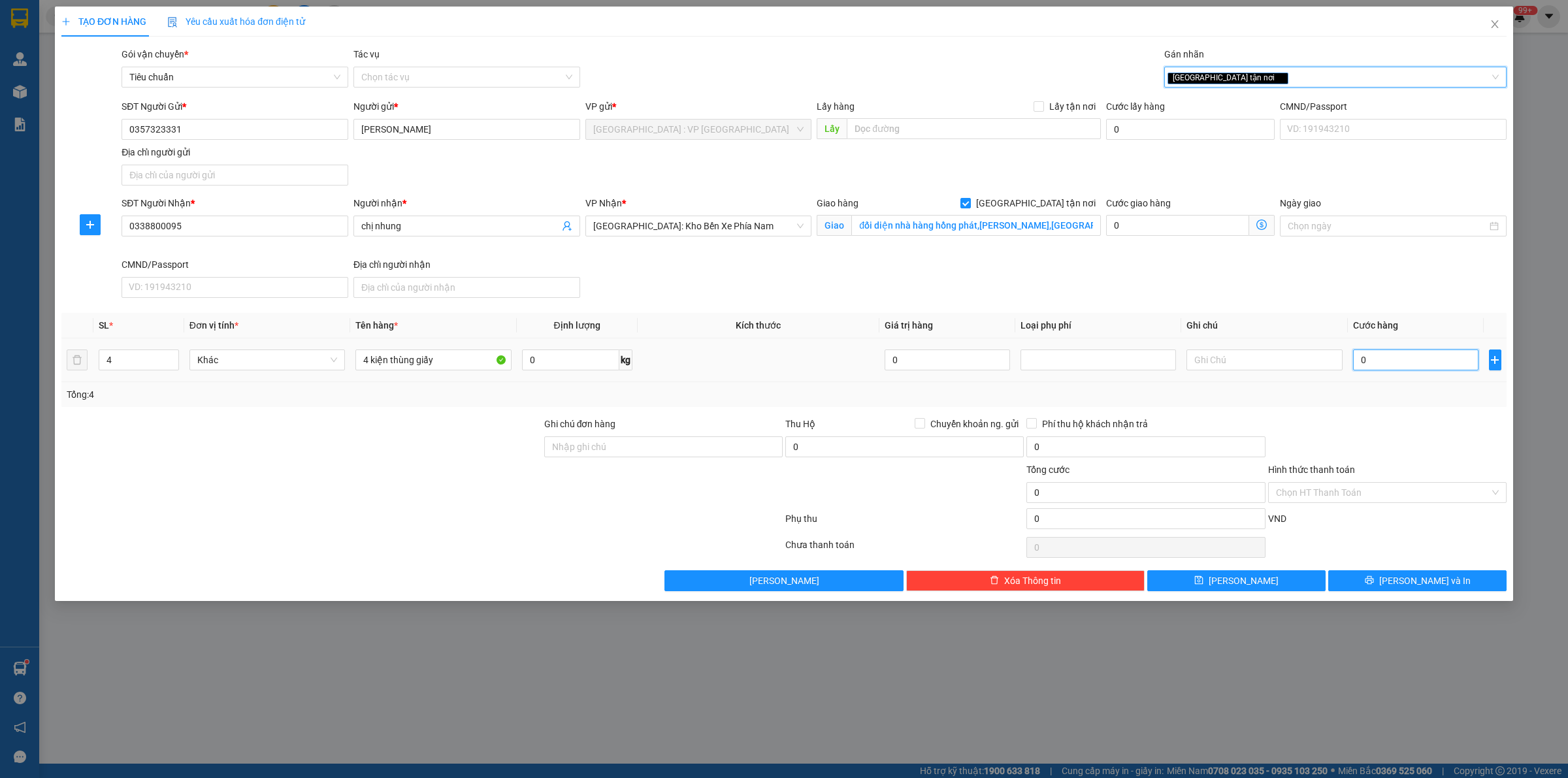
click at [1379, 364] on input "0" at bounding box center [1415, 360] width 125 height 21
type input "3"
type input "38"
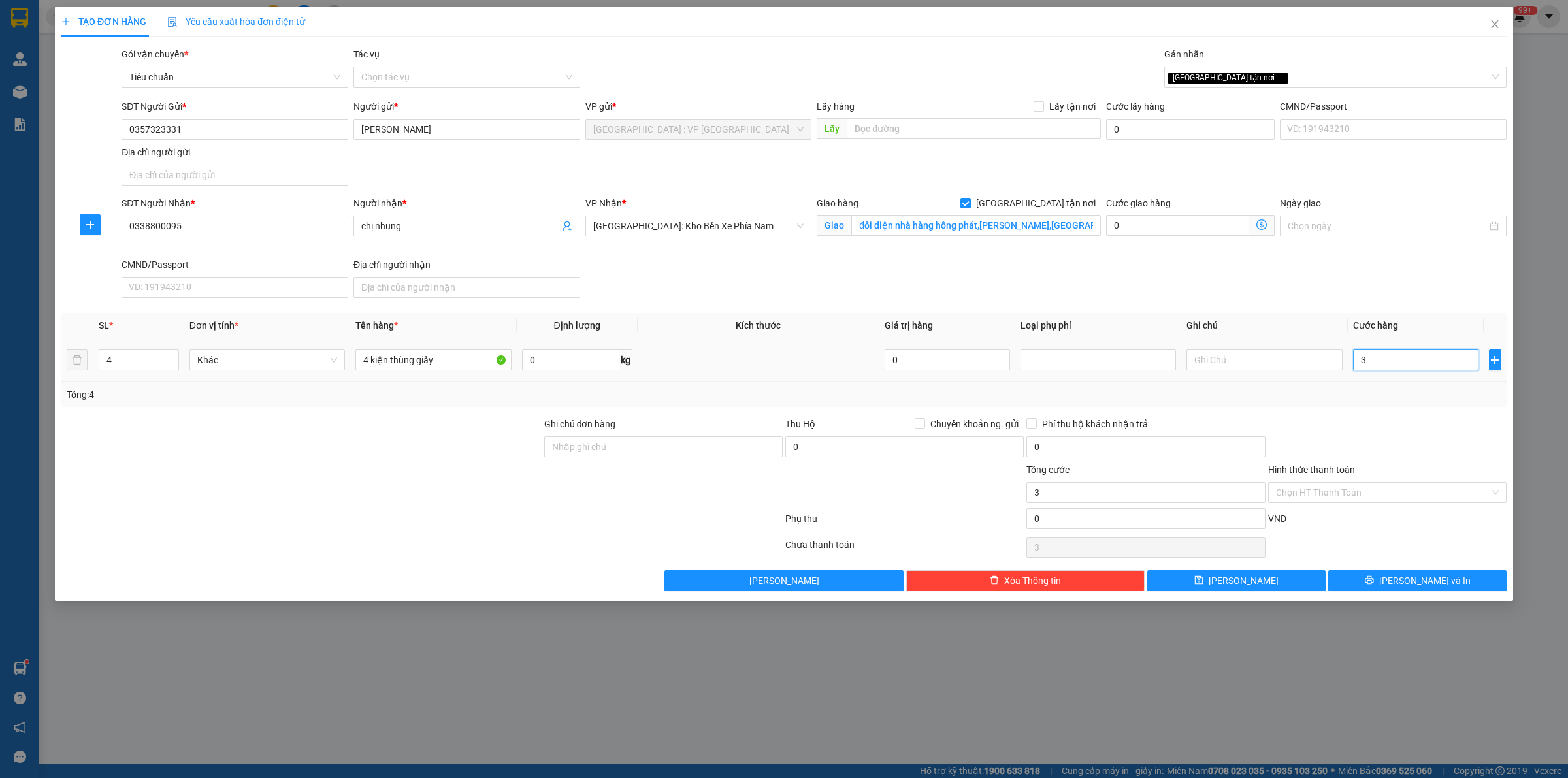
type input "38"
type input "380"
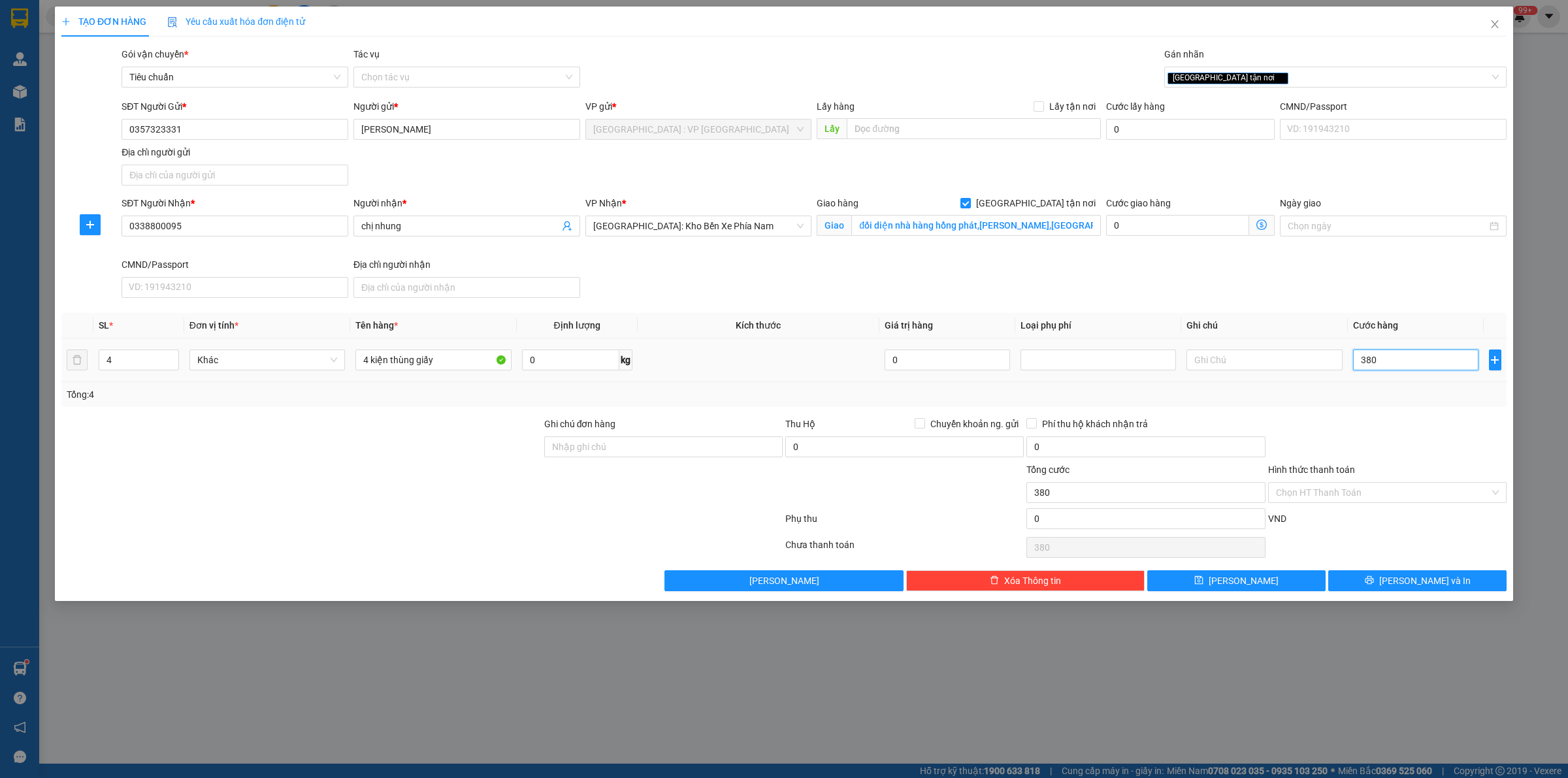
type input "3.800"
type input "38.000"
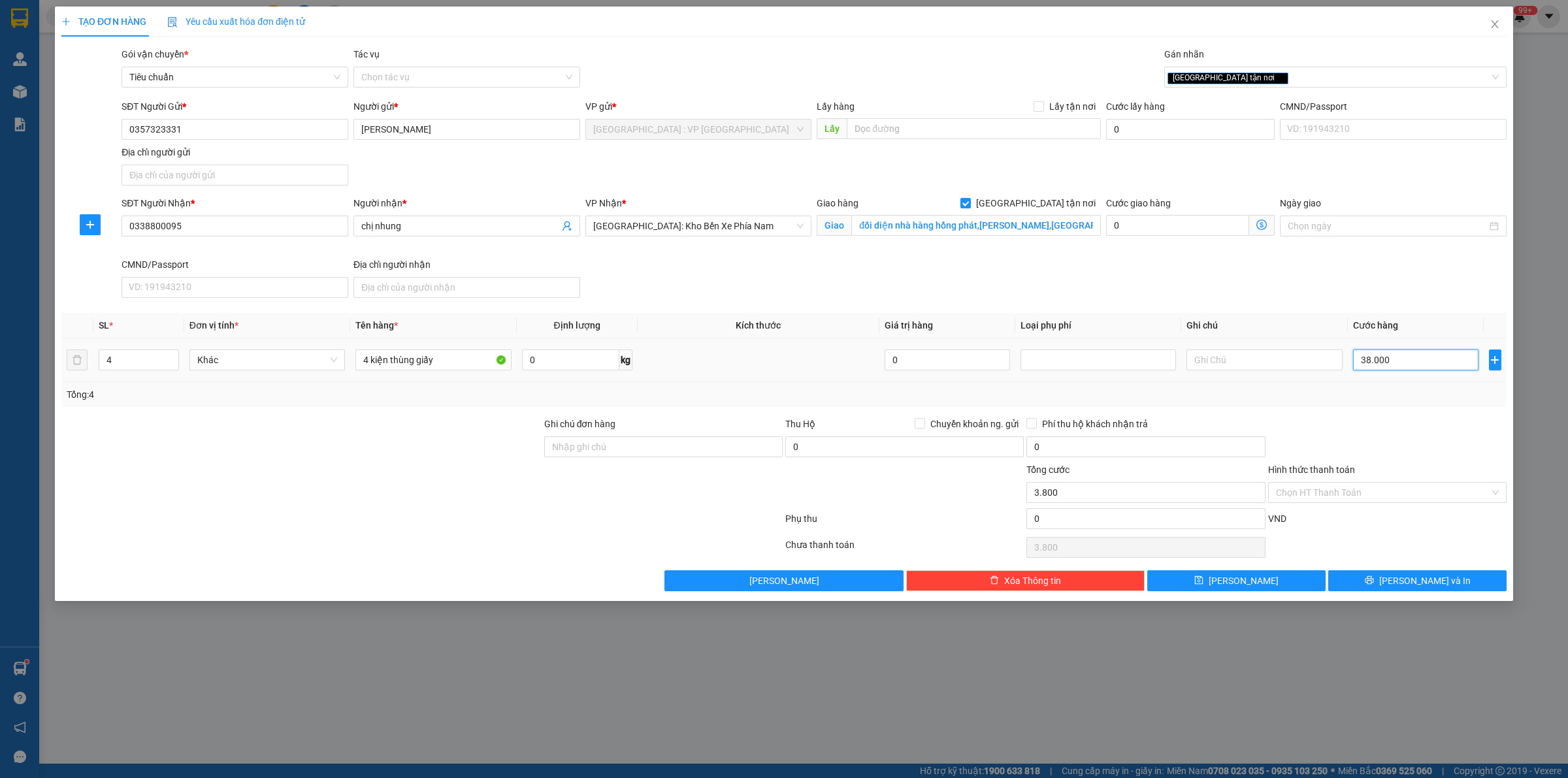
type input "38.000"
type input "380.000"
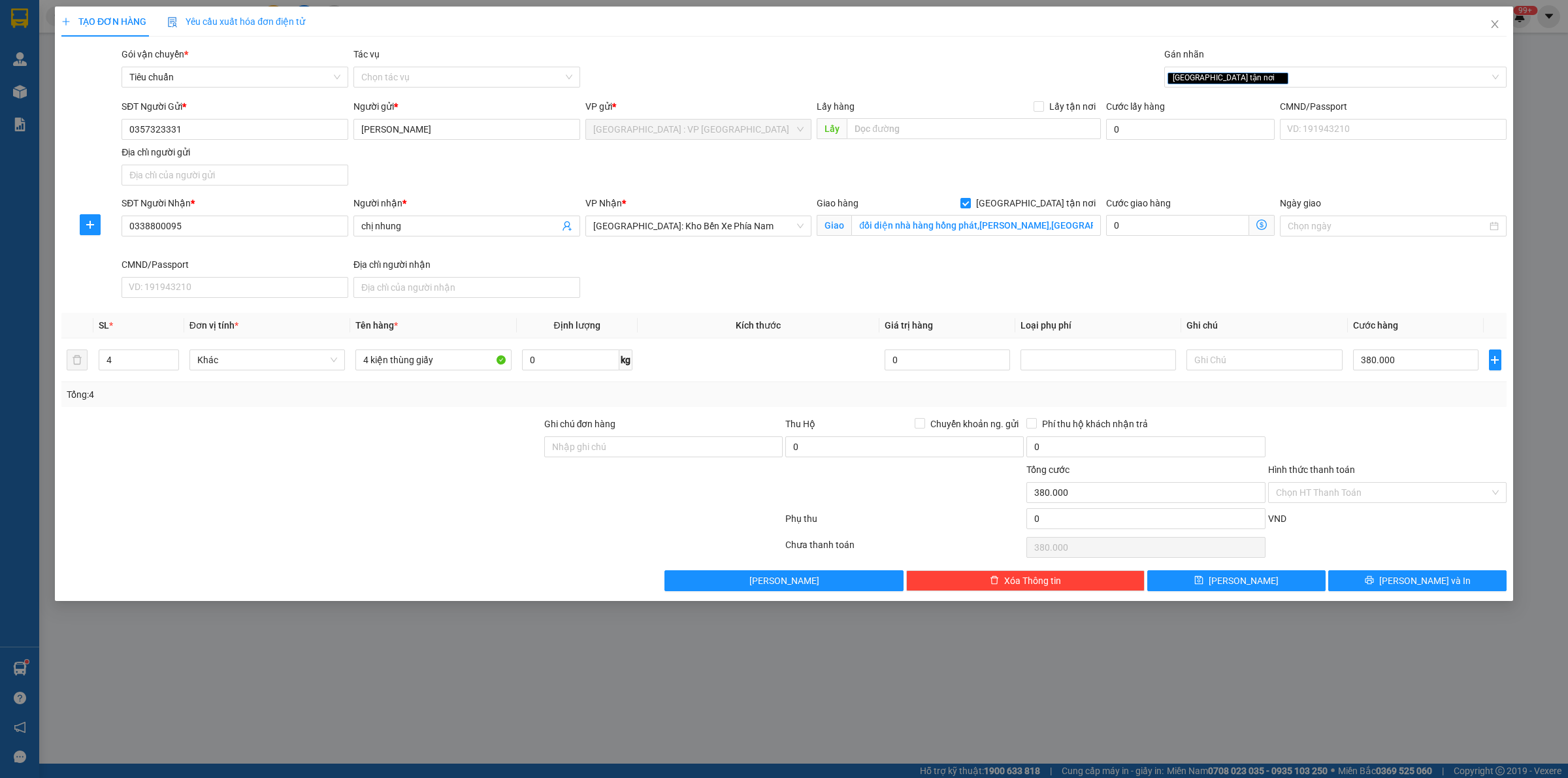
click at [1321, 407] on div "Tổng: 4" at bounding box center [784, 394] width 1445 height 25
click at [1159, 424] on div "Phí thu hộ khách nhận trả" at bounding box center [1145, 424] width 239 height 14
click at [1379, 580] on button "[PERSON_NAME] và In" at bounding box center [1417, 581] width 178 height 21
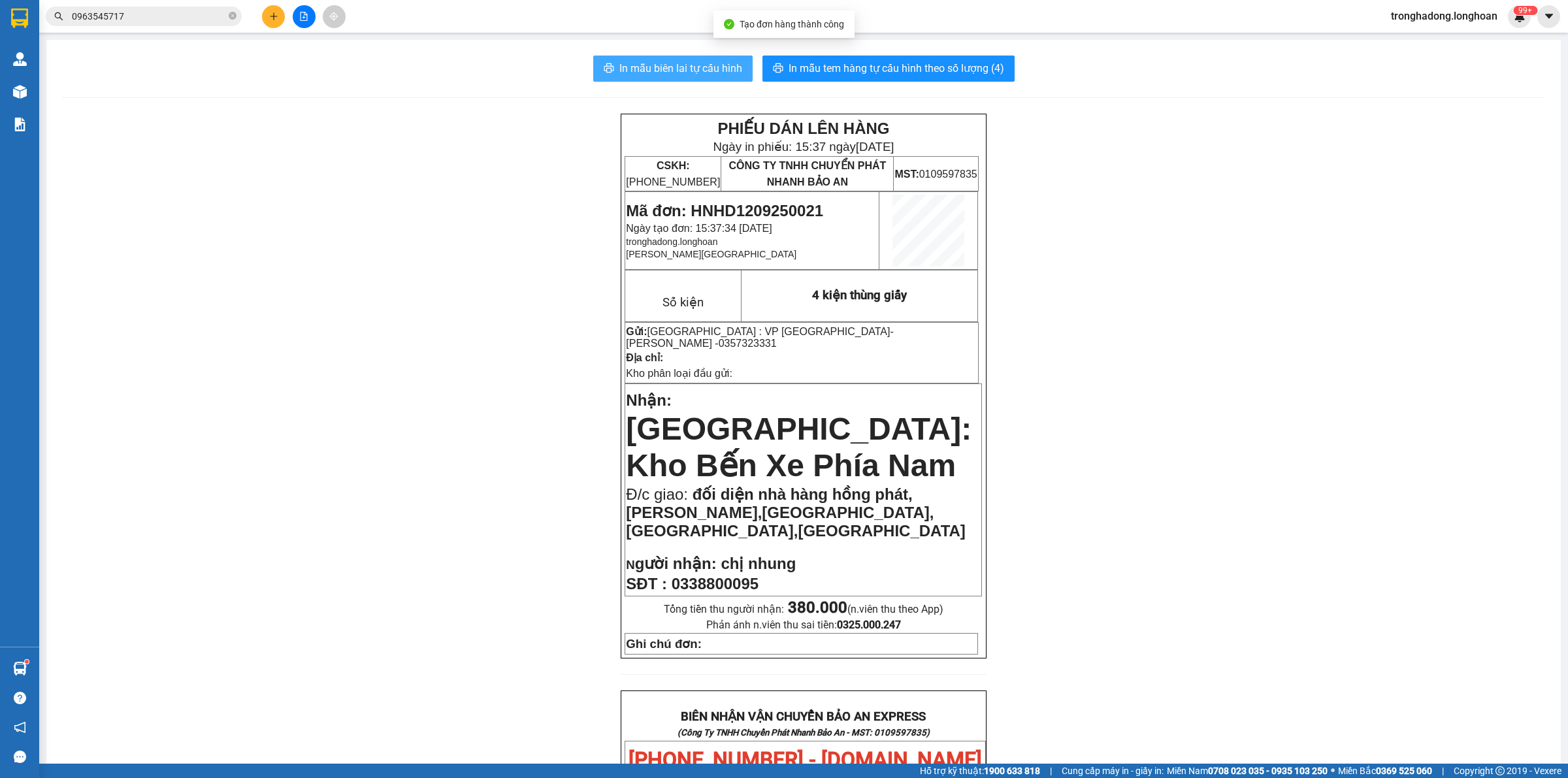
click at [708, 68] on span "In mẫu biên lai tự cấu hình" at bounding box center [681, 67] width 123 height 16
click at [926, 77] on button "In mẫu tem hàng tự cấu hình theo số lượng (4)" at bounding box center [889, 69] width 252 height 27
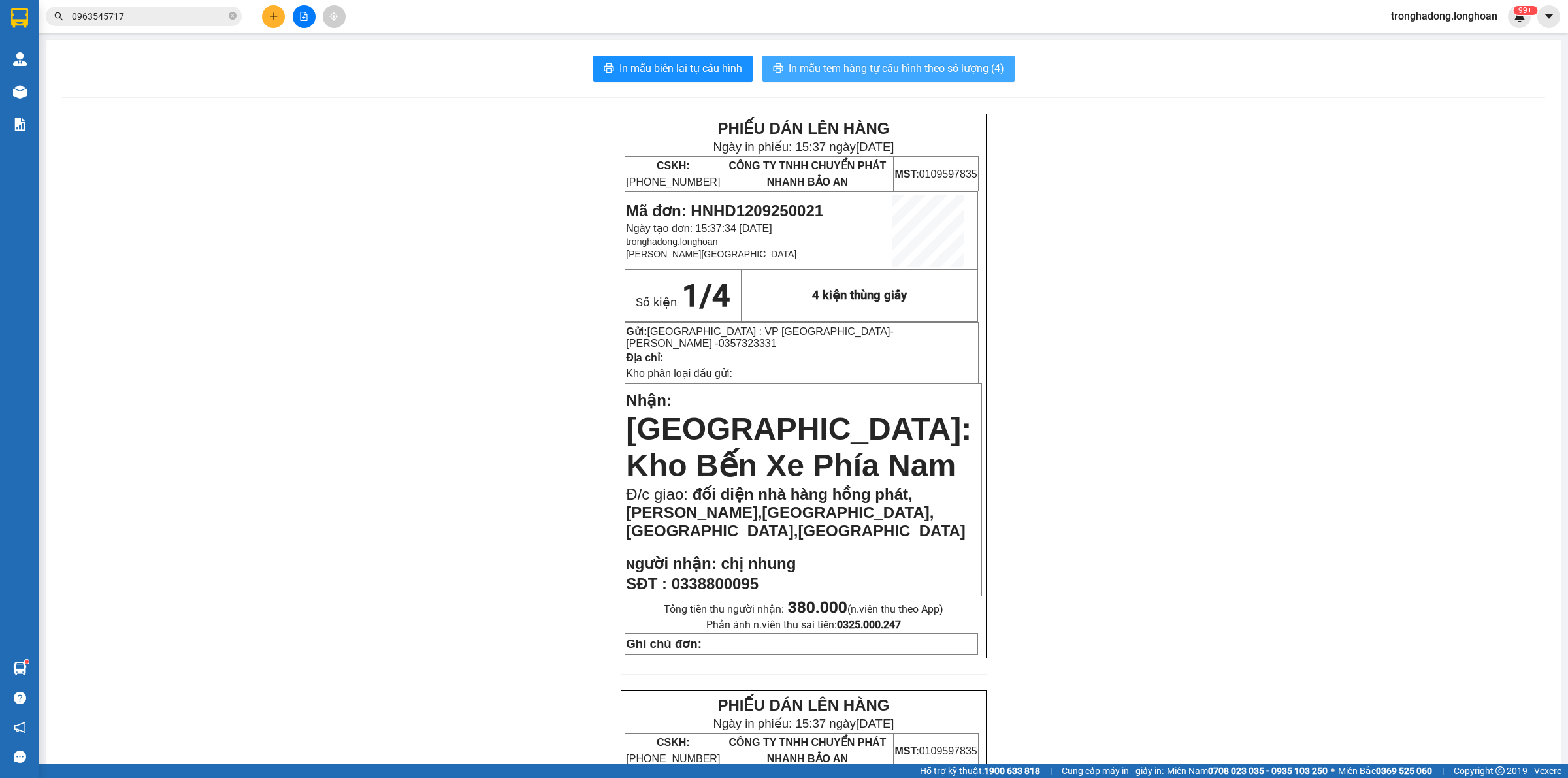
click at [763, 56] on button "In mẫu tem hàng tự cấu hình theo số lượng (4)" at bounding box center [889, 69] width 252 height 27
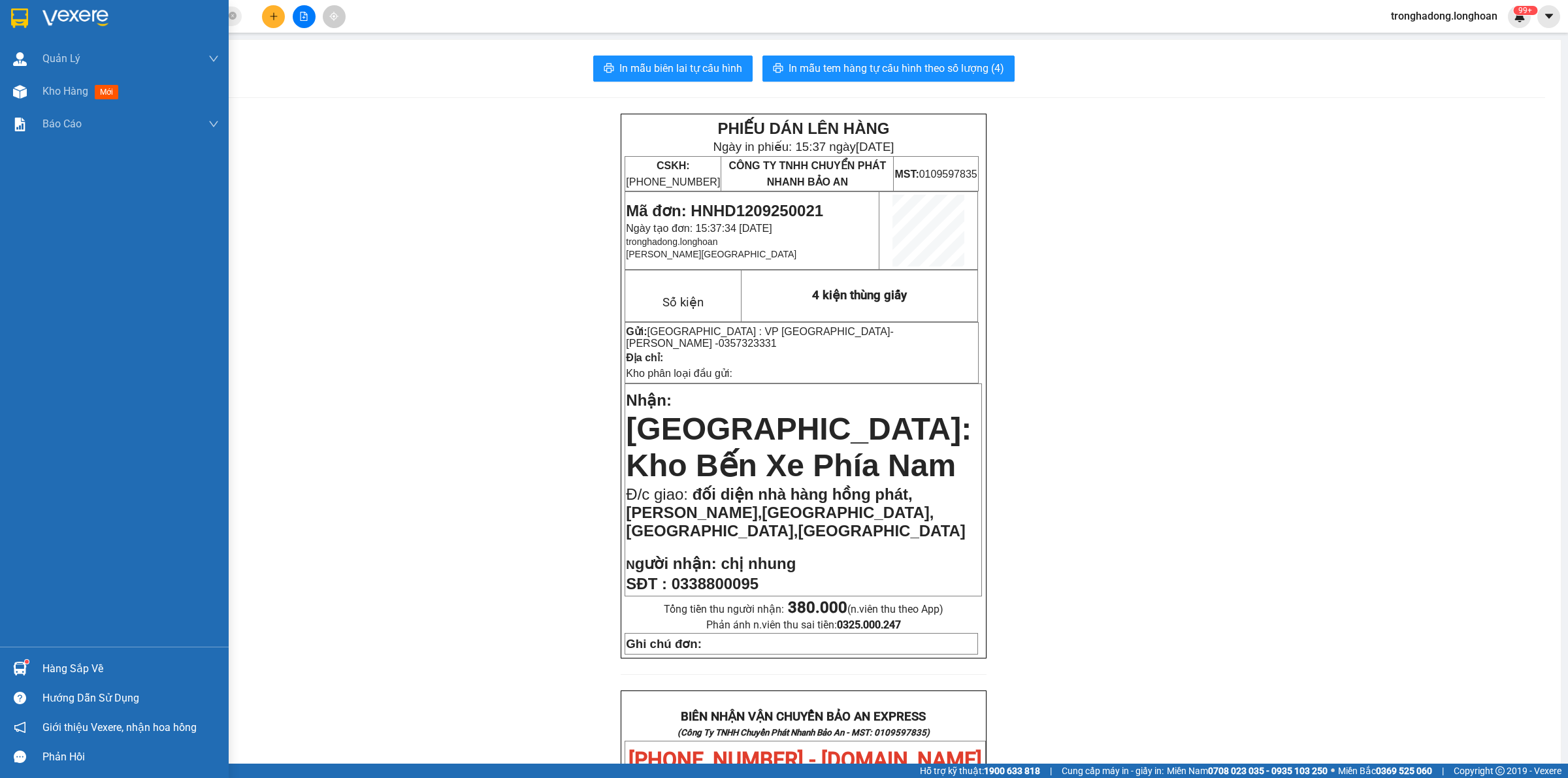
click at [17, 11] on img at bounding box center [20, 18] width 17 height 20
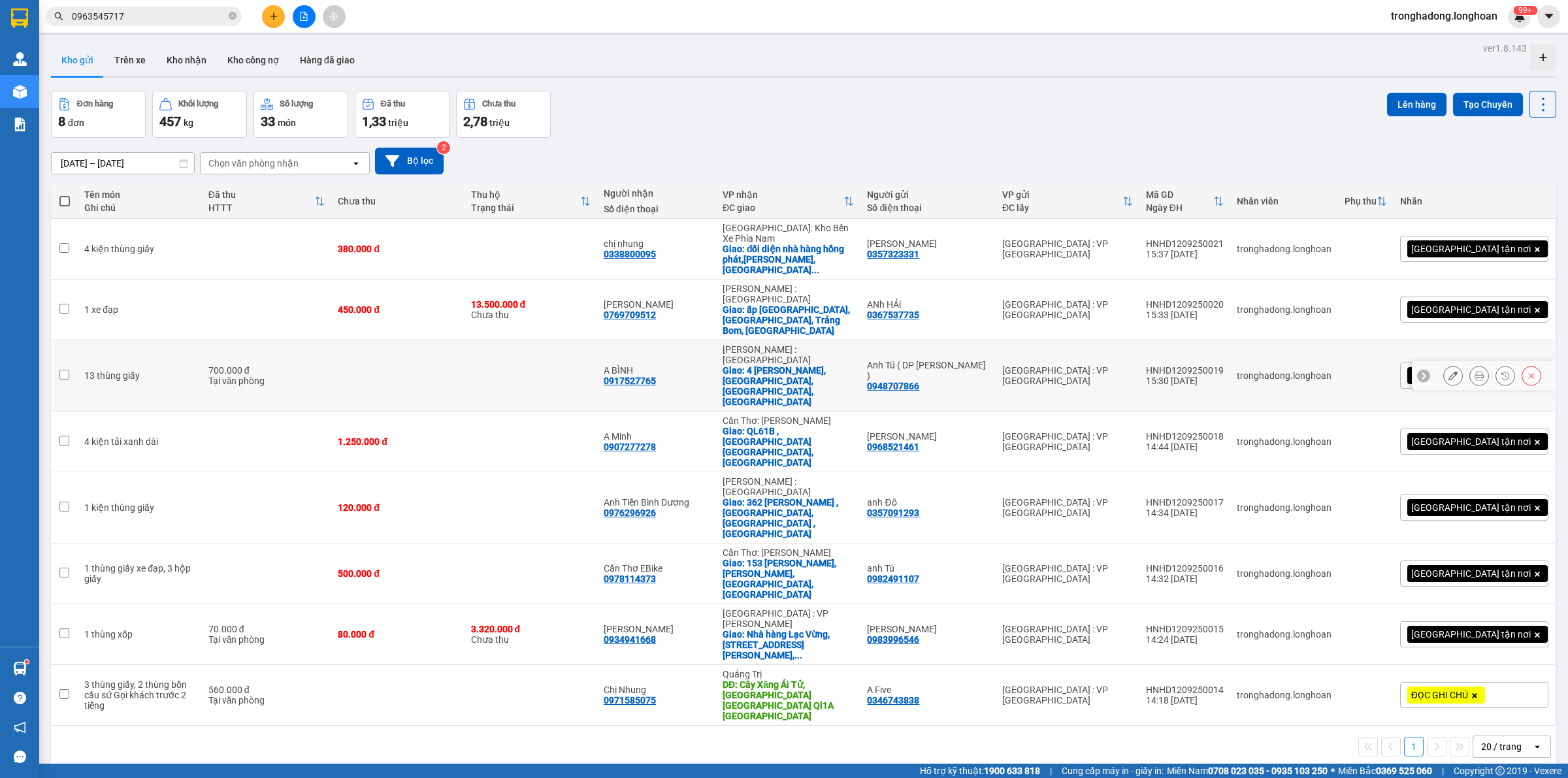
click at [1474, 371] on icon at bounding box center [1479, 376] width 9 height 9
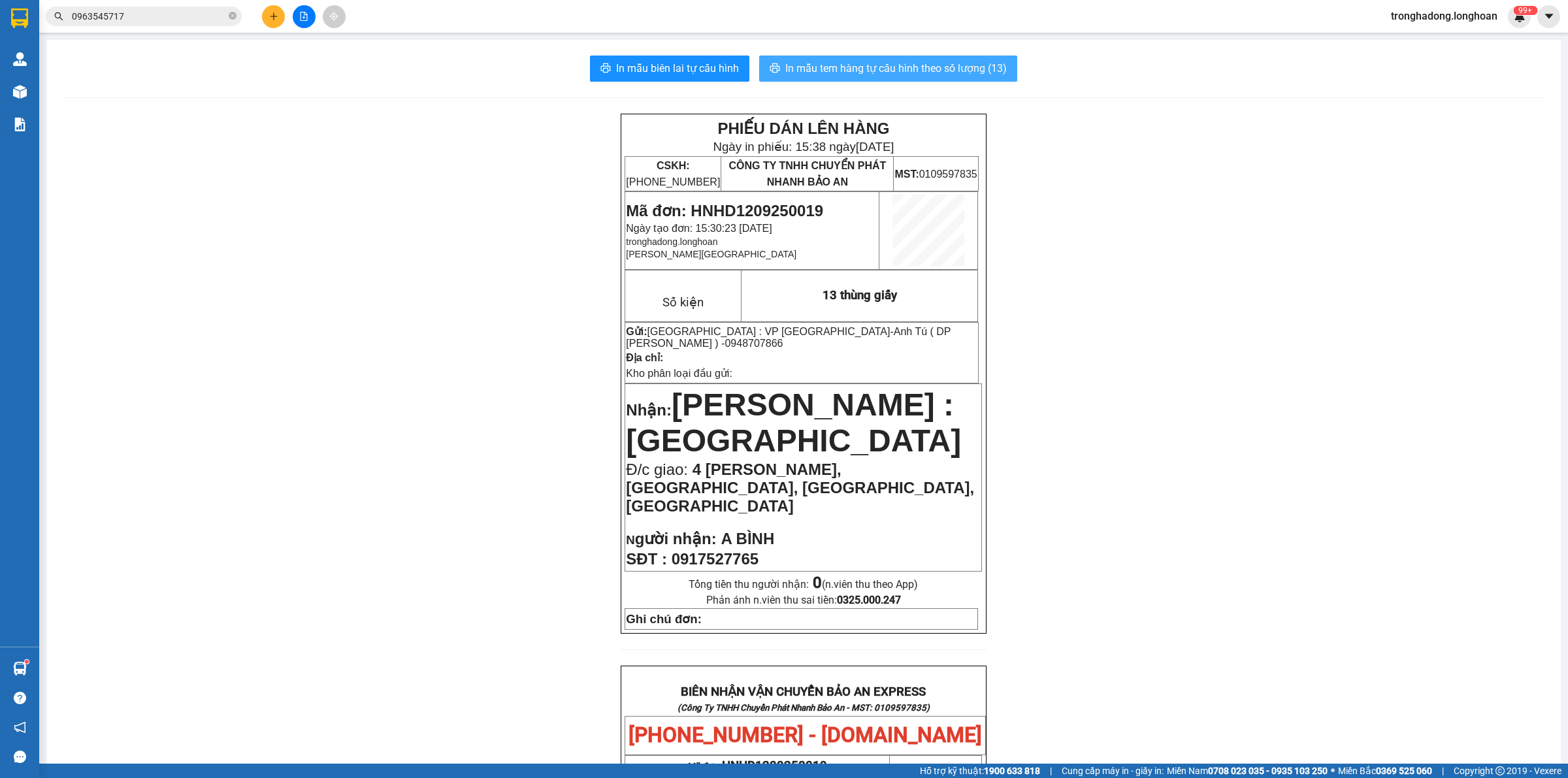
click at [961, 67] on span "In mẫu tem hàng tự cấu hình theo số lượng (13)" at bounding box center [896, 67] width 222 height 16
click at [268, 11] on button at bounding box center [273, 17] width 23 height 23
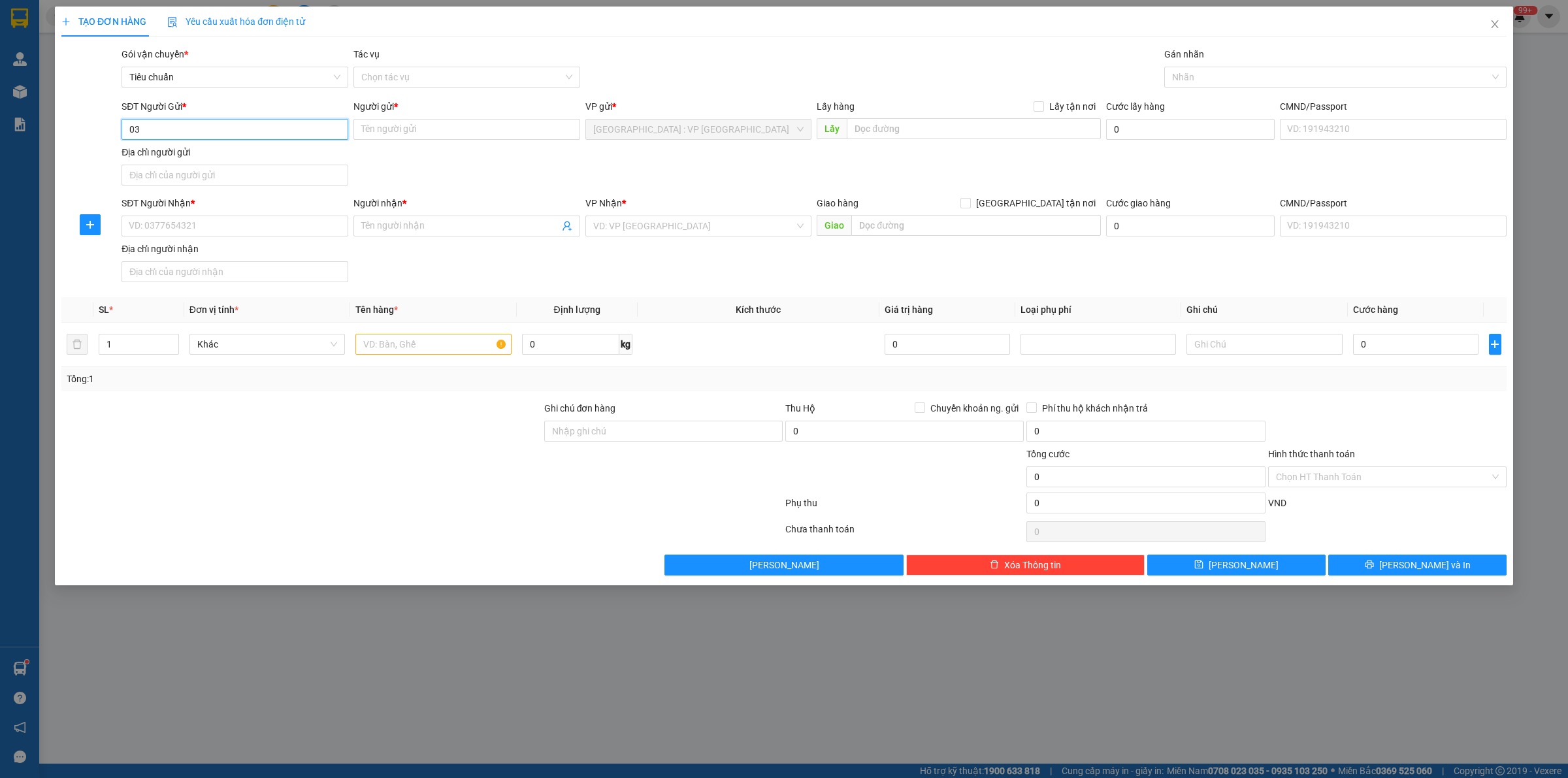
type input "0"
type input "0332982226"
click at [357, 131] on input "Loan VNK" at bounding box center [466, 129] width 226 height 21
type input "Chị Loan VNK"
click at [243, 220] on input "SĐT Người Nhận *" at bounding box center [234, 226] width 226 height 21
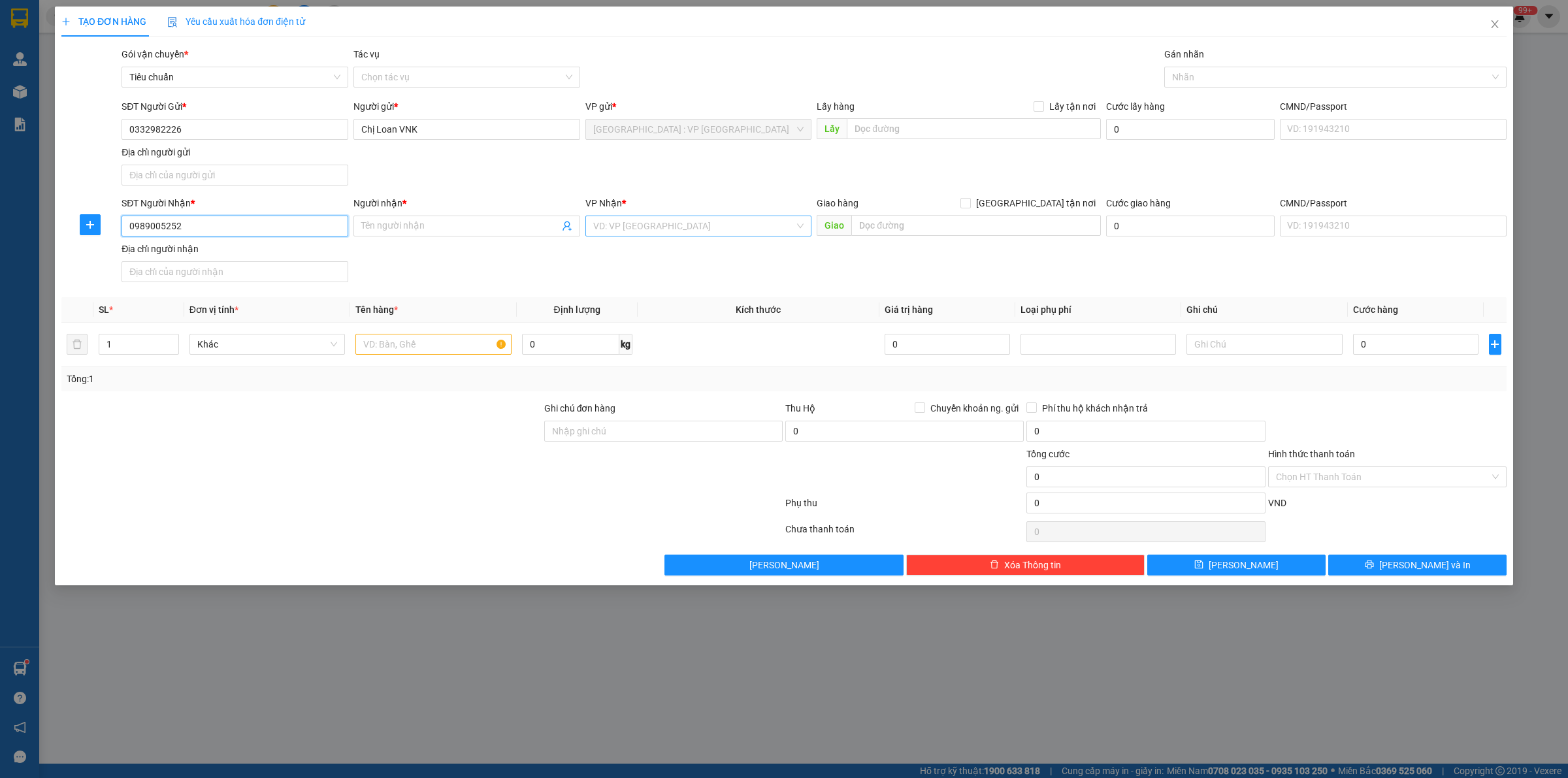
type input "0989005252"
type input "T"
click at [420, 223] on input "chz" at bounding box center [460, 226] width 198 height 14
type input "chị [PERSON_NAME]"
type input "12"
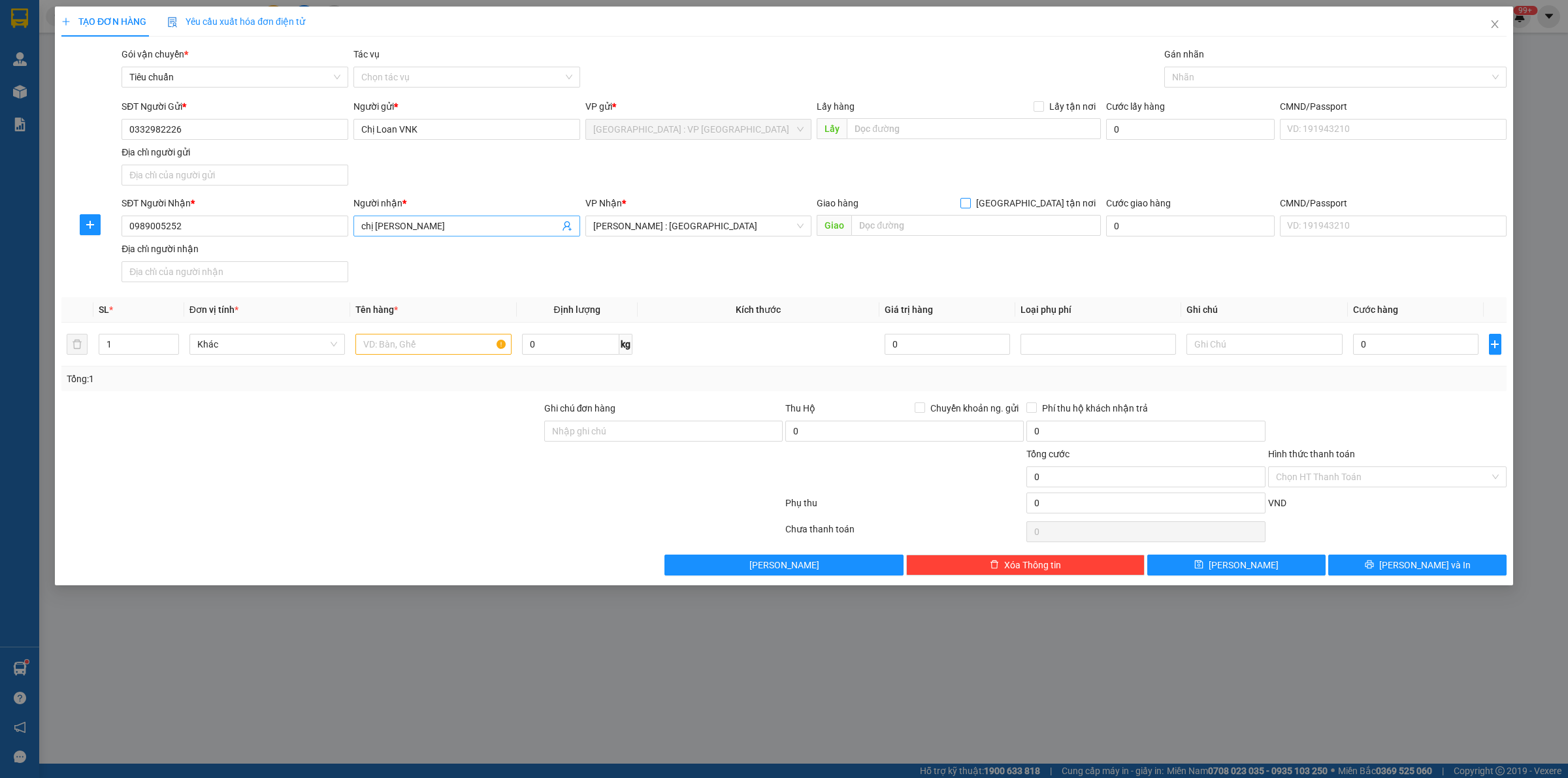
click at [961, 198] on input "[GEOGRAPHIC_DATA] tận nơi" at bounding box center [965, 203] width 9 height 9
checkbox input "true"
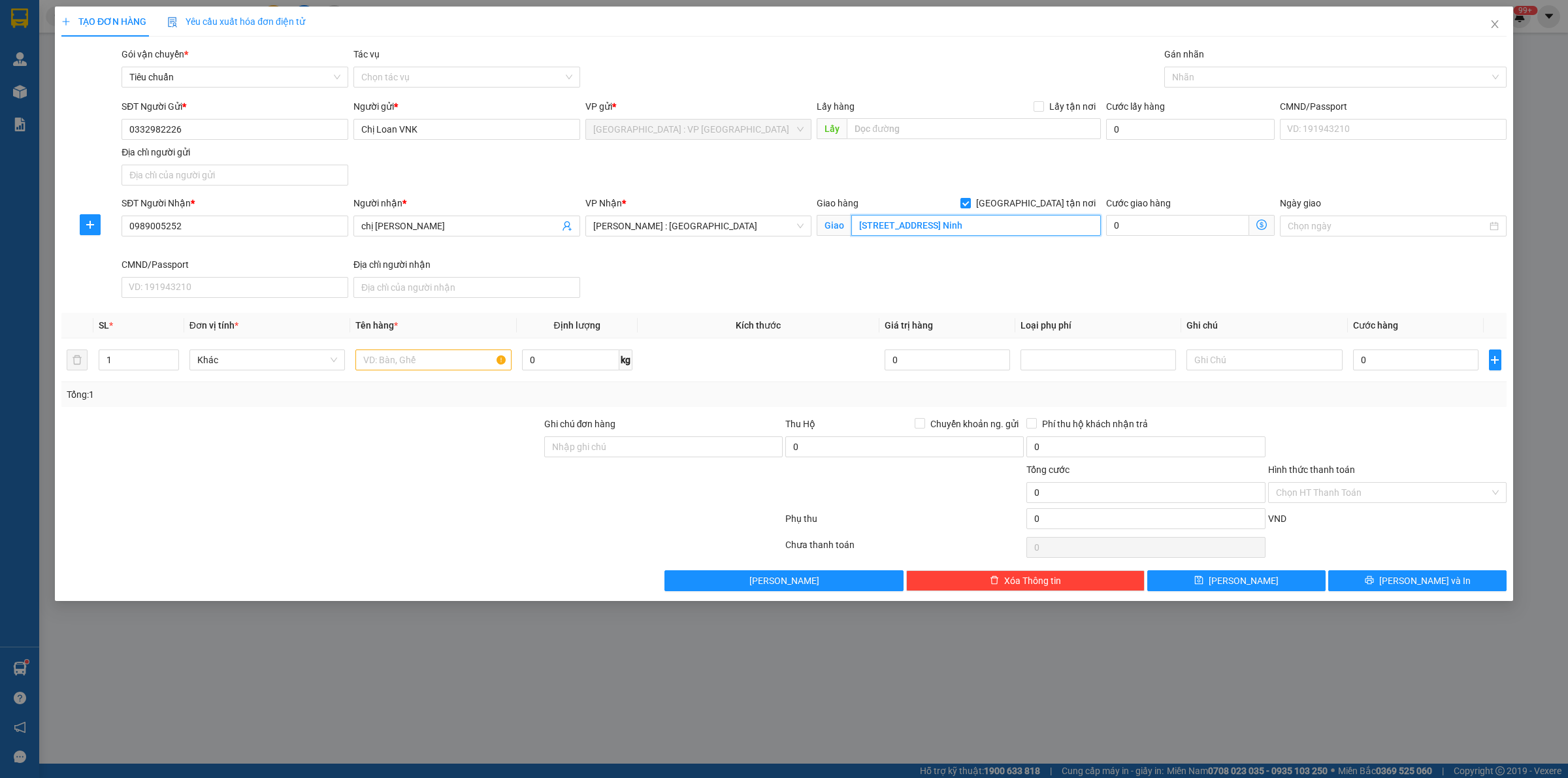
type input "[STREET_ADDRESS] Ninh"
click at [988, 226] on input "[STREET_ADDRESS] Ninh" at bounding box center [975, 226] width 249 height 21
click at [1178, 85] on div "Nhãn" at bounding box center [1335, 77] width 342 height 21
type input "gia"
click at [393, 373] on div at bounding box center [433, 360] width 155 height 27
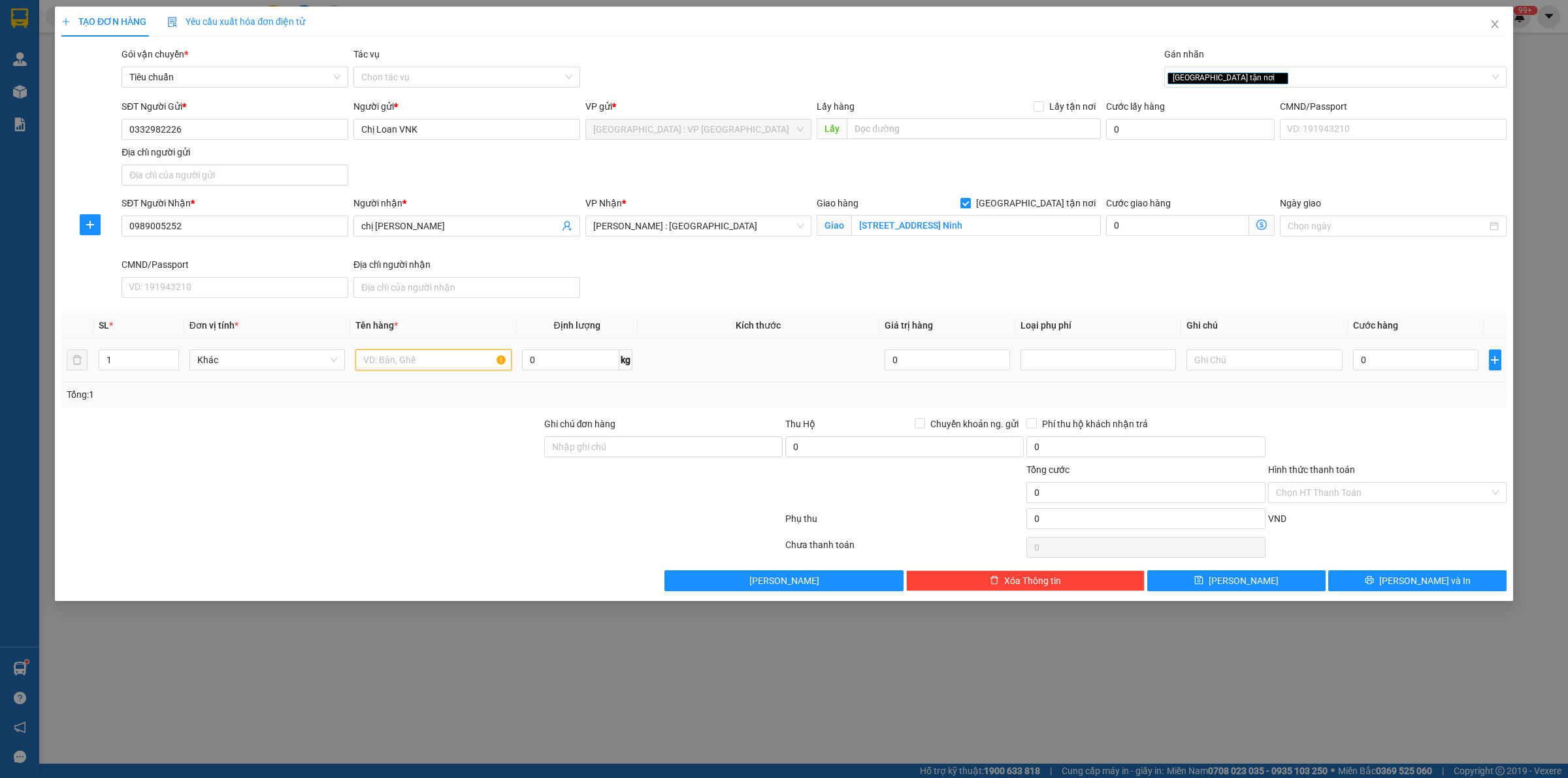
click at [395, 366] on input "text" at bounding box center [433, 360] width 155 height 21
type input "2 tải xanh"
type input "90"
click at [137, 359] on input "1" at bounding box center [138, 360] width 79 height 20
type input "2"
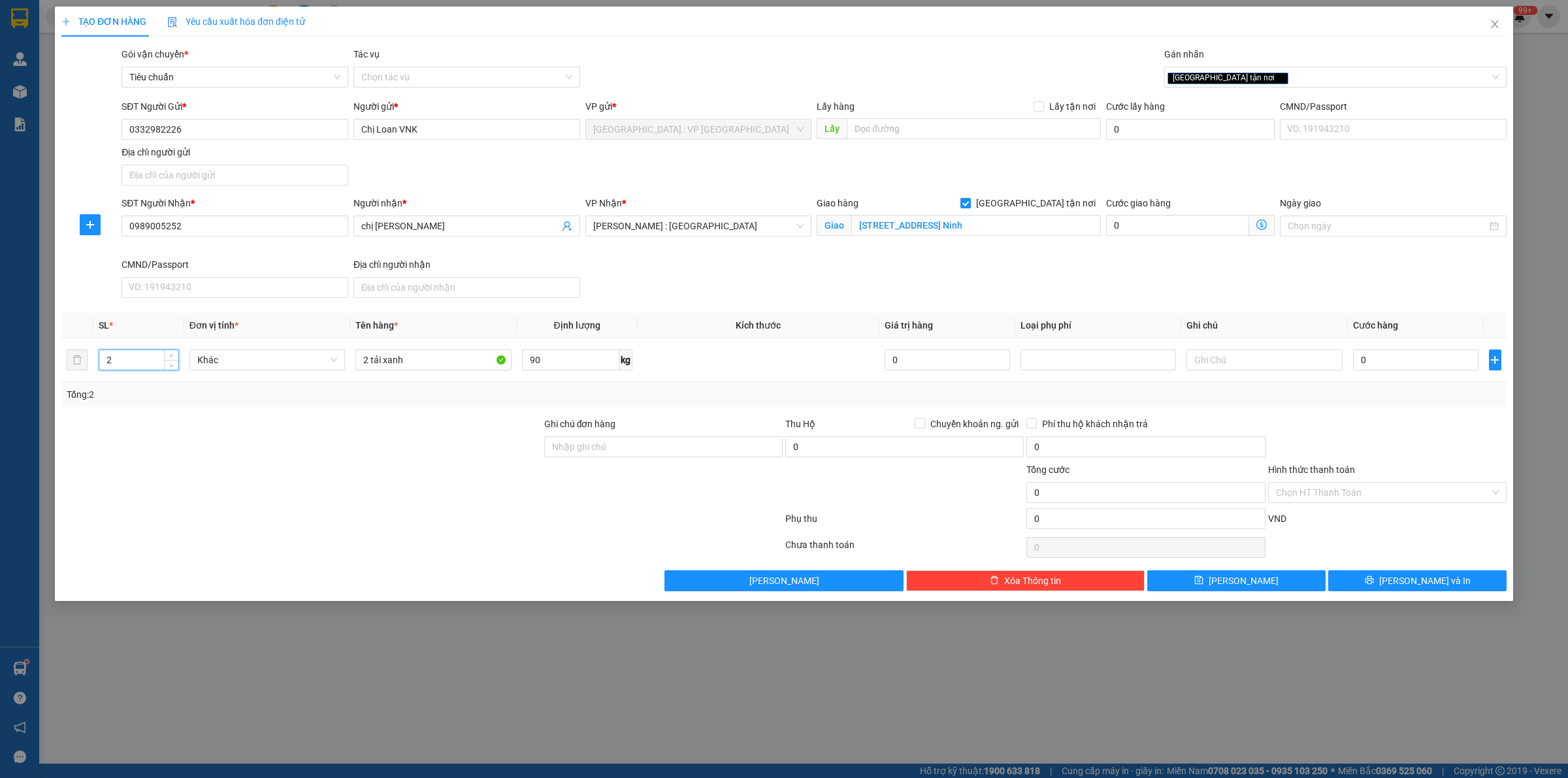
click at [392, 479] on div at bounding box center [301, 485] width 483 height 45
click at [1392, 366] on input "0" at bounding box center [1415, 360] width 125 height 21
type input "6"
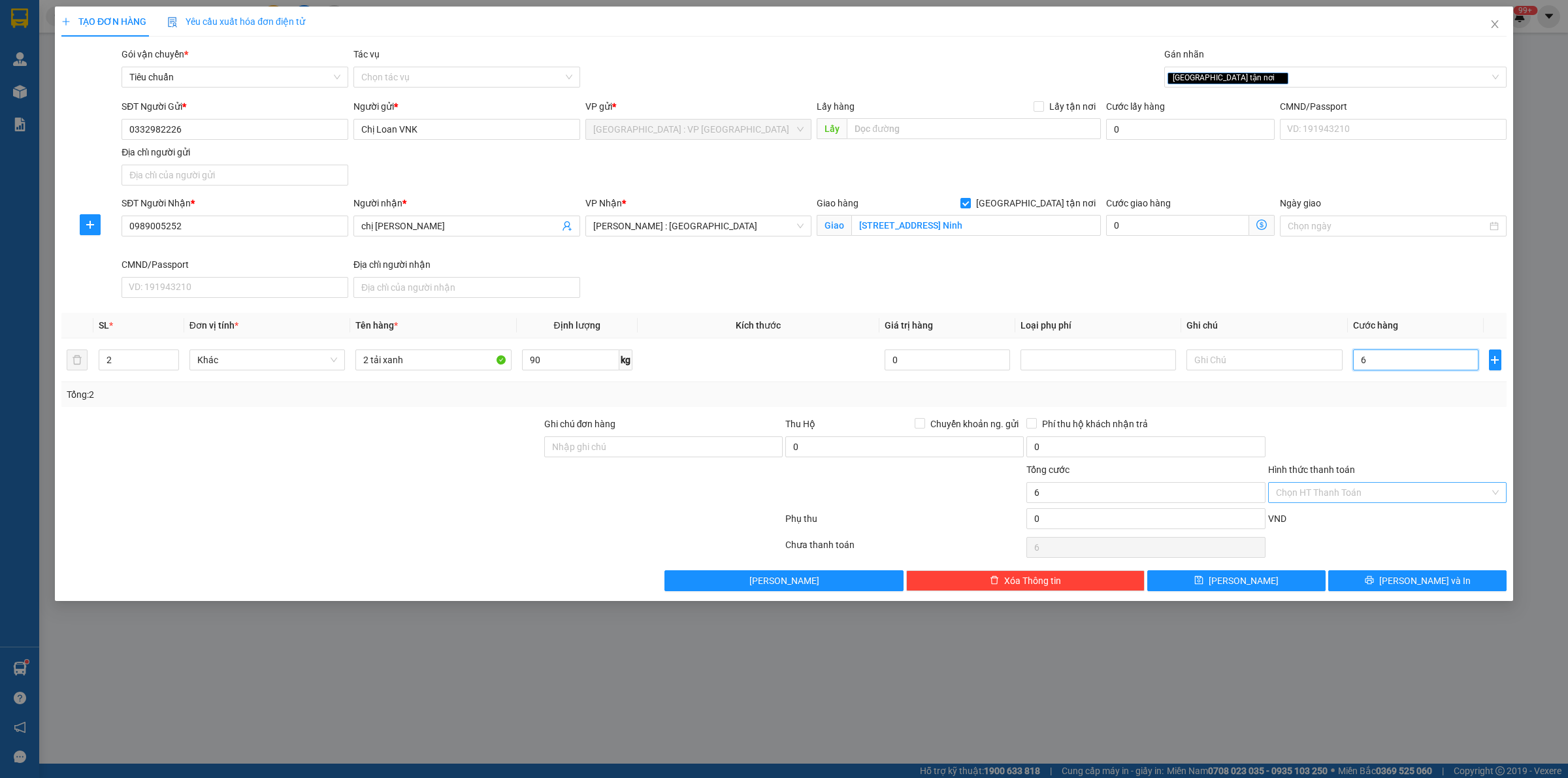
type input "65"
type input "650"
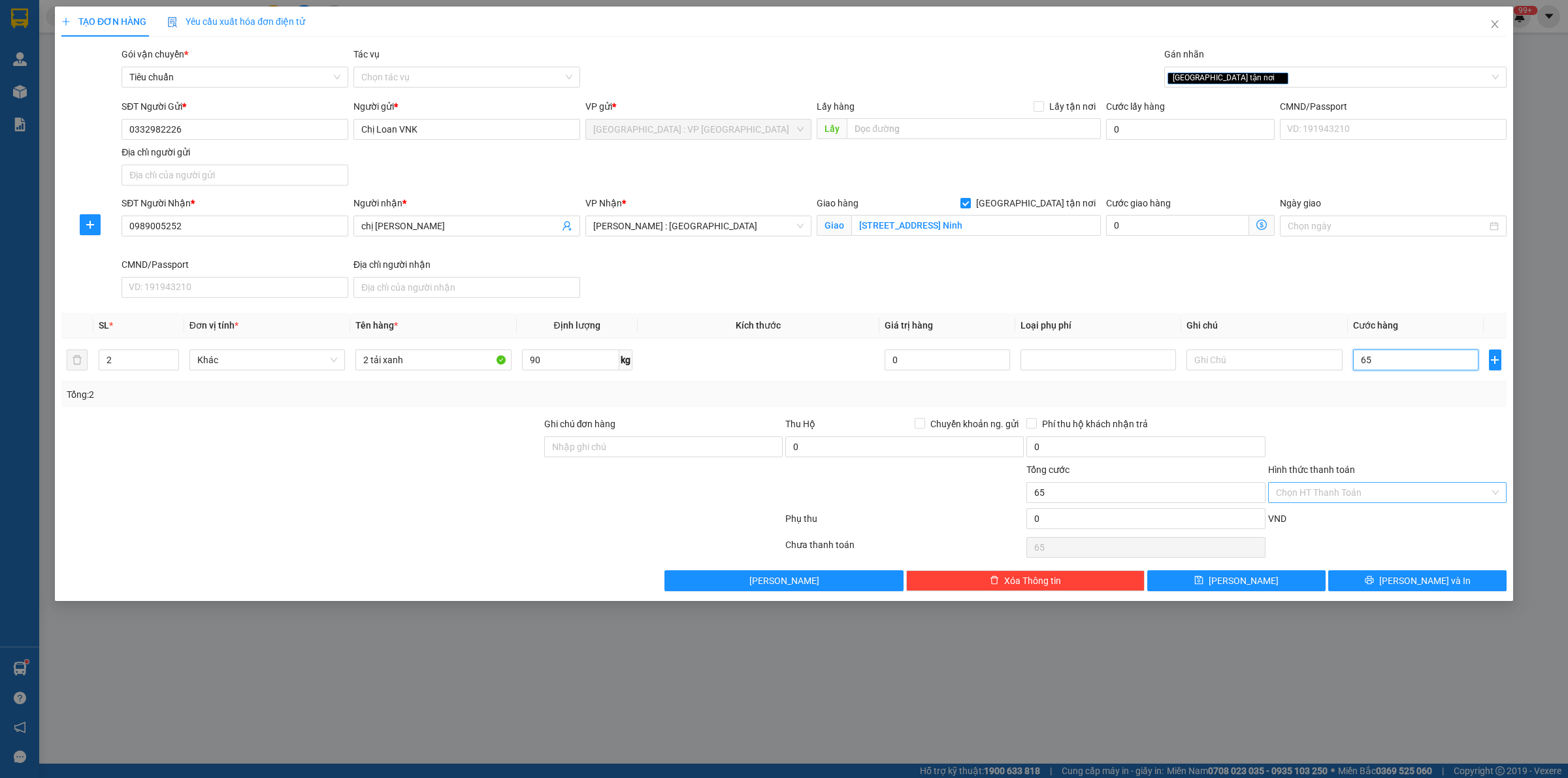
type input "650"
type input "6.500"
type input "65.000"
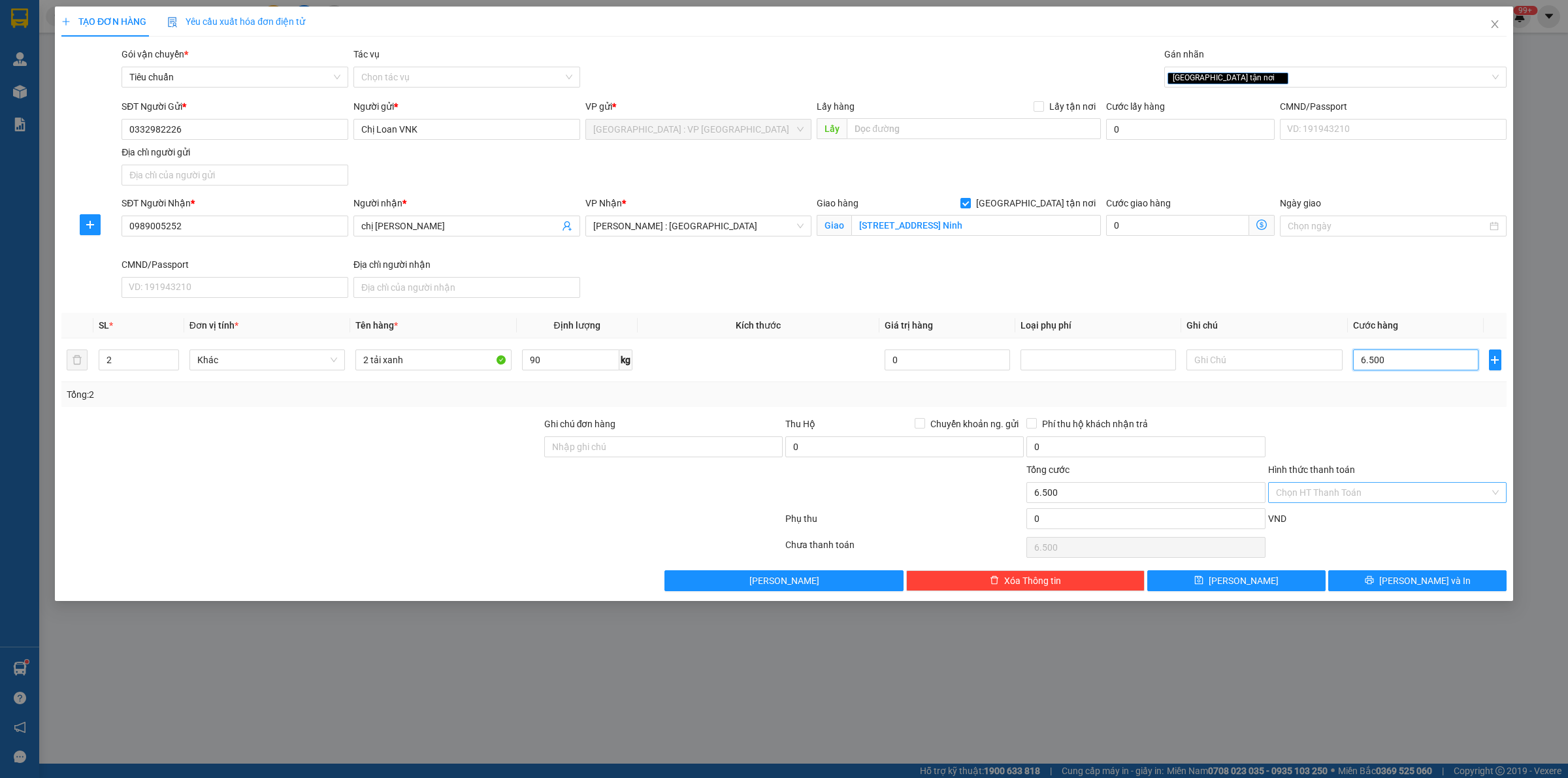
type input "65.000"
type input "650.000"
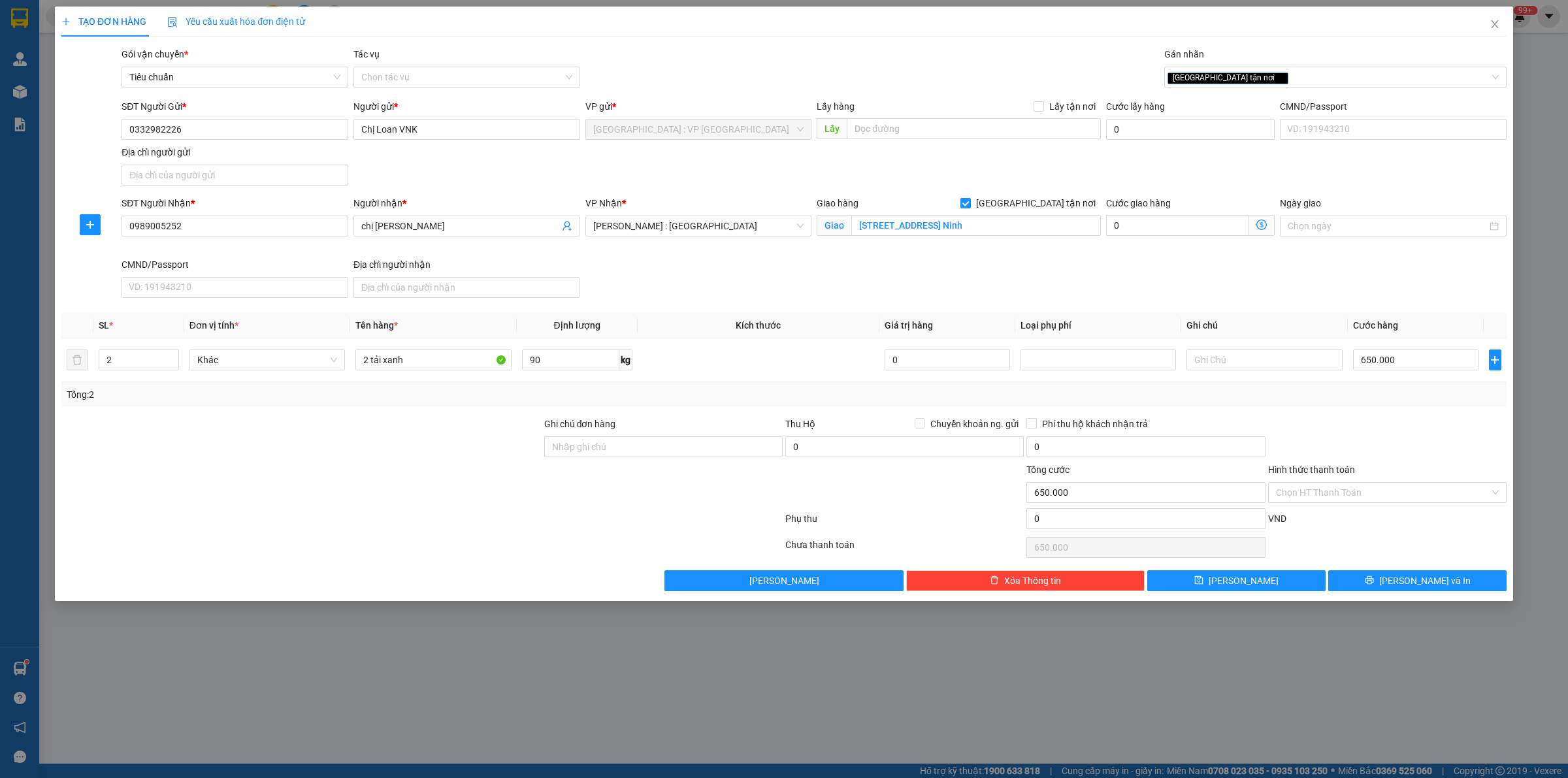
click at [1422, 435] on div at bounding box center [1387, 440] width 241 height 45
drag, startPoint x: 1385, startPoint y: 585, endPoint x: 1373, endPoint y: 535, distance: 51.4
click at [1373, 535] on div "Transit Pickup Surcharge Ids Transit Deliver Surcharge Ids Transit Deliver Surc…" at bounding box center [784, 319] width 1445 height 544
click at [1373, 535] on div "Chọn HT Thanh Toán" at bounding box center [1387, 548] width 241 height 27
drag, startPoint x: 1362, startPoint y: 580, endPoint x: 1373, endPoint y: 439, distance: 141.4
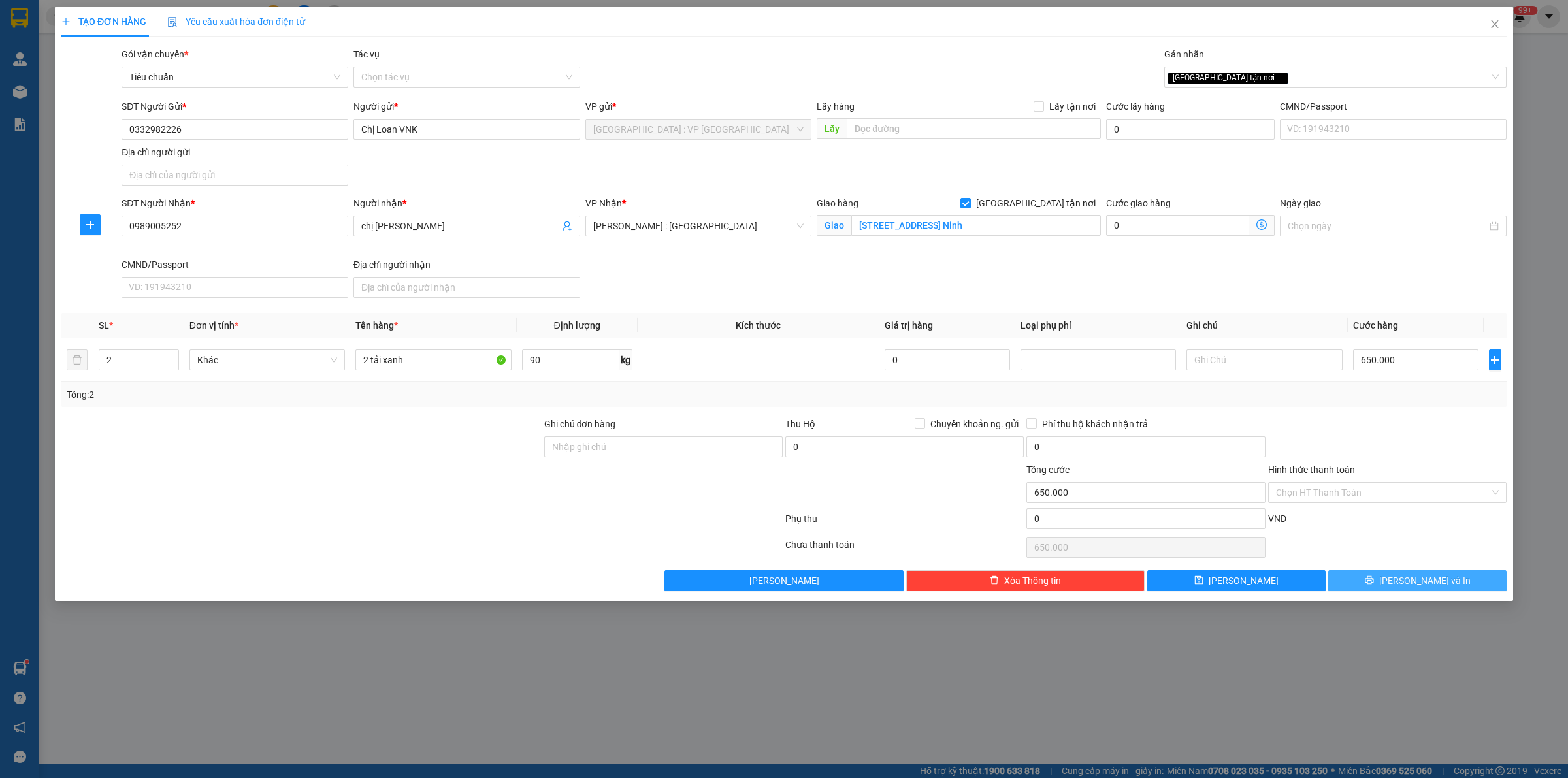
click at [1373, 441] on div "Transit Pickup Surcharge Ids Transit Deliver Surcharge Ids Transit Deliver Surc…" at bounding box center [784, 319] width 1445 height 544
click at [1398, 354] on input "650.000" at bounding box center [1415, 360] width 125 height 21
type input "6"
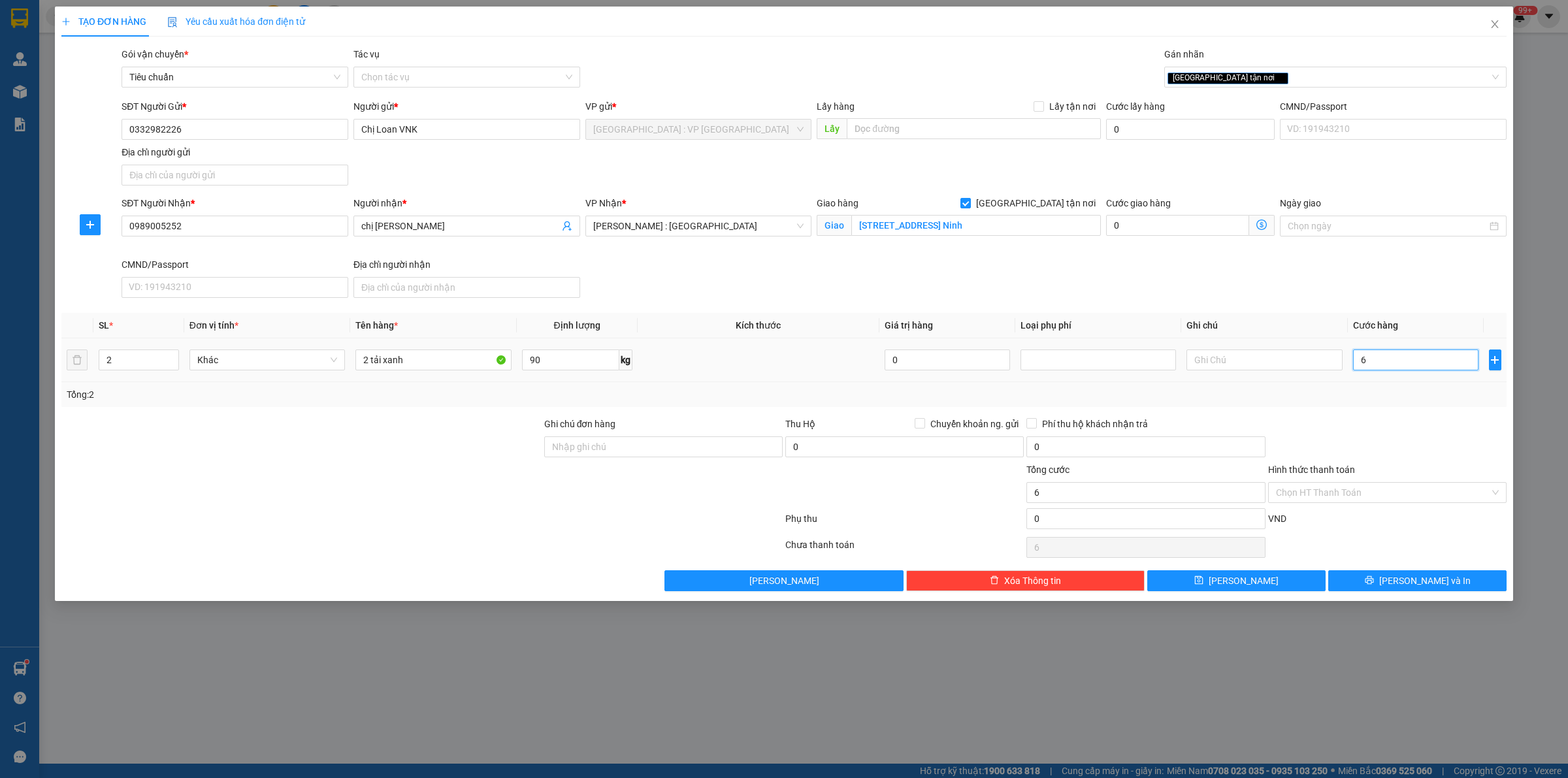
type input "63"
type input "630"
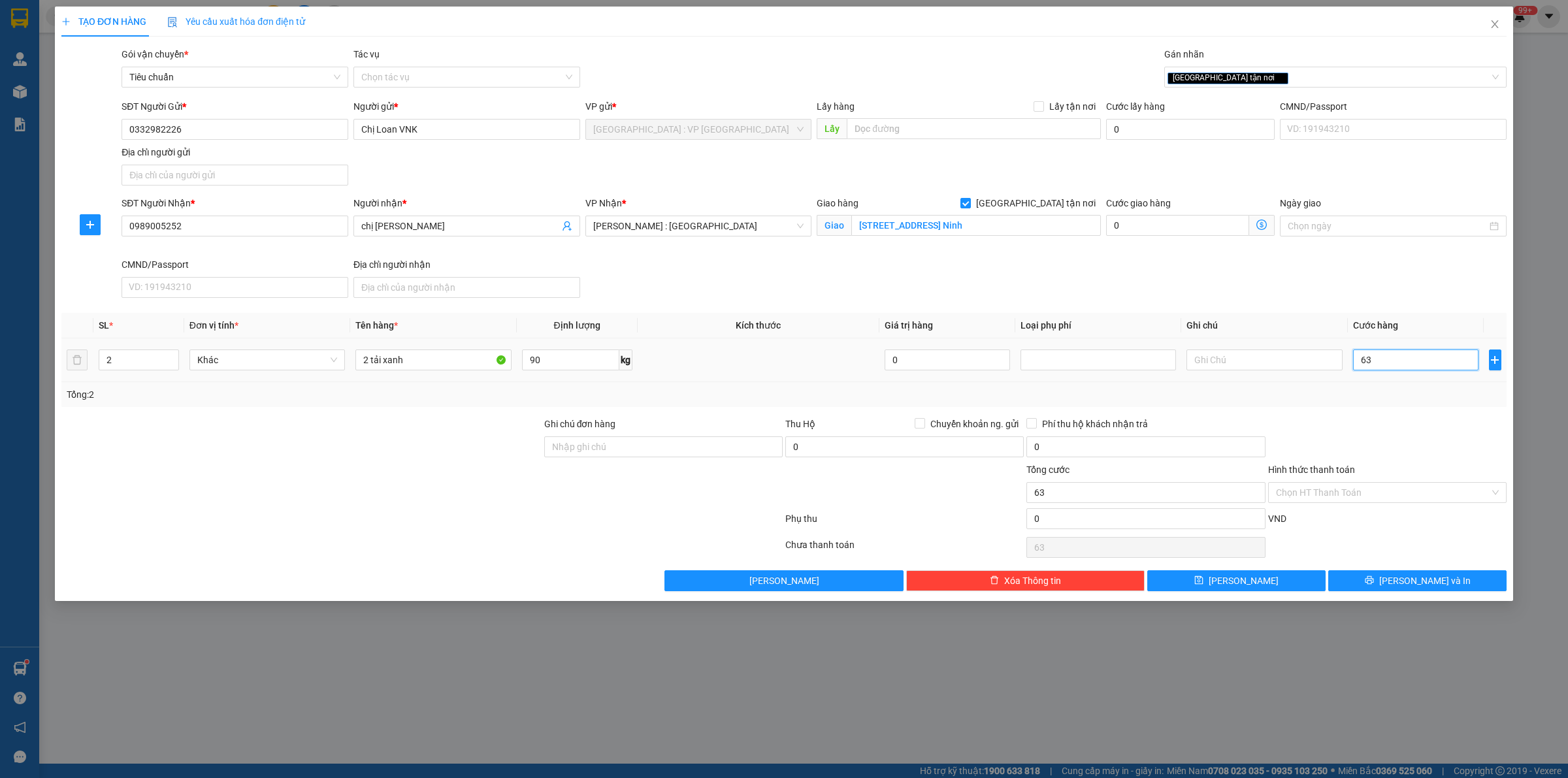
type input "630"
type input "6.300"
type input "63.000"
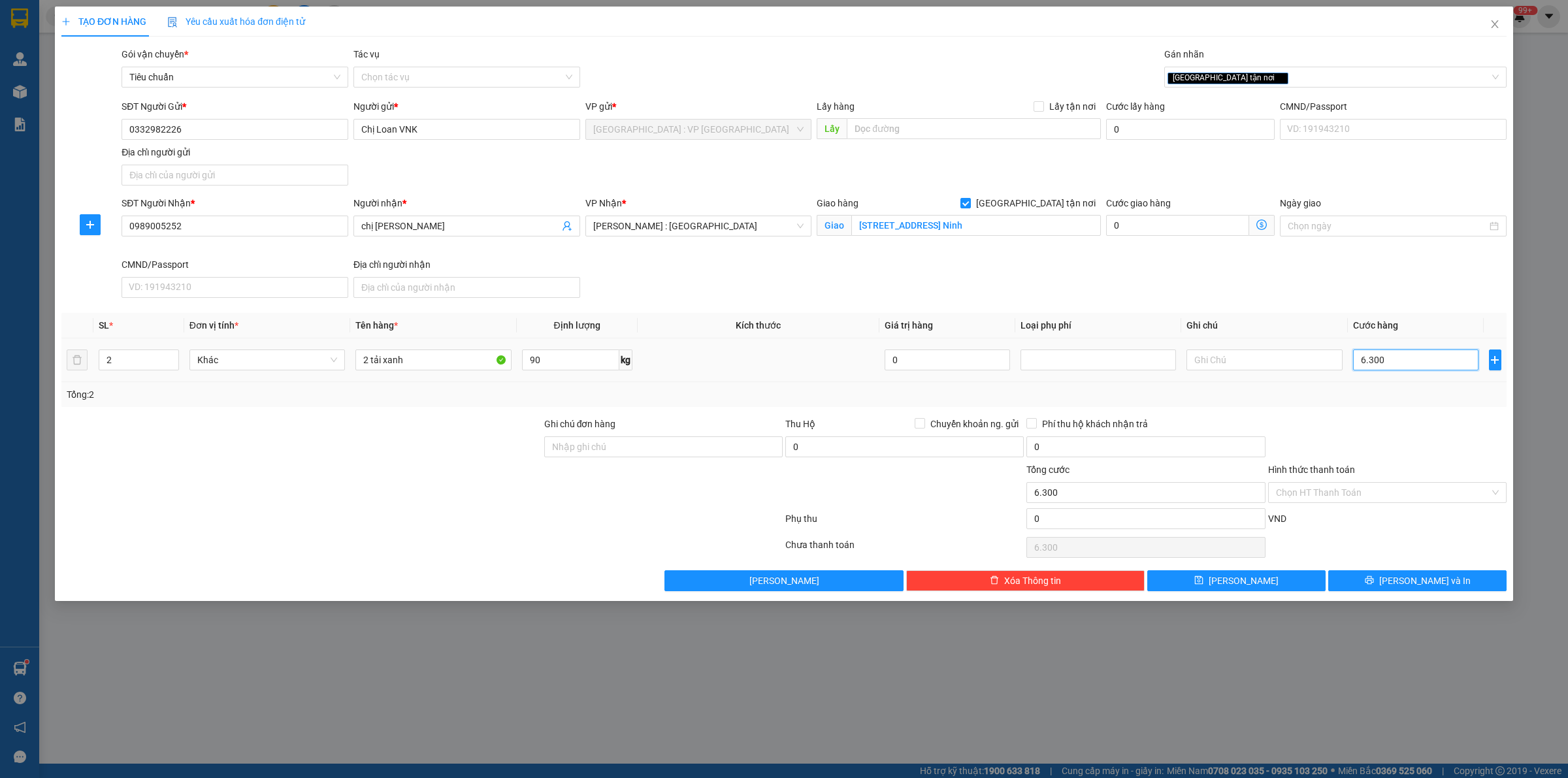
type input "63.000"
type input "630.000"
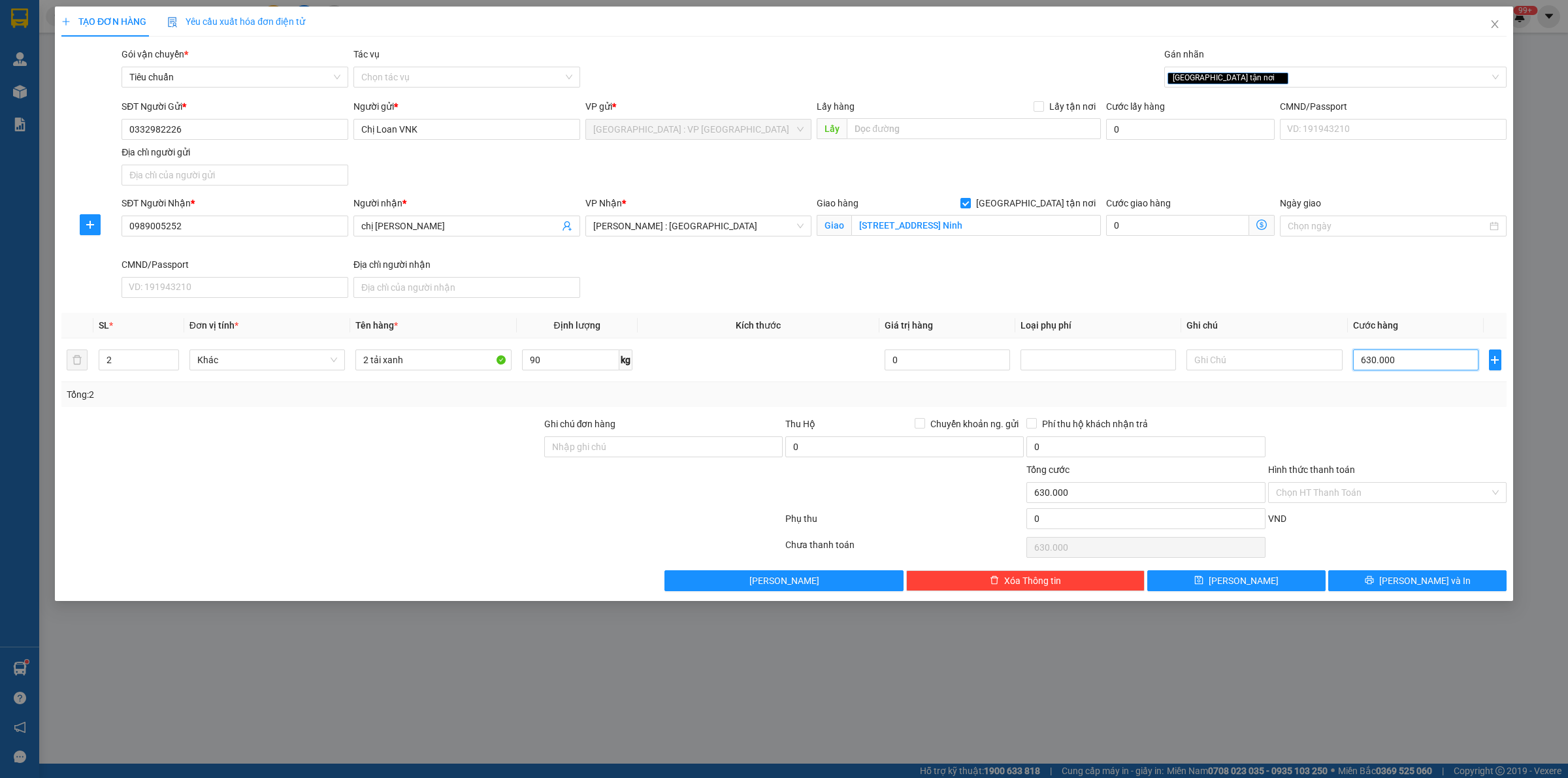
type input "630.000"
click at [1347, 437] on div at bounding box center [1387, 440] width 241 height 45
drag, startPoint x: 1405, startPoint y: 599, endPoint x: 1405, endPoint y: 546, distance: 53.0
click at [1405, 546] on div "TẠO ĐƠN HÀNG Yêu cầu xuất hóa đơn điện tử Transit Pickup Surcharge Ids Transit …" at bounding box center [784, 303] width 1458 height 594
drag, startPoint x: 1395, startPoint y: 575, endPoint x: 1379, endPoint y: 537, distance: 41.2
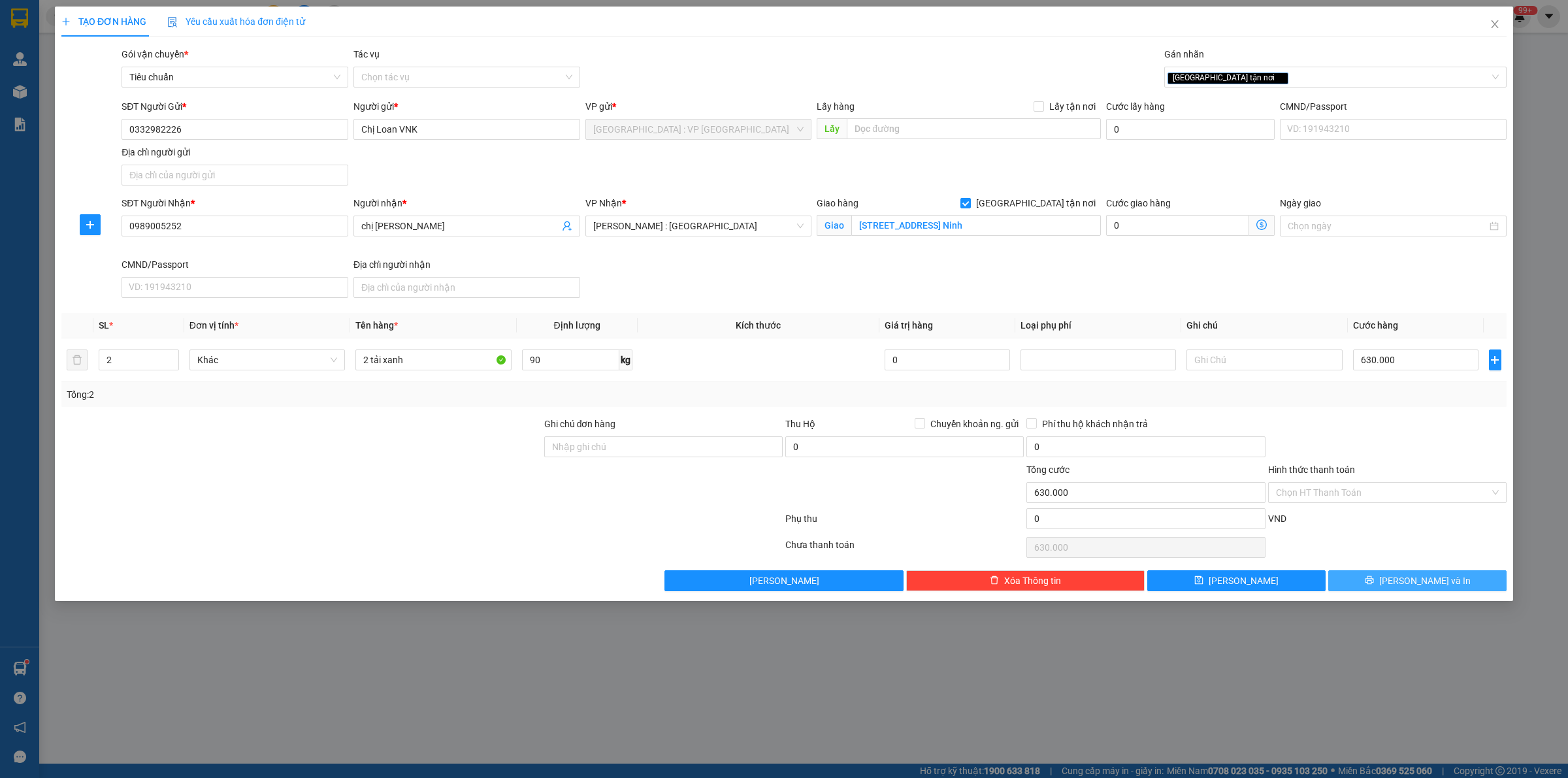
click at [1379, 537] on div "Transit Pickup Surcharge Ids Transit Deliver Surcharge Ids Transit Deliver Surc…" at bounding box center [784, 319] width 1445 height 544
drag, startPoint x: 1381, startPoint y: 586, endPoint x: 1393, endPoint y: 582, distance: 12.6
click at [1382, 587] on button "[PERSON_NAME] và In" at bounding box center [1417, 581] width 178 height 21
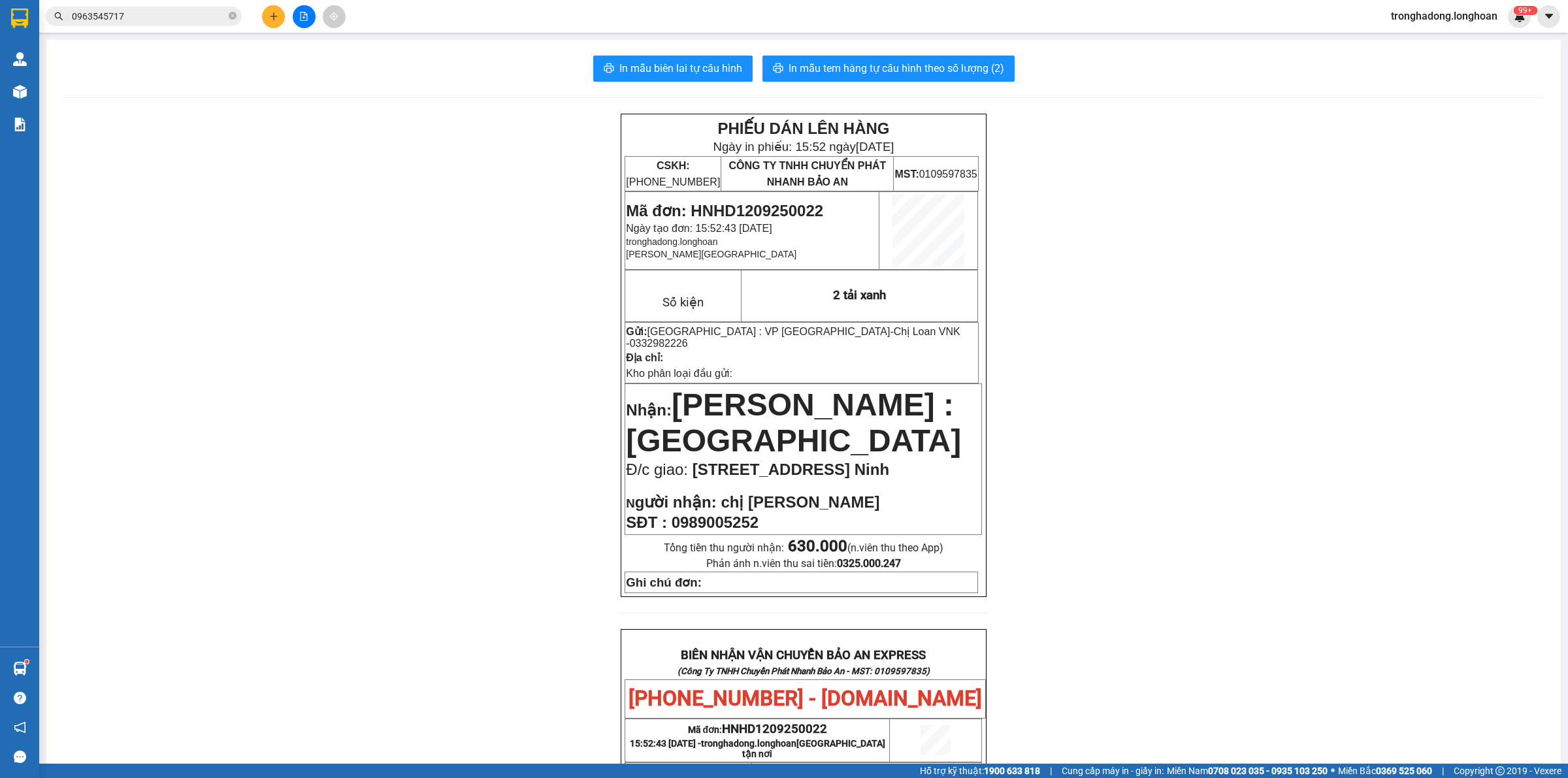
click at [488, 425] on div "PHIẾU DÁN LÊN HÀNG Ngày in phiếu: 15:52 [DATE] CSKH: [PHONE_NUMBER] CÔNG TY TNH…" at bounding box center [803, 688] width 1483 height 1149
drag, startPoint x: 828, startPoint y: 208, endPoint x: 689, endPoint y: 204, distance: 139.1
click at [689, 204] on p "Mã đơn: HNHD1209250022" at bounding box center [752, 210] width 252 height 18
drag, startPoint x: 474, startPoint y: 370, endPoint x: 622, endPoint y: 194, distance: 230.0
click at [477, 366] on div "PHIẾU DÁN LÊN HÀNG Ngày in phiếu: 15:52 [DATE] CSKH: [PHONE_NUMBER] CÔNG TY TNH…" at bounding box center [803, 688] width 1483 height 1149
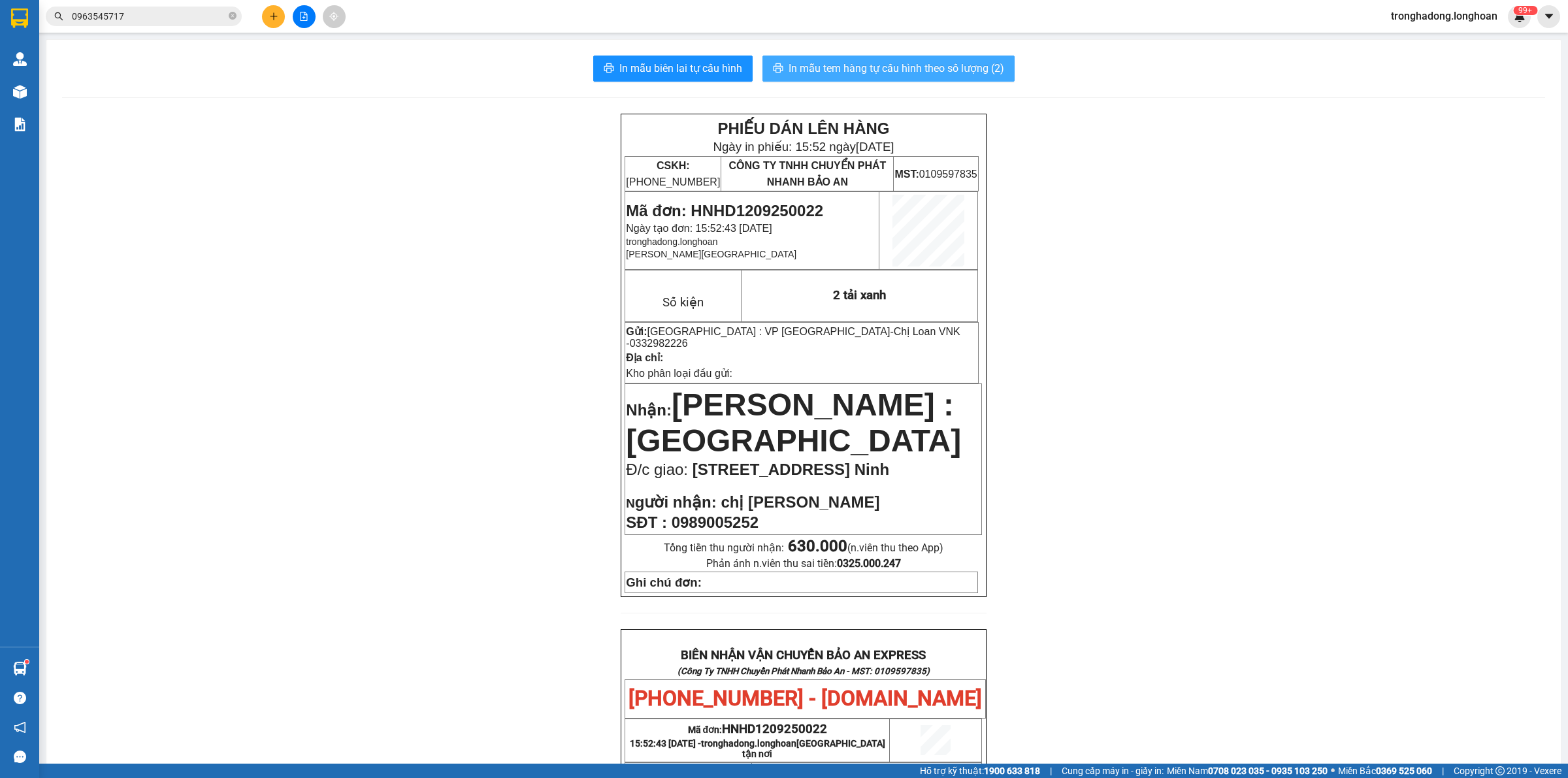
click at [939, 64] on span "In mẫu tem hàng tự cấu hình theo số lượng (2)" at bounding box center [896, 67] width 216 height 16
click at [422, 175] on div "PHIẾU DÁN LÊN HÀNG Ngày in phiếu: 15:54 [DATE] CSKH: [PHONE_NUMBER] CÔNG TY TNH…" at bounding box center [803, 688] width 1483 height 1149
click at [399, 410] on div "PHIẾU DÁN LÊN HÀNG Ngày in phiếu: 15:54 [DATE] CSKH: [PHONE_NUMBER] CÔNG TY TNH…" at bounding box center [803, 688] width 1483 height 1149
click at [456, 347] on div "PHIẾU DÁN LÊN HÀNG Ngày in phiếu: 15:54 [DATE] CSKH: [PHONE_NUMBER] CÔNG TY TNH…" at bounding box center [803, 688] width 1483 height 1149
click at [273, 14] on icon "plus" at bounding box center [273, 16] width 1 height 8
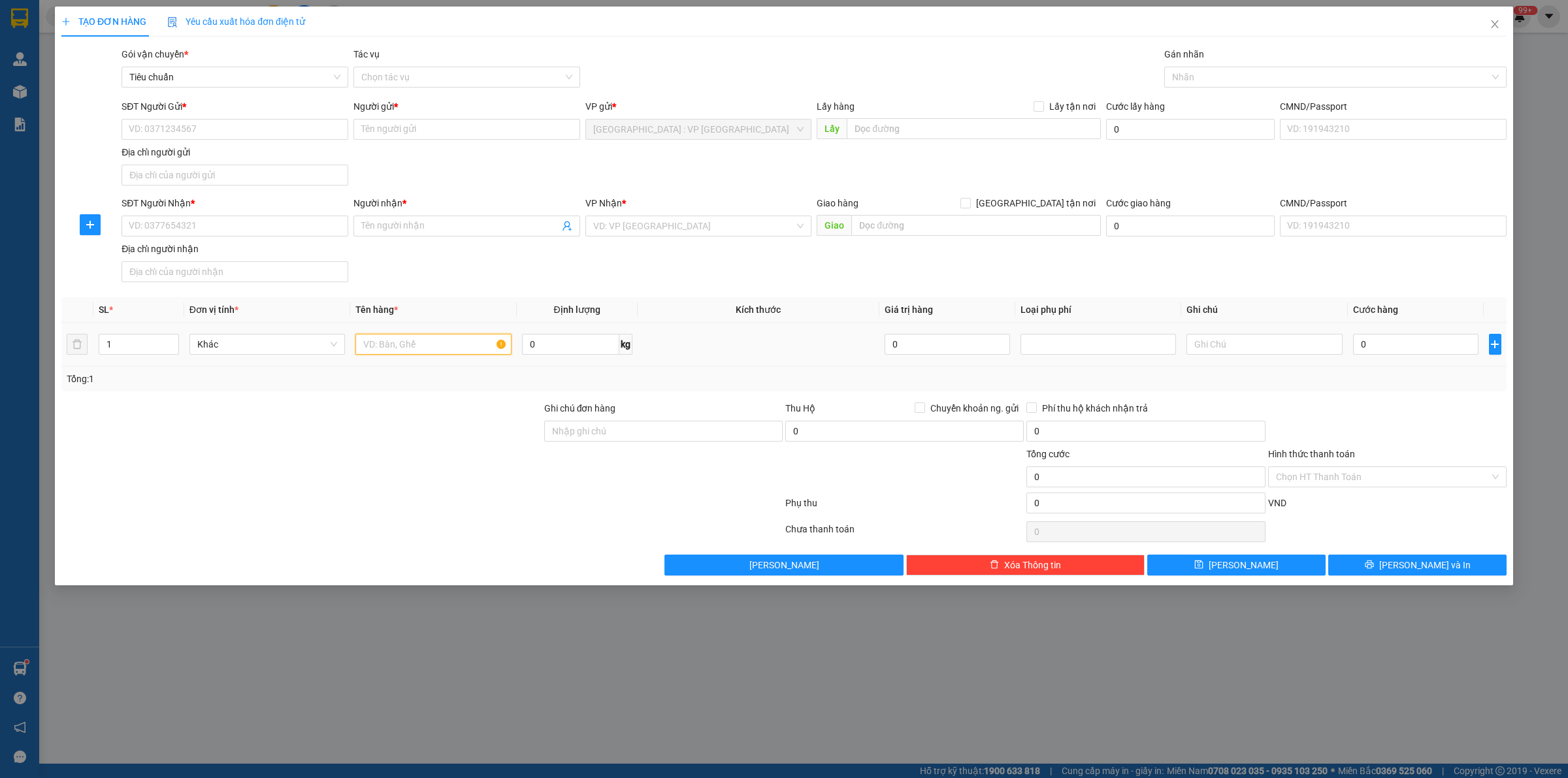
click at [407, 344] on input "text" at bounding box center [433, 344] width 155 height 21
type input "1 thanh bọc xốp 3m, 1 hôp giấy nhỏ"
click at [164, 341] on span "Increase Value" at bounding box center [171, 340] width 14 height 11
type input "4"
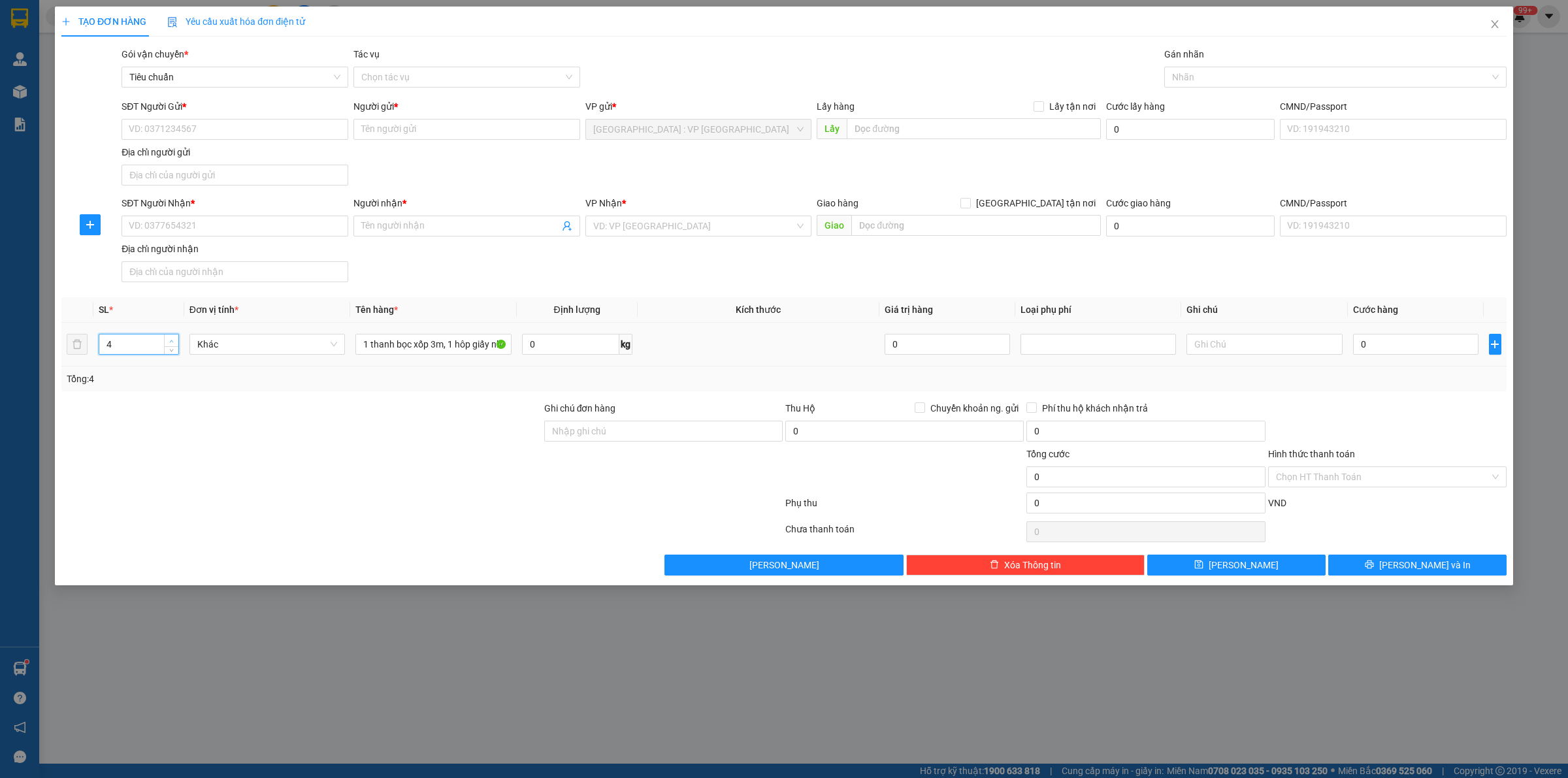
click at [164, 341] on span "Increase Value" at bounding box center [171, 340] width 14 height 11
drag, startPoint x: 212, startPoint y: 412, endPoint x: 197, endPoint y: 230, distance: 182.6
click at [212, 406] on div at bounding box center [301, 424] width 483 height 45
click at [201, 132] on input "SĐT Người Gửi *" at bounding box center [234, 129] width 226 height 21
type input "0971359565"
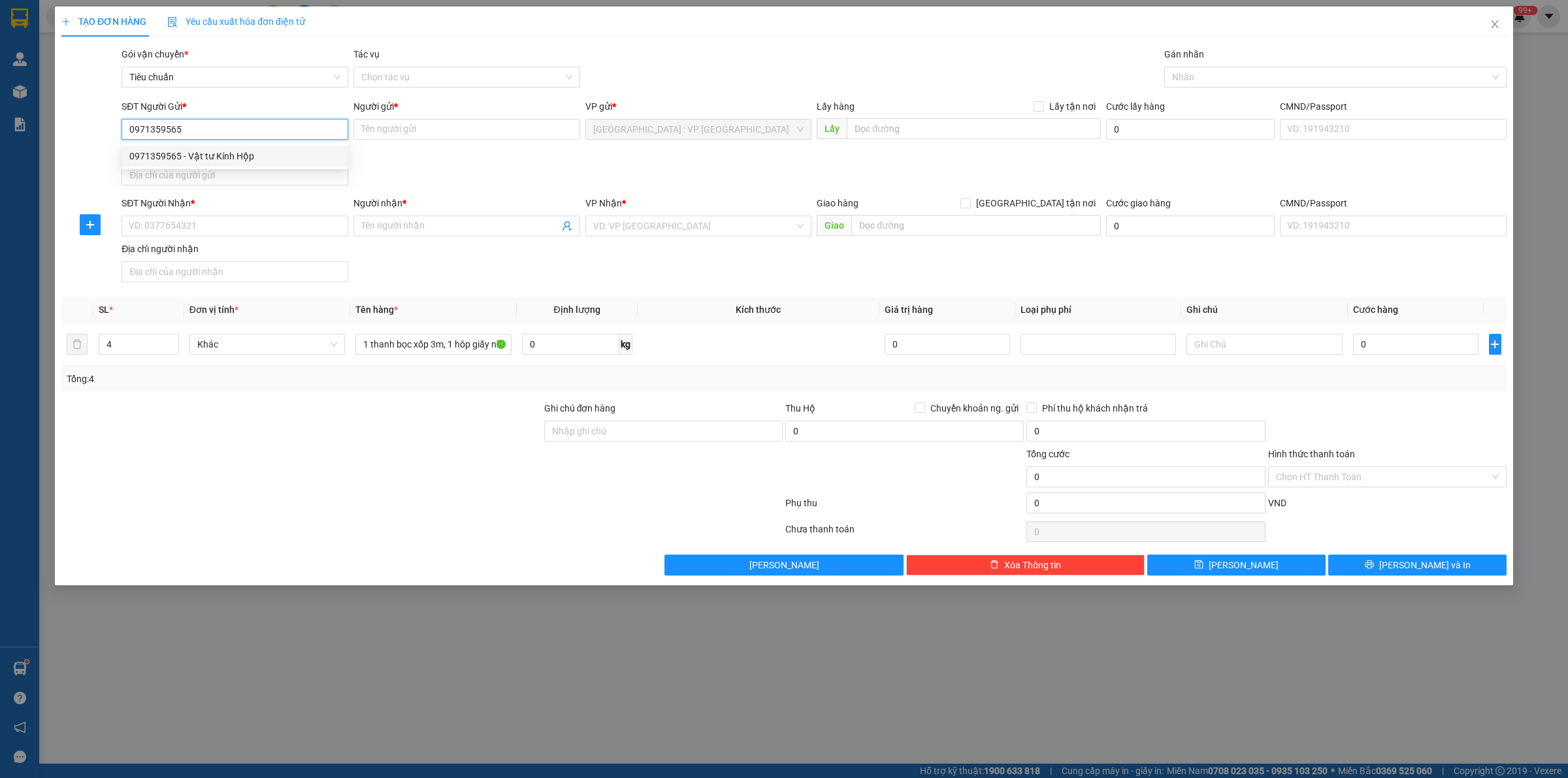
click at [192, 132] on input "0971359565" at bounding box center [234, 129] width 226 height 21
click at [203, 154] on div "0971359565 - Vật tư Kính Hộp" at bounding box center [235, 155] width 211 height 14
type input "Vật tư Kính Hộp"
type input "0971359565"
click at [201, 219] on input "SĐT Người Nhận *" at bounding box center [234, 226] width 226 height 21
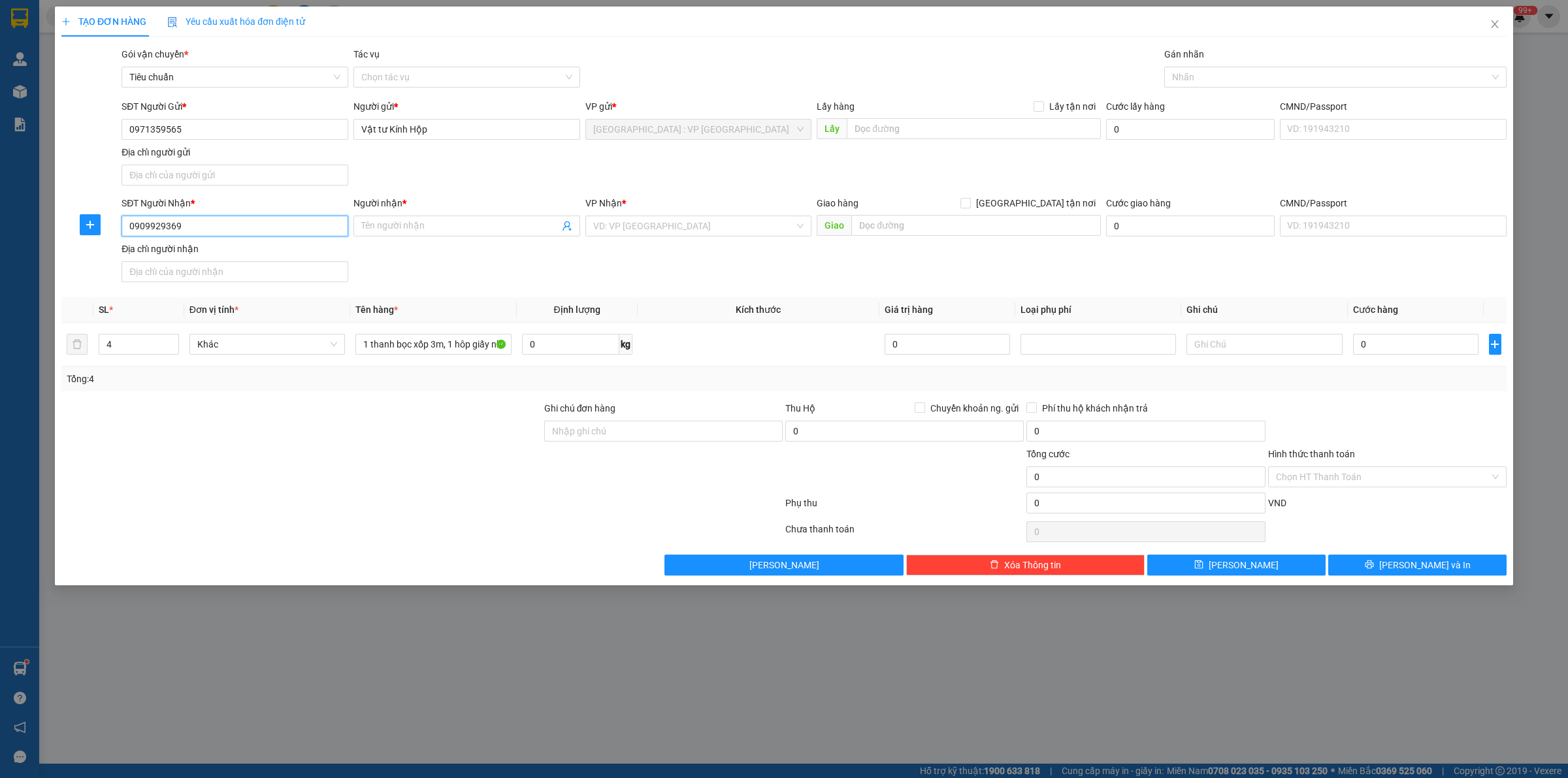
type input "0909929369"
type input "D"
type input "Đức"
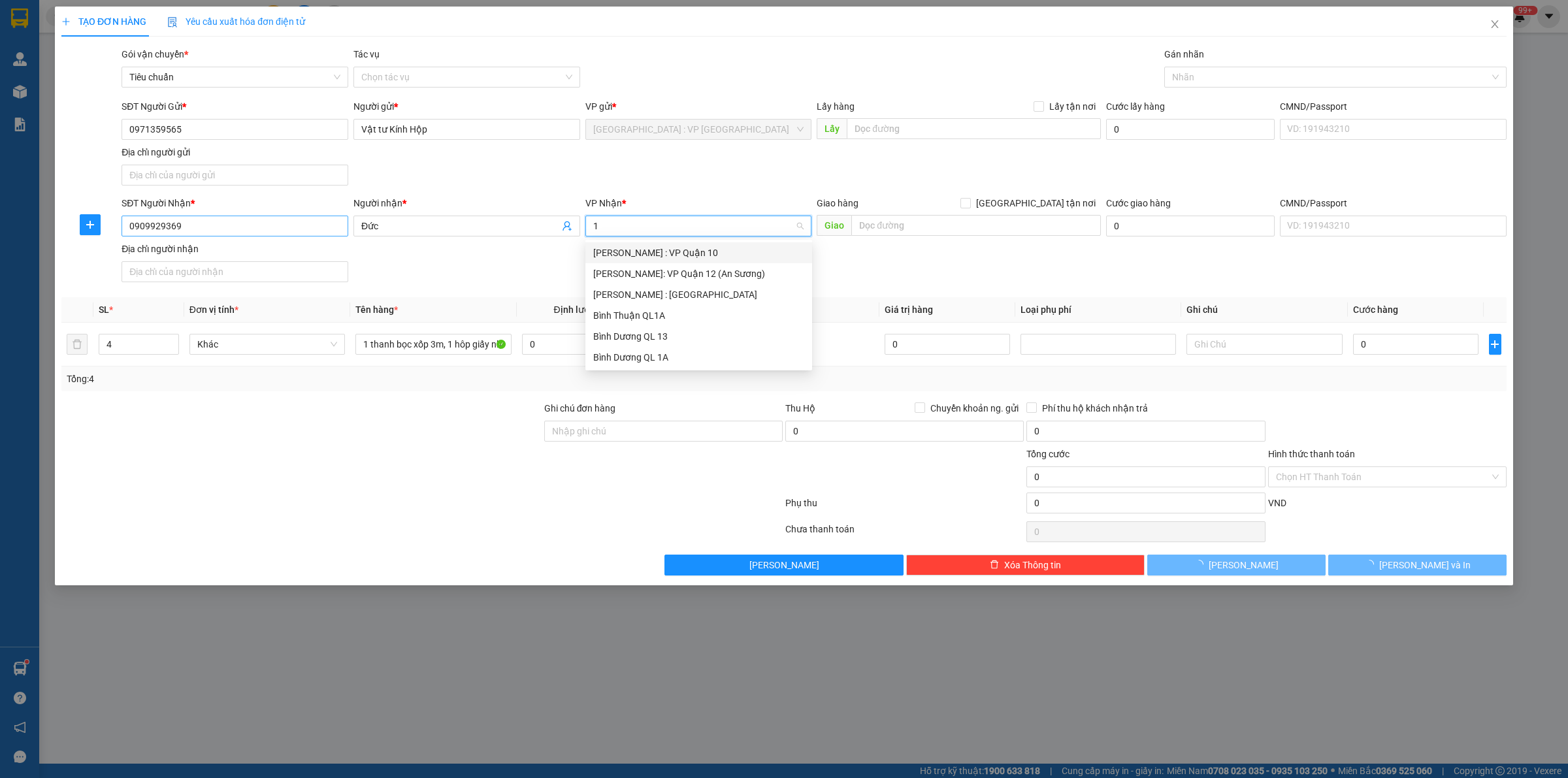
type input "12"
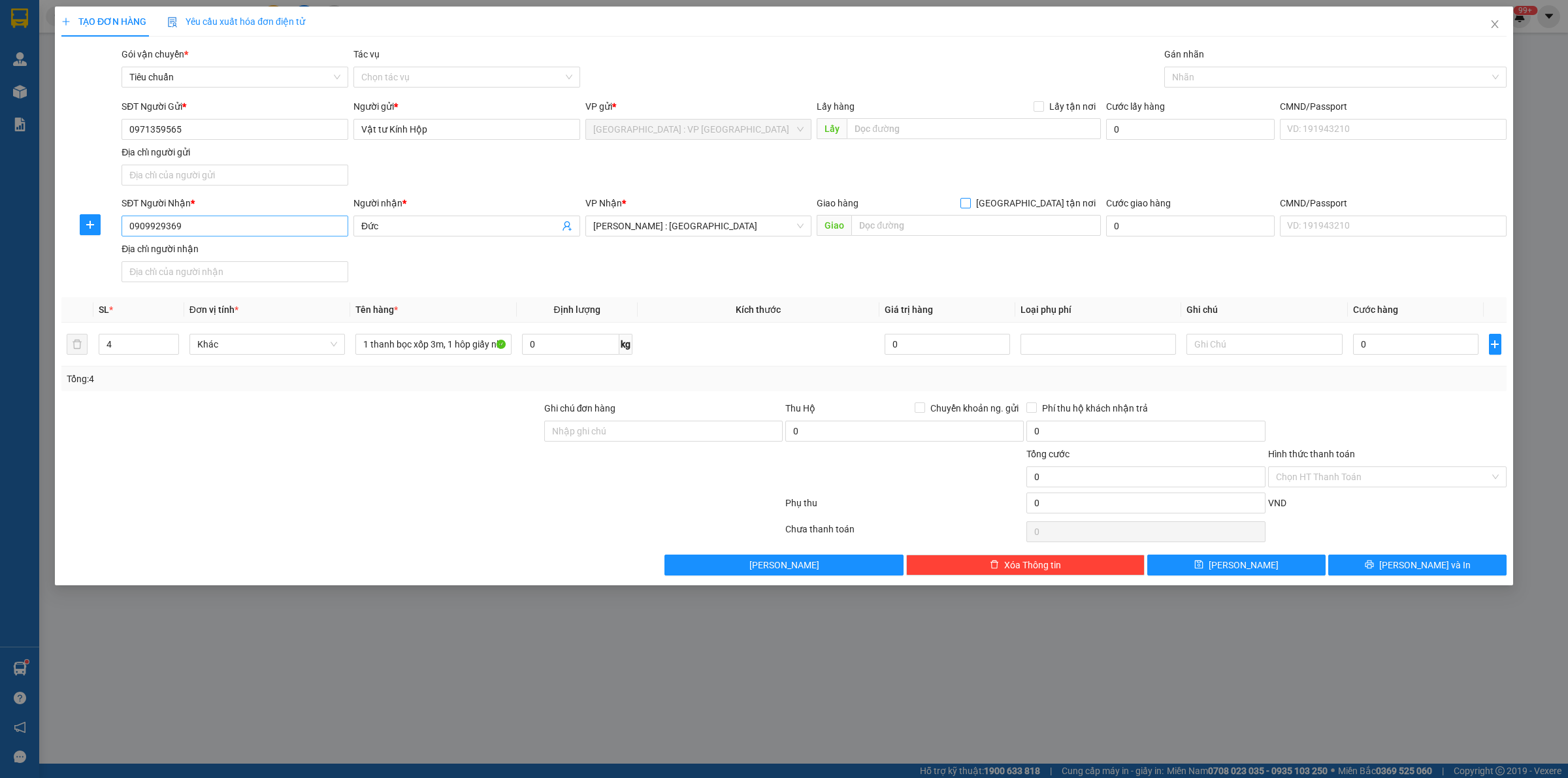
click at [961, 198] on input "[GEOGRAPHIC_DATA] tận nơi" at bounding box center [965, 203] width 9 height 9
checkbox input "true"
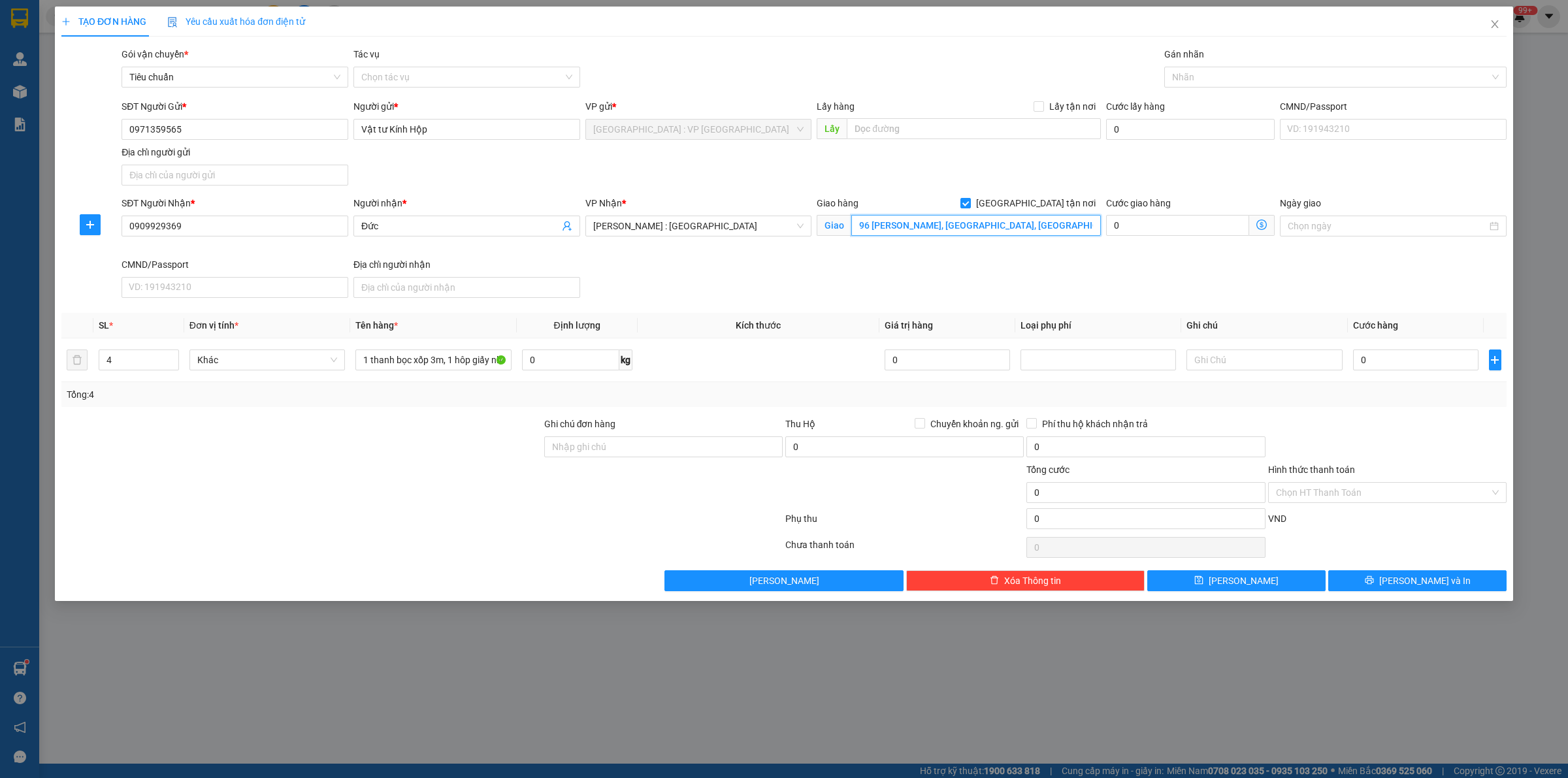
click at [1026, 230] on input "96 [PERSON_NAME], [GEOGRAPHIC_DATA], [GEOGRAPHIC_DATA]," at bounding box center [975, 226] width 249 height 21
click at [1274, 73] on div at bounding box center [1328, 77] width 323 height 16
type input "96 [PERSON_NAME], [GEOGRAPHIC_DATA], [GEOGRAPHIC_DATA], [GEOGRAPHIC_DATA]"
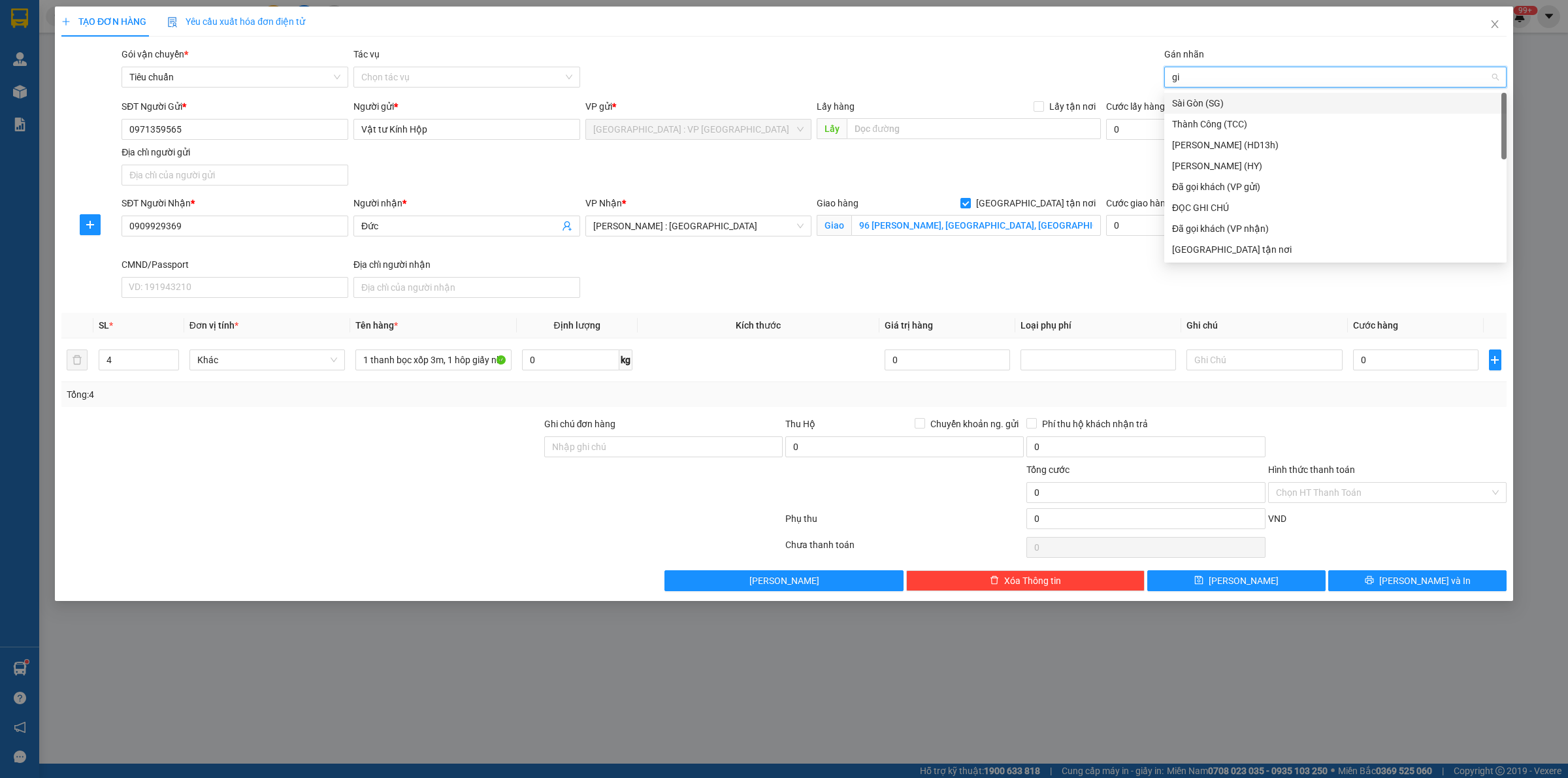
type input "gia"
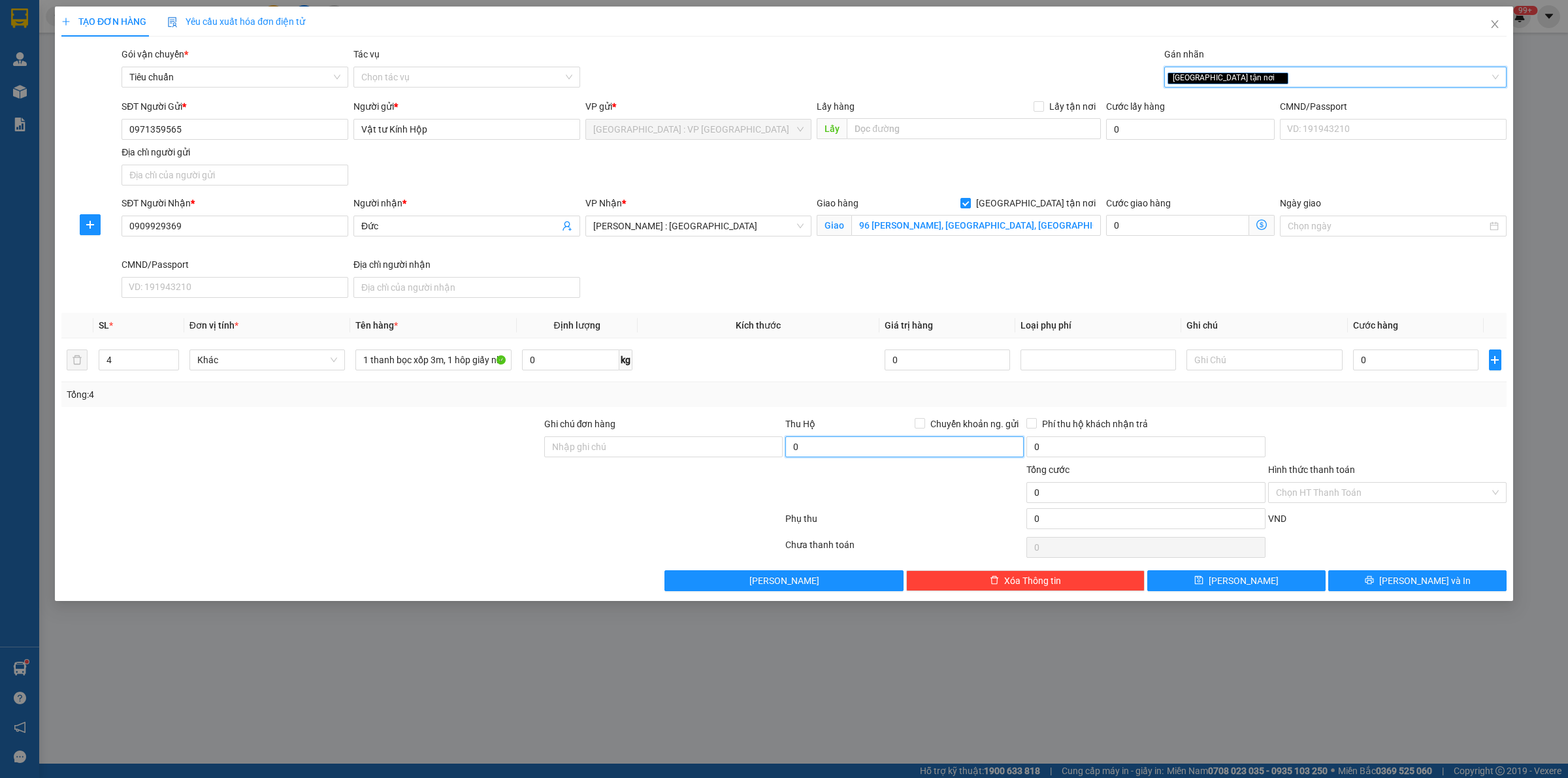
click at [857, 444] on input "0" at bounding box center [905, 447] width 239 height 21
type input "2.868.000"
click at [931, 426] on span "Chuyển khoản ng. gửi" at bounding box center [974, 424] width 99 height 14
click at [924, 426] on input "Chuyển khoản ng. gửi" at bounding box center [919, 423] width 9 height 9
checkbox input "true"
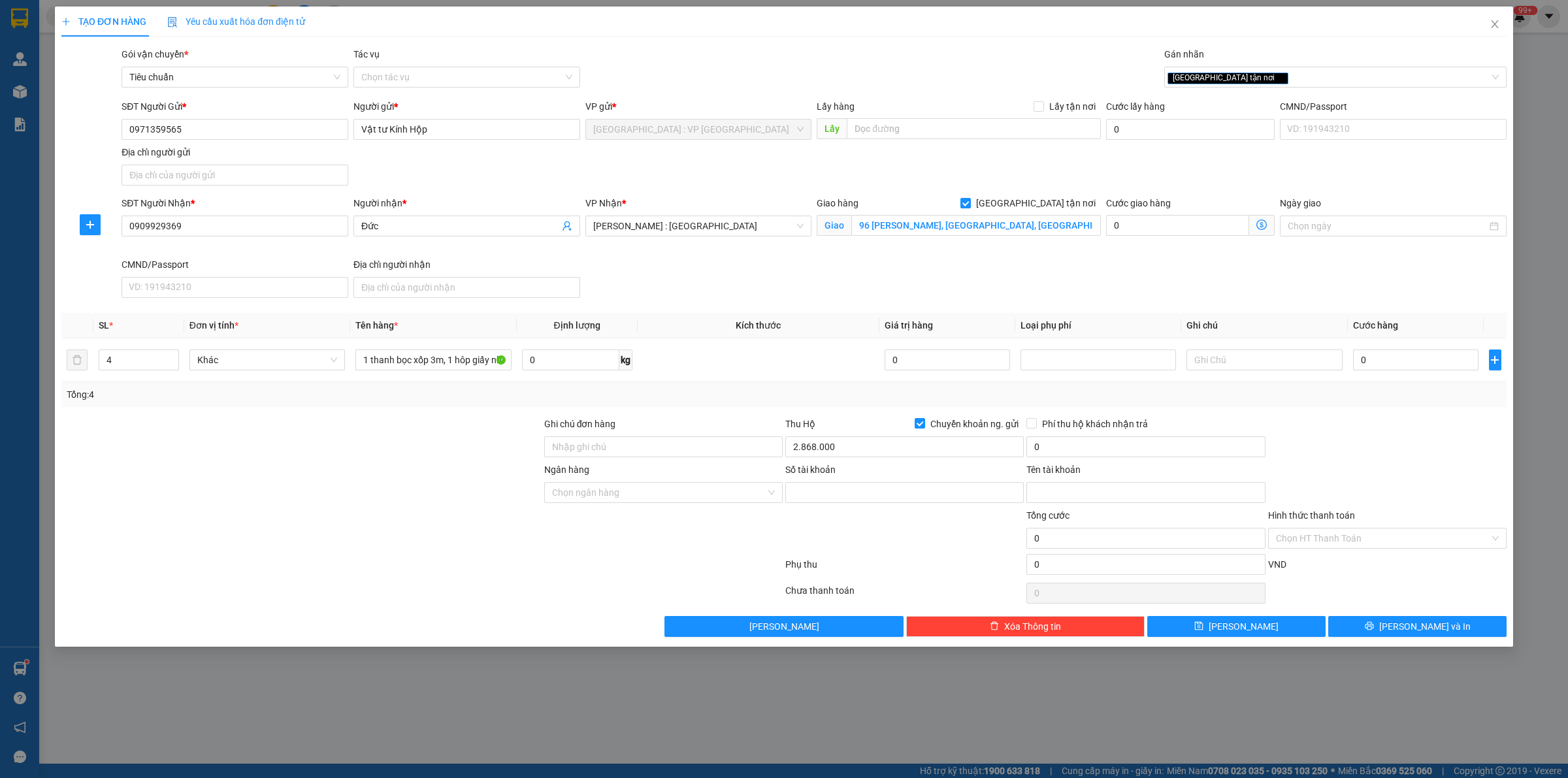
click at [1092, 460] on div "0" at bounding box center [1145, 450] width 239 height 27
click at [1098, 443] on input "0" at bounding box center [1145, 447] width 239 height 21
type input "20.000"
click at [1390, 361] on input "0" at bounding box center [1415, 360] width 125 height 21
type input "1"
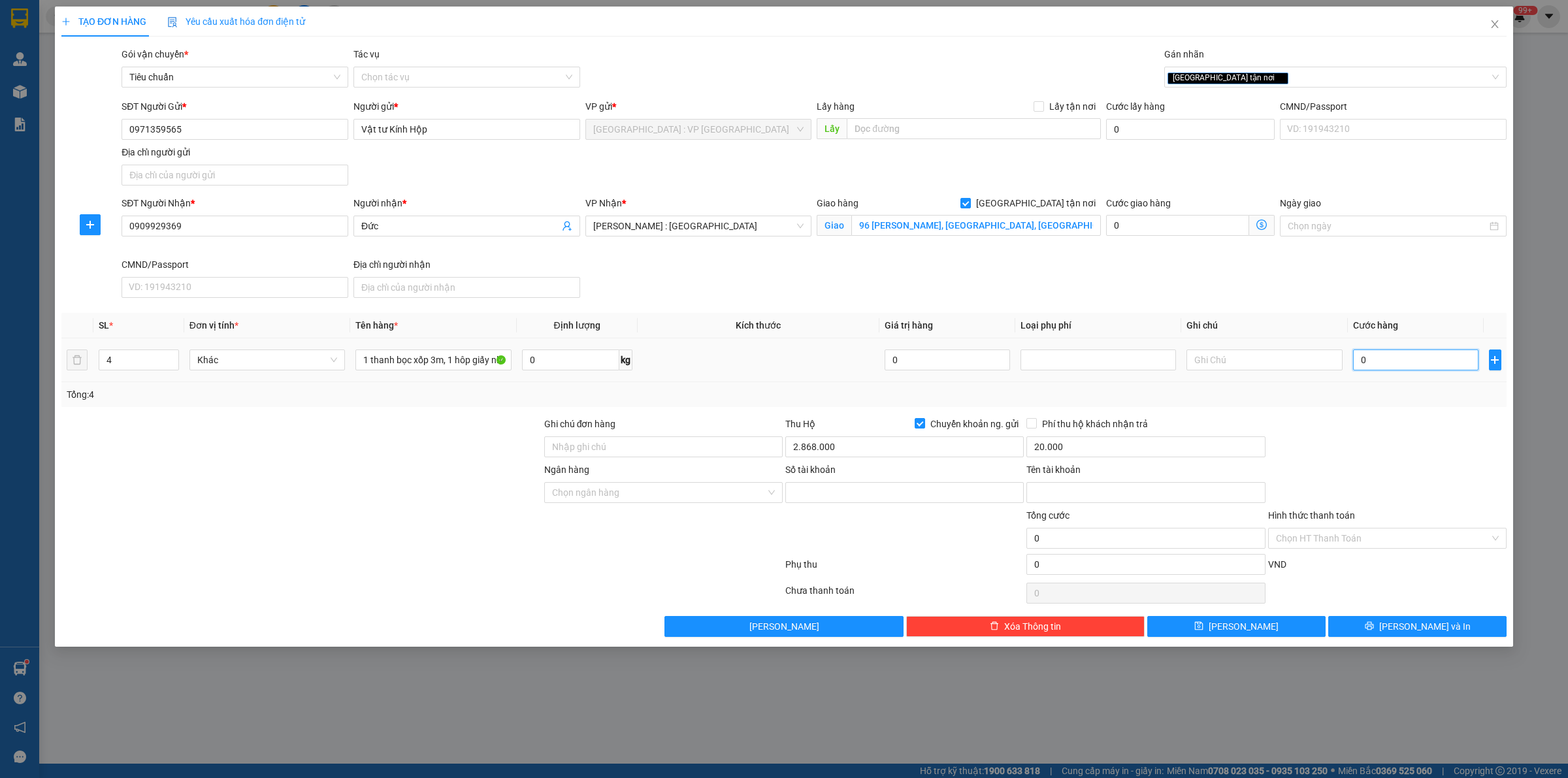
type input "1"
type input "17"
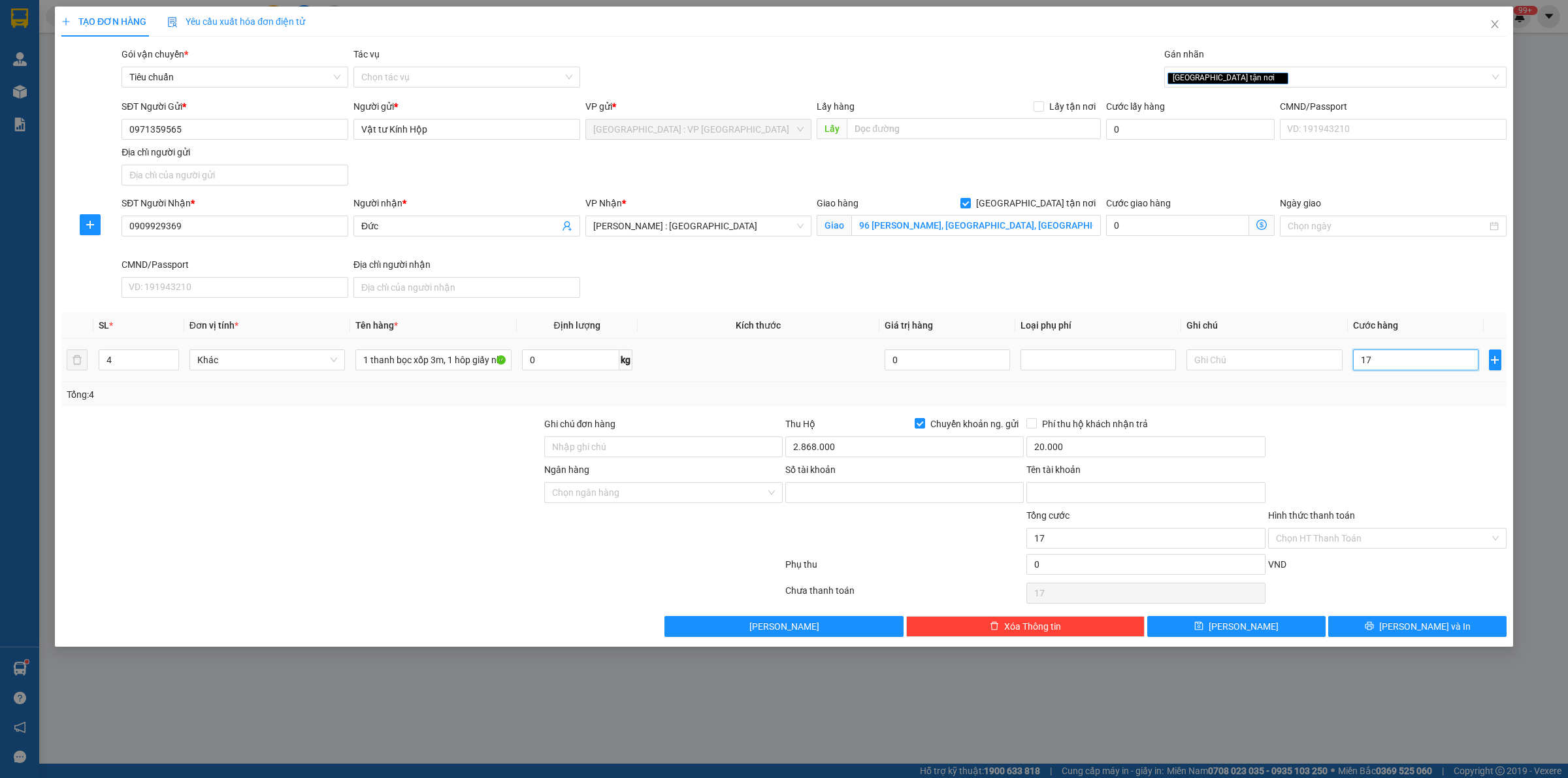
type input "170"
drag, startPoint x: 232, startPoint y: 133, endPoint x: 47, endPoint y: 151, distance: 185.9
click at [49, 151] on div "TẠO ĐƠN HÀNG Yêu cầu xuất hóa đơn điện tử Transit Pickup Surcharge Ids Transit …" at bounding box center [784, 389] width 1568 height 778
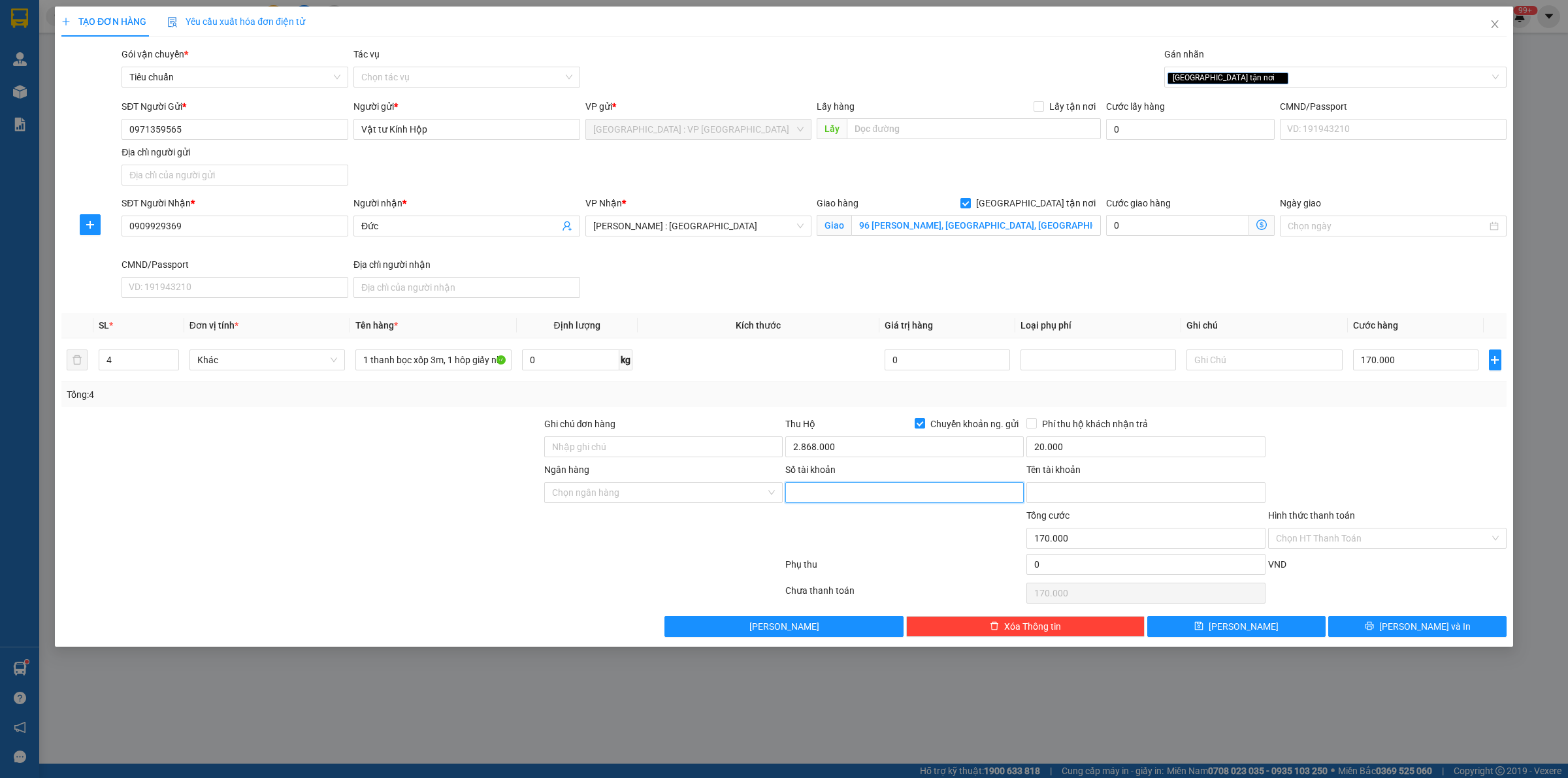
click at [833, 500] on input "Số tài khoản" at bounding box center [905, 493] width 239 height 21
paste input "8999668868899"
drag, startPoint x: 1059, startPoint y: 504, endPoint x: 933, endPoint y: 501, distance: 126.0
click at [1059, 503] on input "Tên tài khoản" at bounding box center [1145, 493] width 239 height 21
paste input "[PERSON_NAME]"
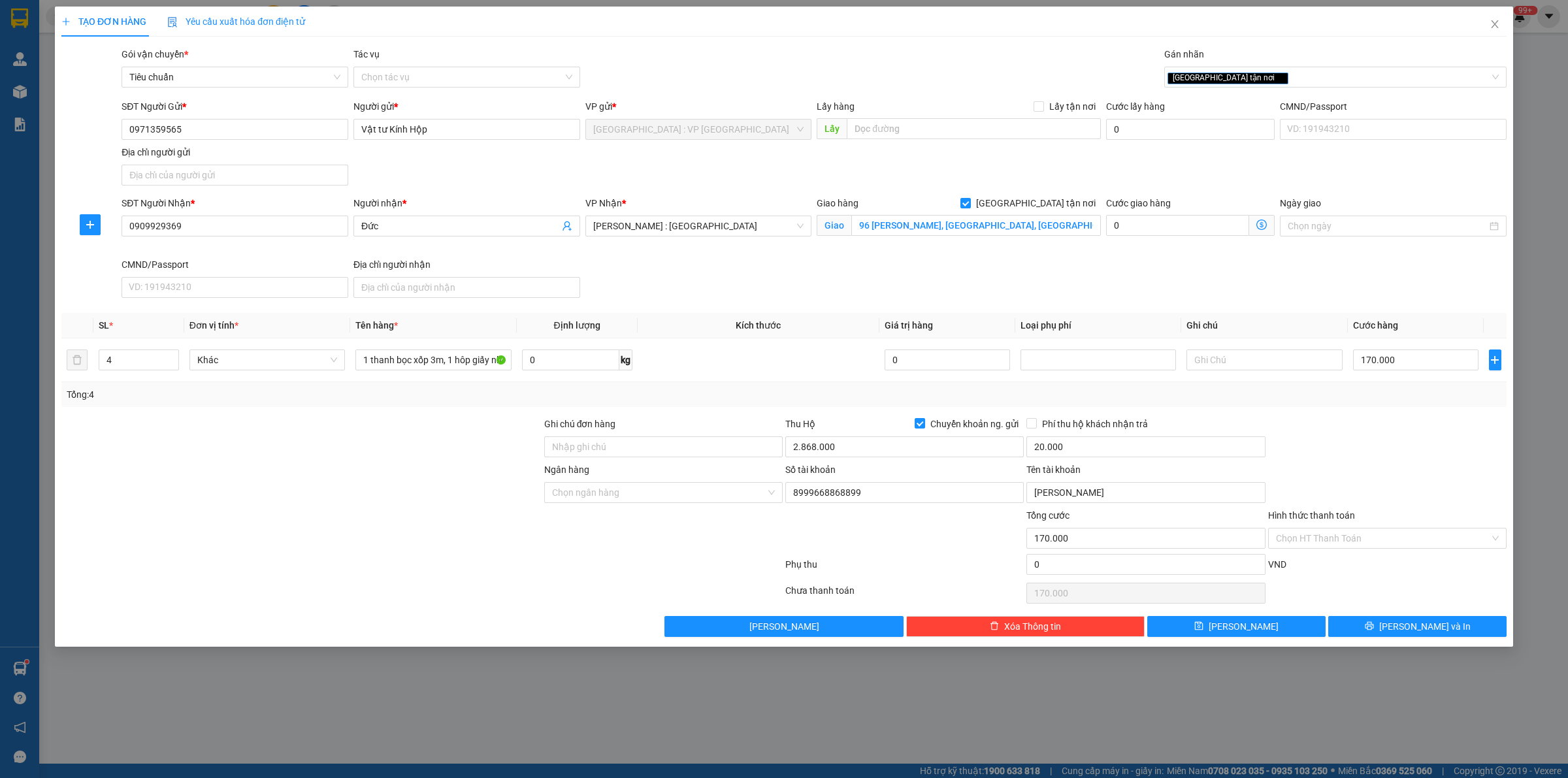
click at [600, 515] on div at bounding box center [663, 531] width 241 height 45
click at [616, 505] on div "Ngân hàng Chọn ngân hàng" at bounding box center [663, 485] width 239 height 45
click at [616, 496] on input "Ngân hàng" at bounding box center [658, 493] width 213 height 20
click at [1375, 635] on button "[PERSON_NAME] và In" at bounding box center [1417, 626] width 178 height 21
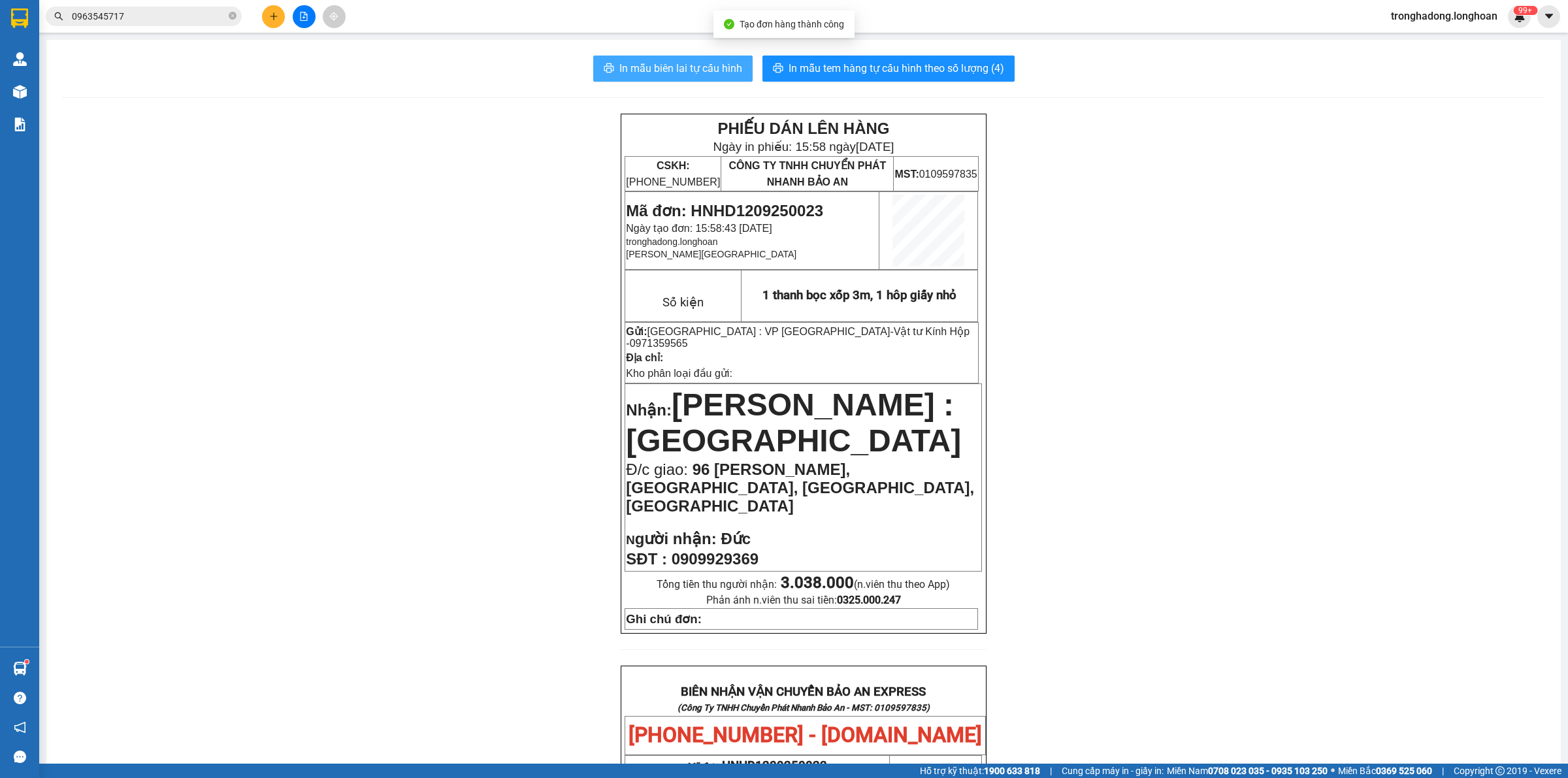
click at [700, 77] on span "In mẫu biên lai tự cấu hình" at bounding box center [681, 67] width 123 height 16
click at [874, 73] on span "In mẫu tem hàng tự cấu hình theo số lượng (4)" at bounding box center [896, 67] width 216 height 16
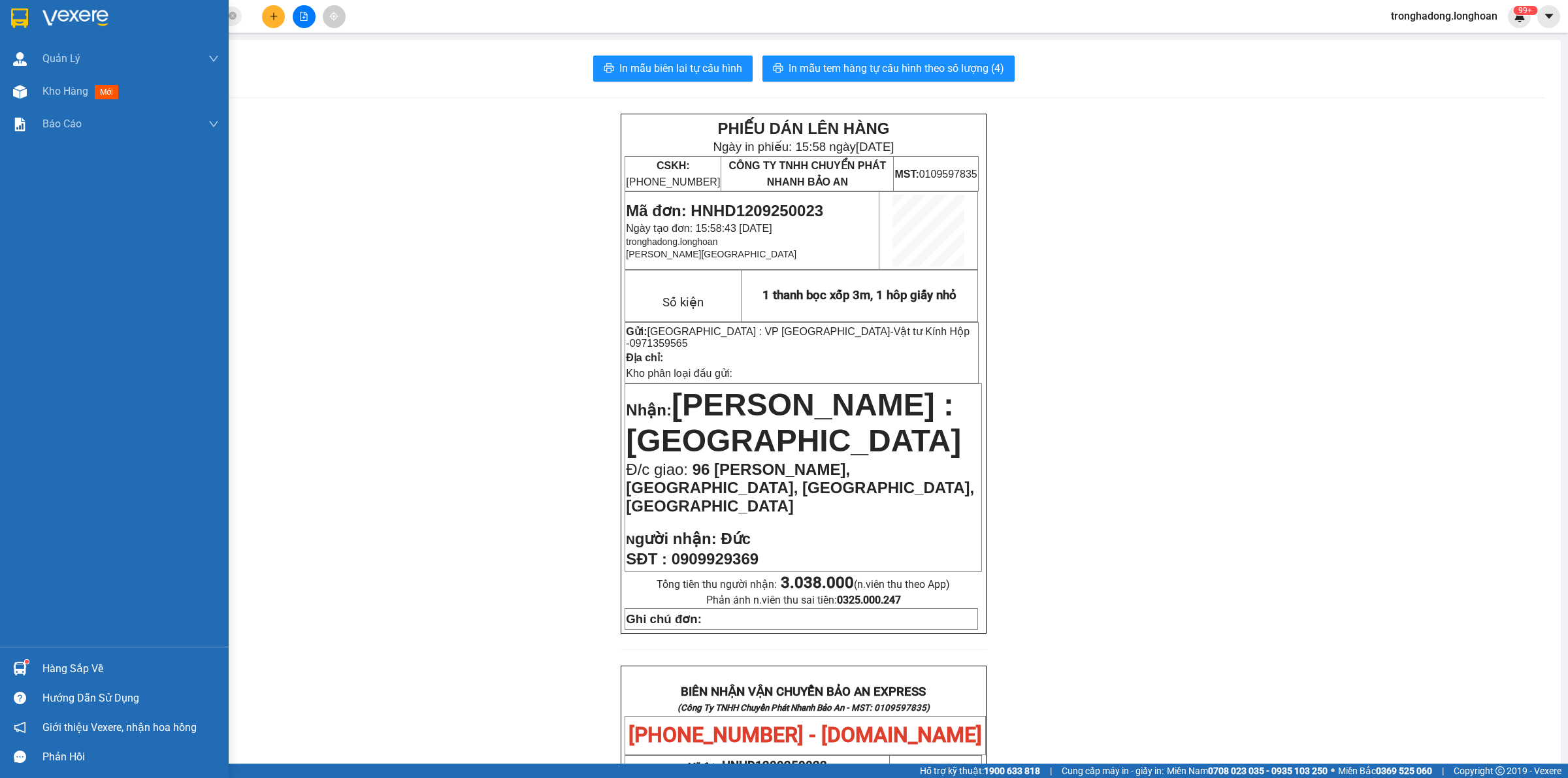
click at [23, 13] on img at bounding box center [20, 18] width 17 height 20
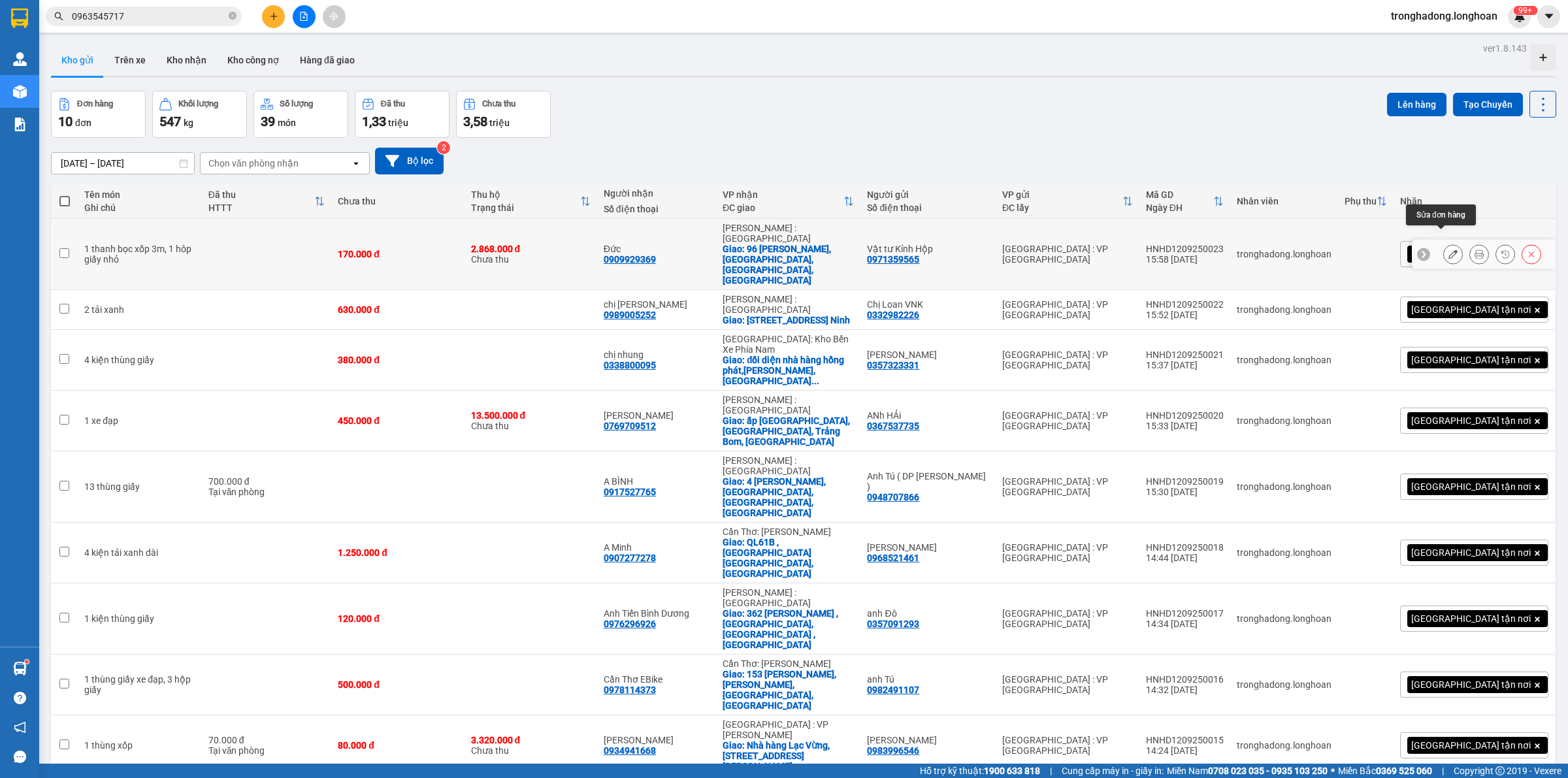
click at [1449, 249] on icon at bounding box center [1453, 254] width 9 height 9
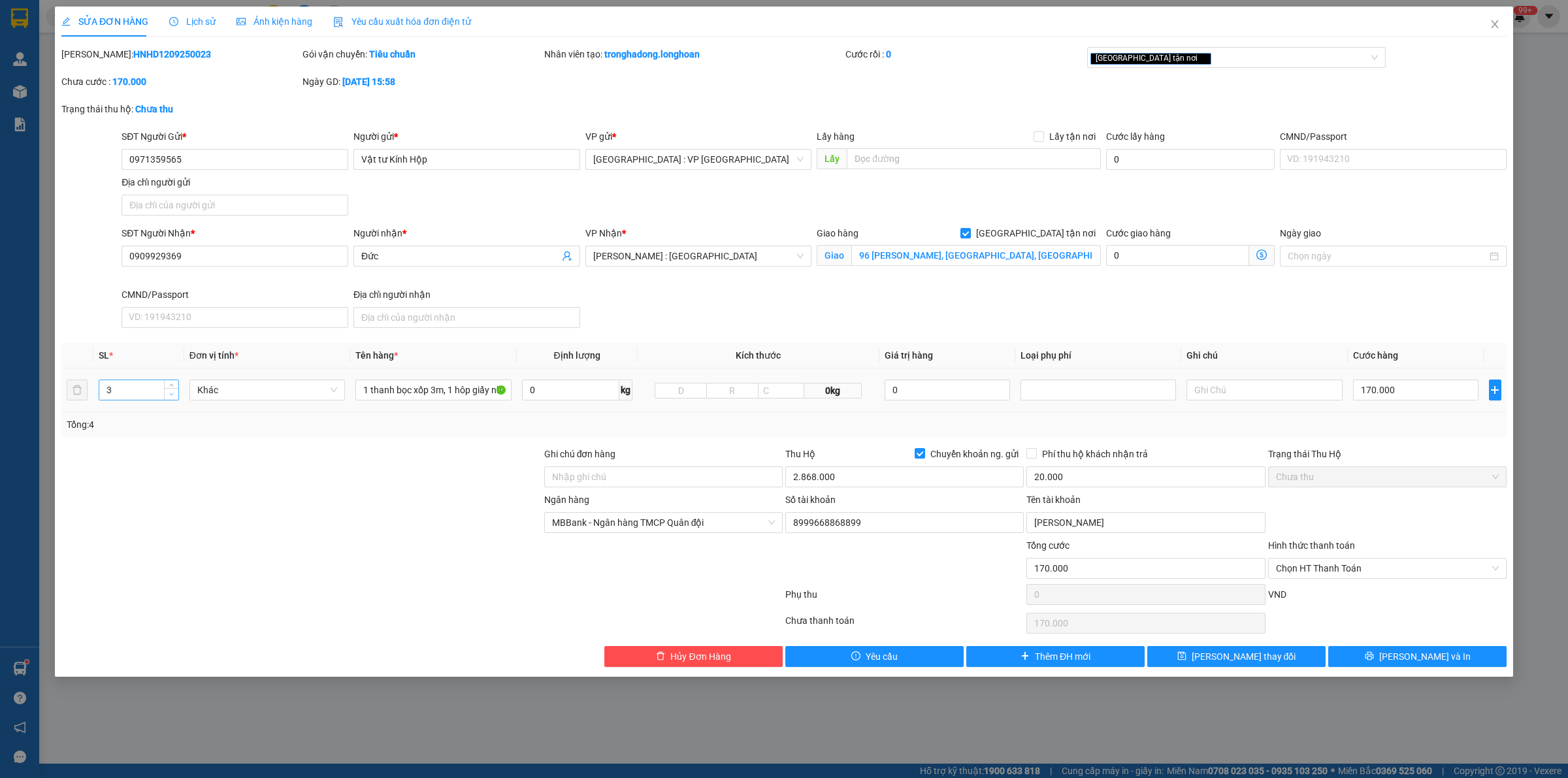
click at [171, 390] on span "Decrease Value" at bounding box center [171, 394] width 14 height 11
click at [387, 521] on div at bounding box center [301, 516] width 483 height 45
drag, startPoint x: 1232, startPoint y: 657, endPoint x: 1404, endPoint y: 641, distance: 172.7
click at [1398, 634] on div "Total Paid Fee 0 Total UnPaid Fee 170.000 Cash Collection Total Fee Mã ĐH: HNHD…" at bounding box center [784, 357] width 1445 height 620
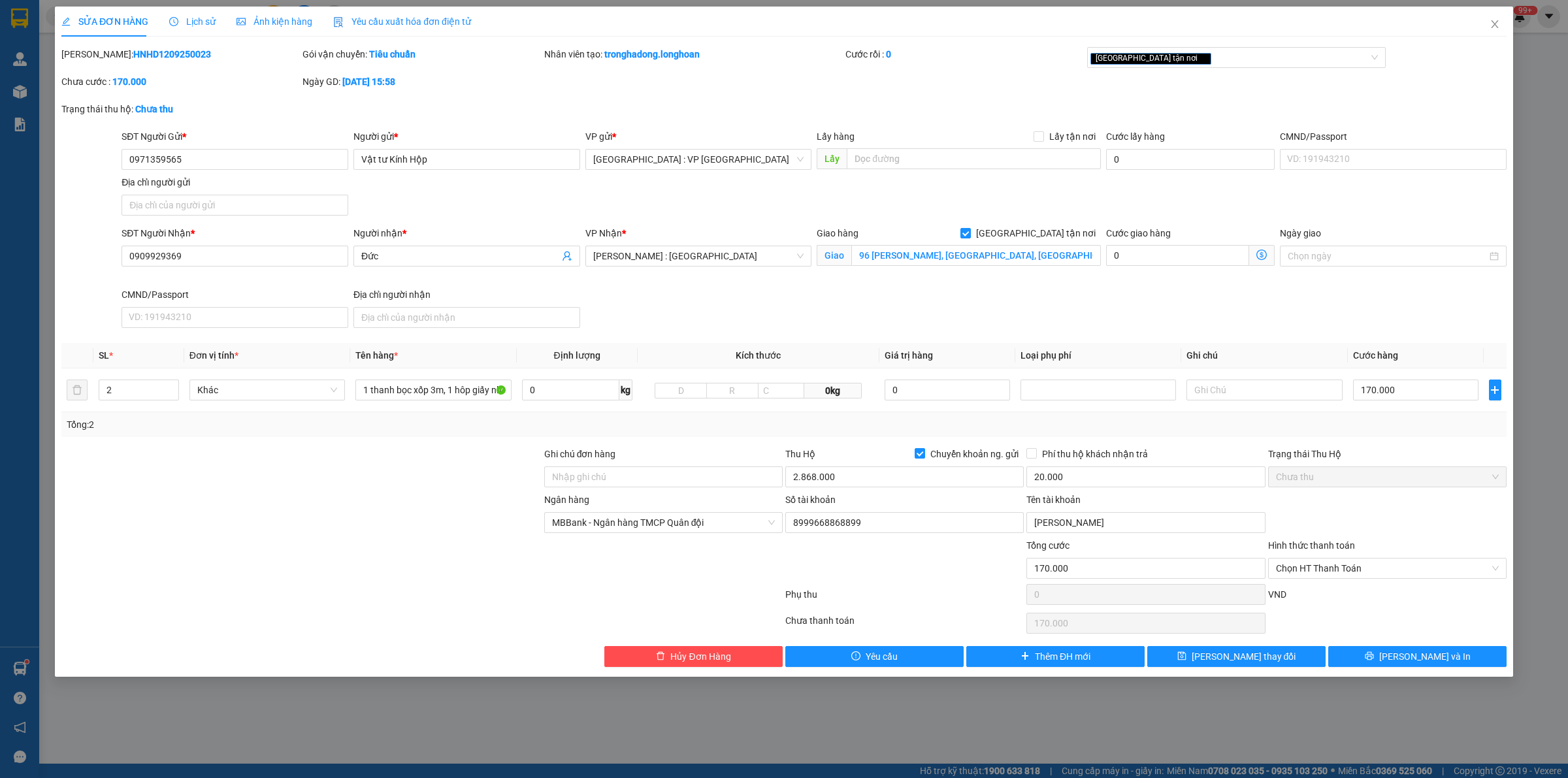
click at [1406, 645] on div "Total Paid Fee 0 Total UnPaid Fee 170.000 Cash Collection Total Fee Mã ĐH: HNHD…" at bounding box center [784, 357] width 1445 height 620
click at [1402, 660] on button "[PERSON_NAME] và In" at bounding box center [1417, 657] width 178 height 21
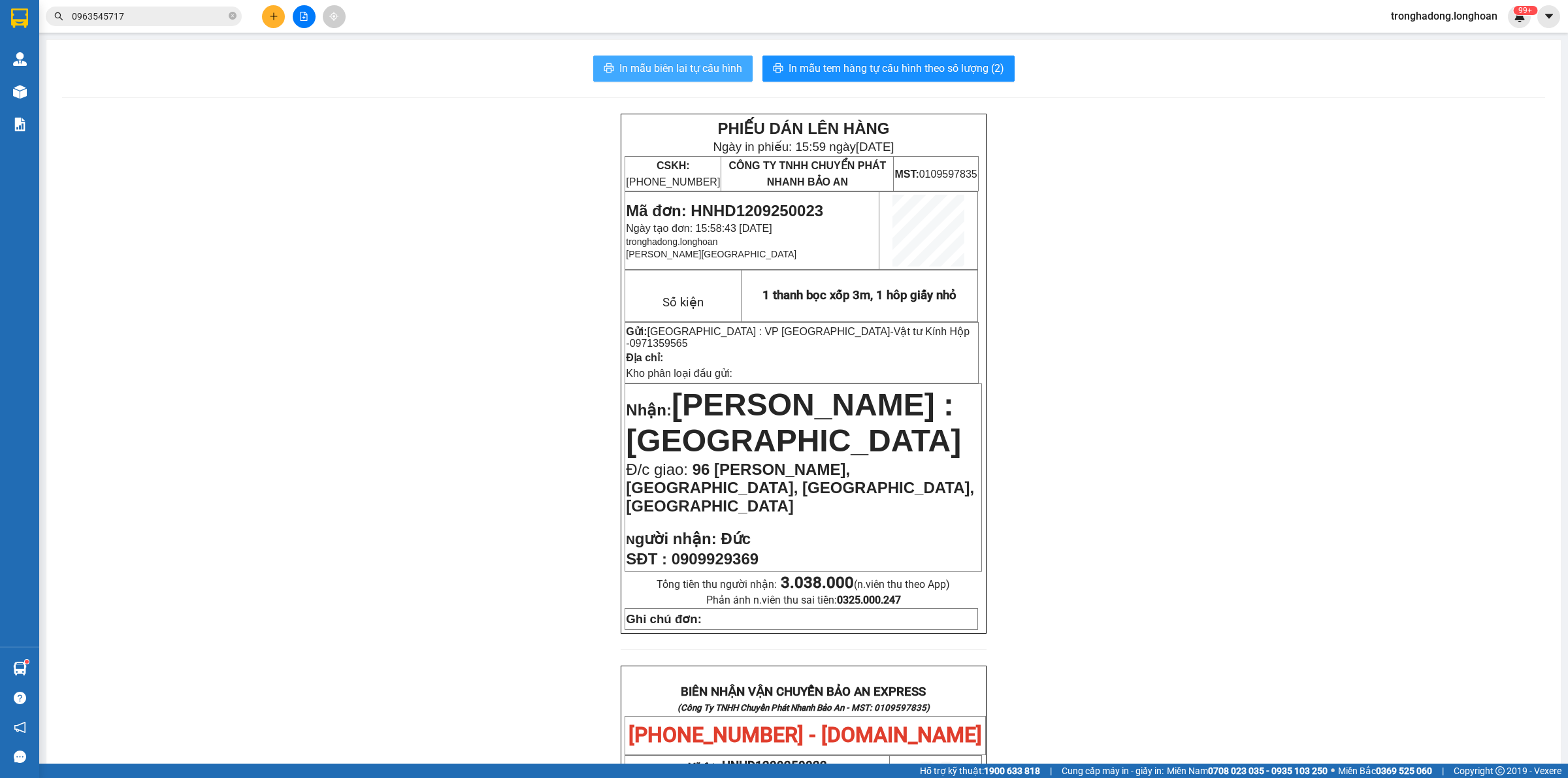
click at [632, 79] on button "In mẫu biên lai tự cấu hình" at bounding box center [673, 69] width 159 height 27
click at [868, 79] on button "In mẫu tem hàng tự cấu hình theo số lượng (2)" at bounding box center [889, 69] width 252 height 27
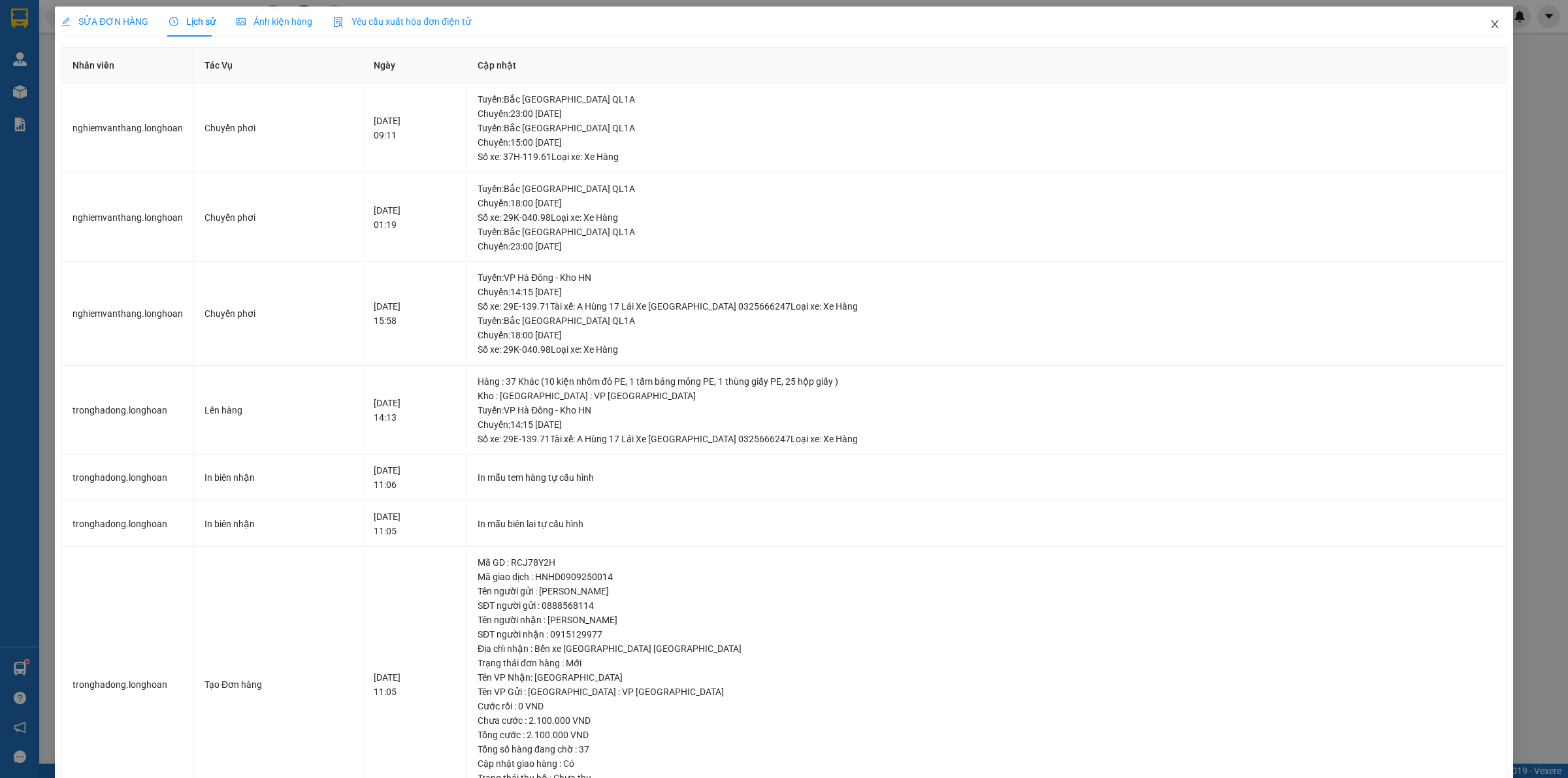
click at [1489, 25] on icon "close" at bounding box center [1494, 24] width 10 height 10
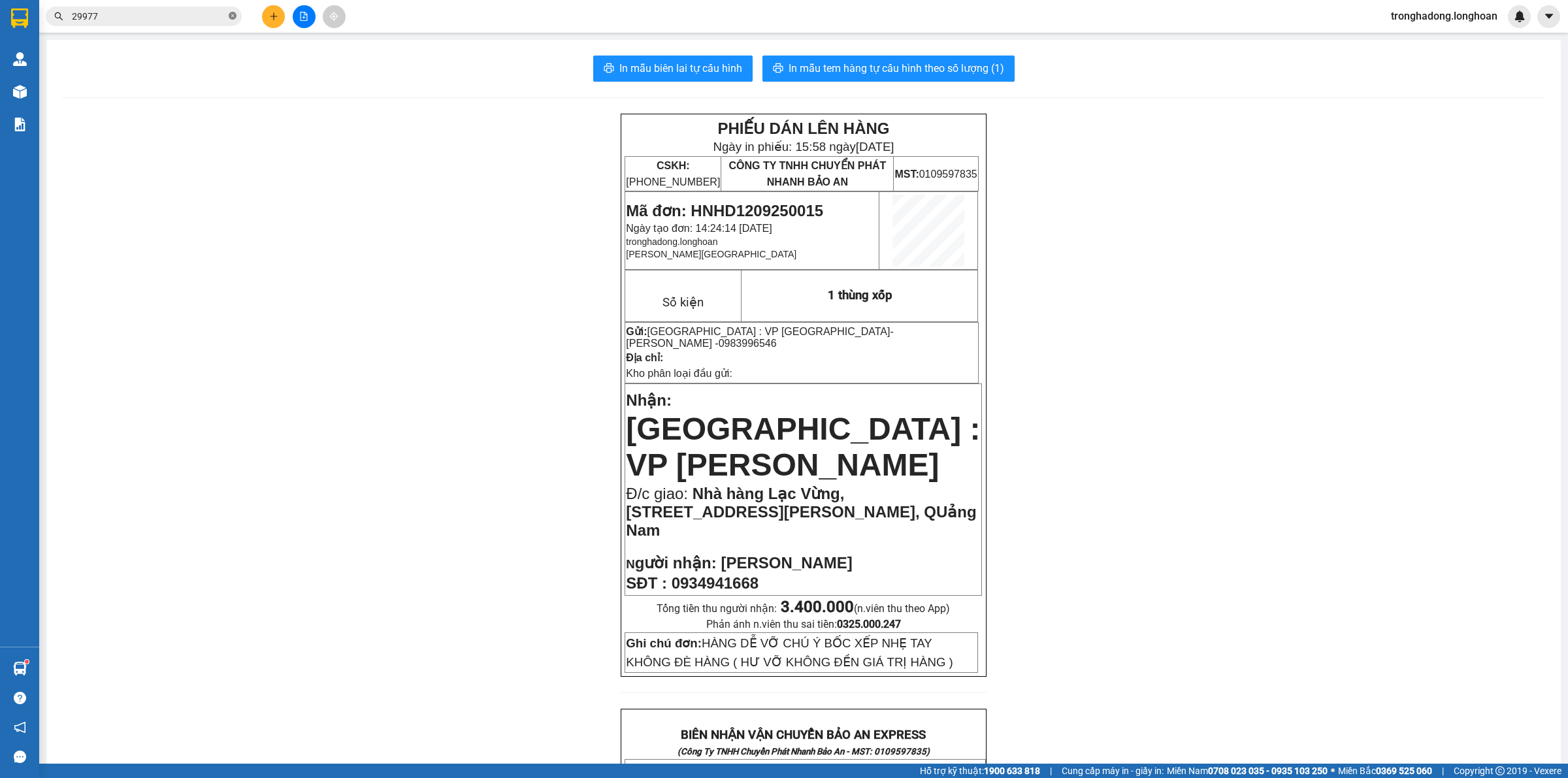
click at [232, 14] on icon "close-circle" at bounding box center [232, 15] width 8 height 8
paste input "0971359565"
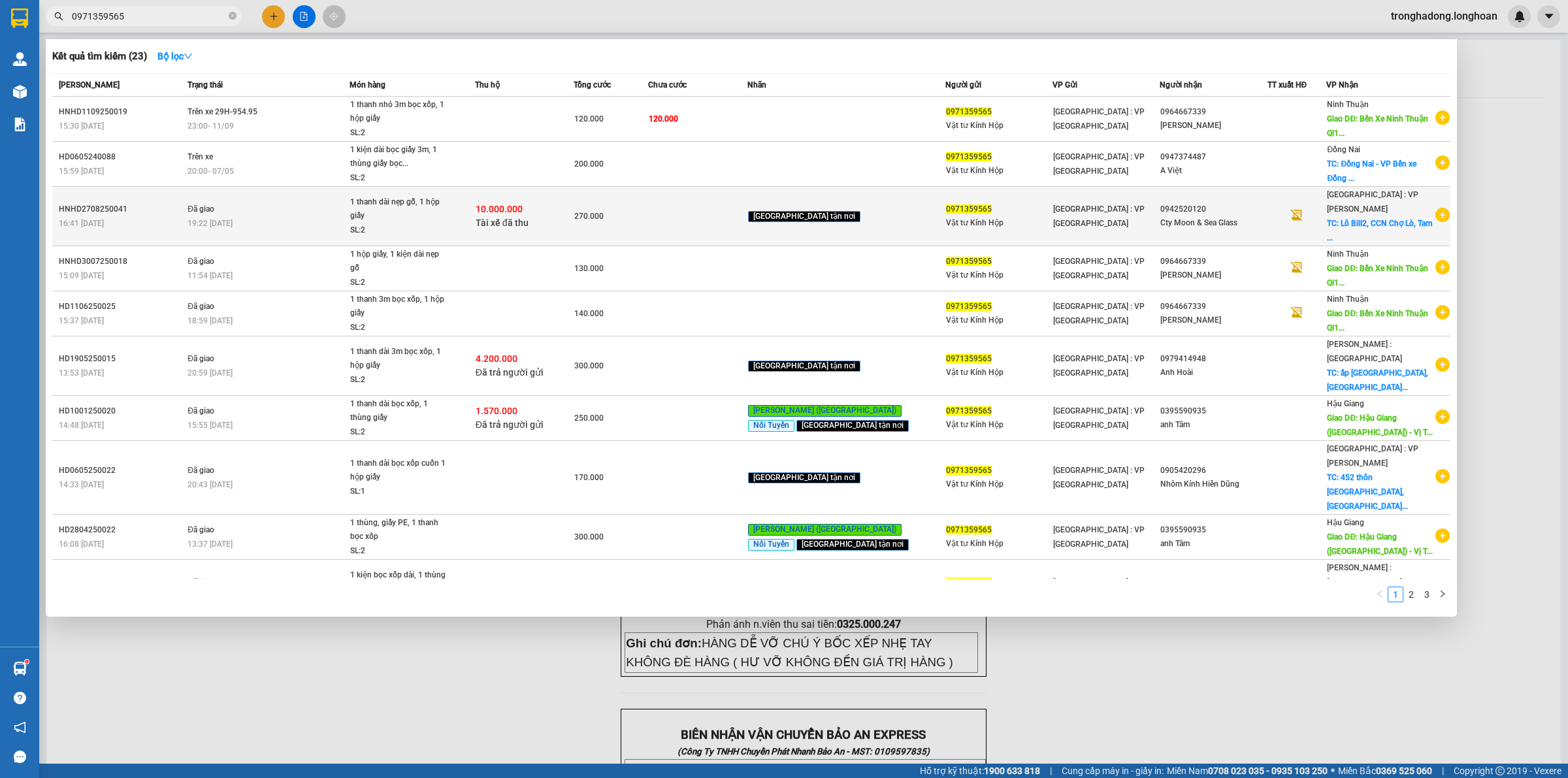
type input "0971359565"
click at [523, 204] on span "10.000.000" at bounding box center [499, 208] width 47 height 10
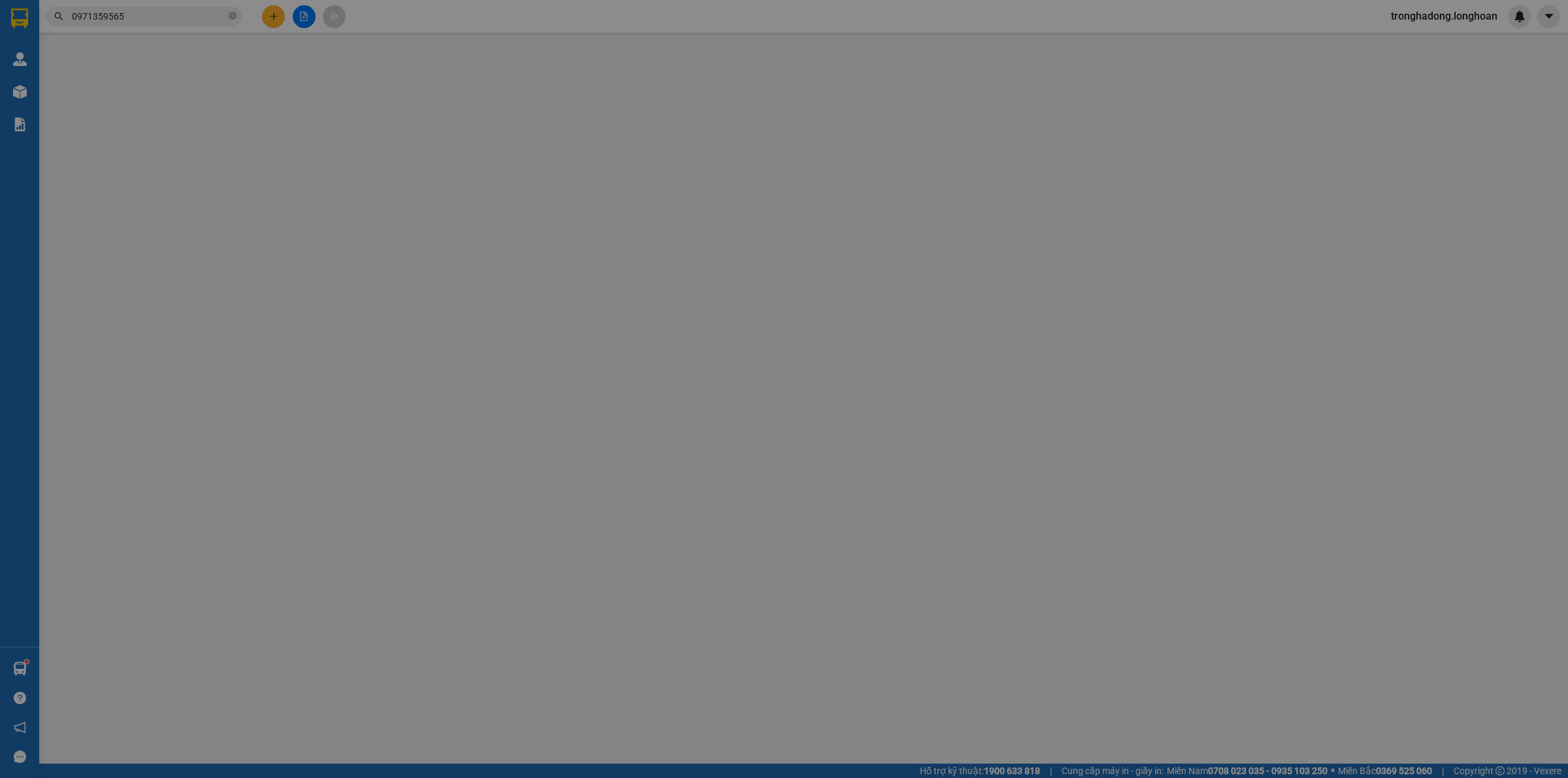
type input "0971359565"
type input "Vật tư Kính Hộp"
type input "0942520120"
type input "Cty Moon & Sea Glass"
checkbox input "true"
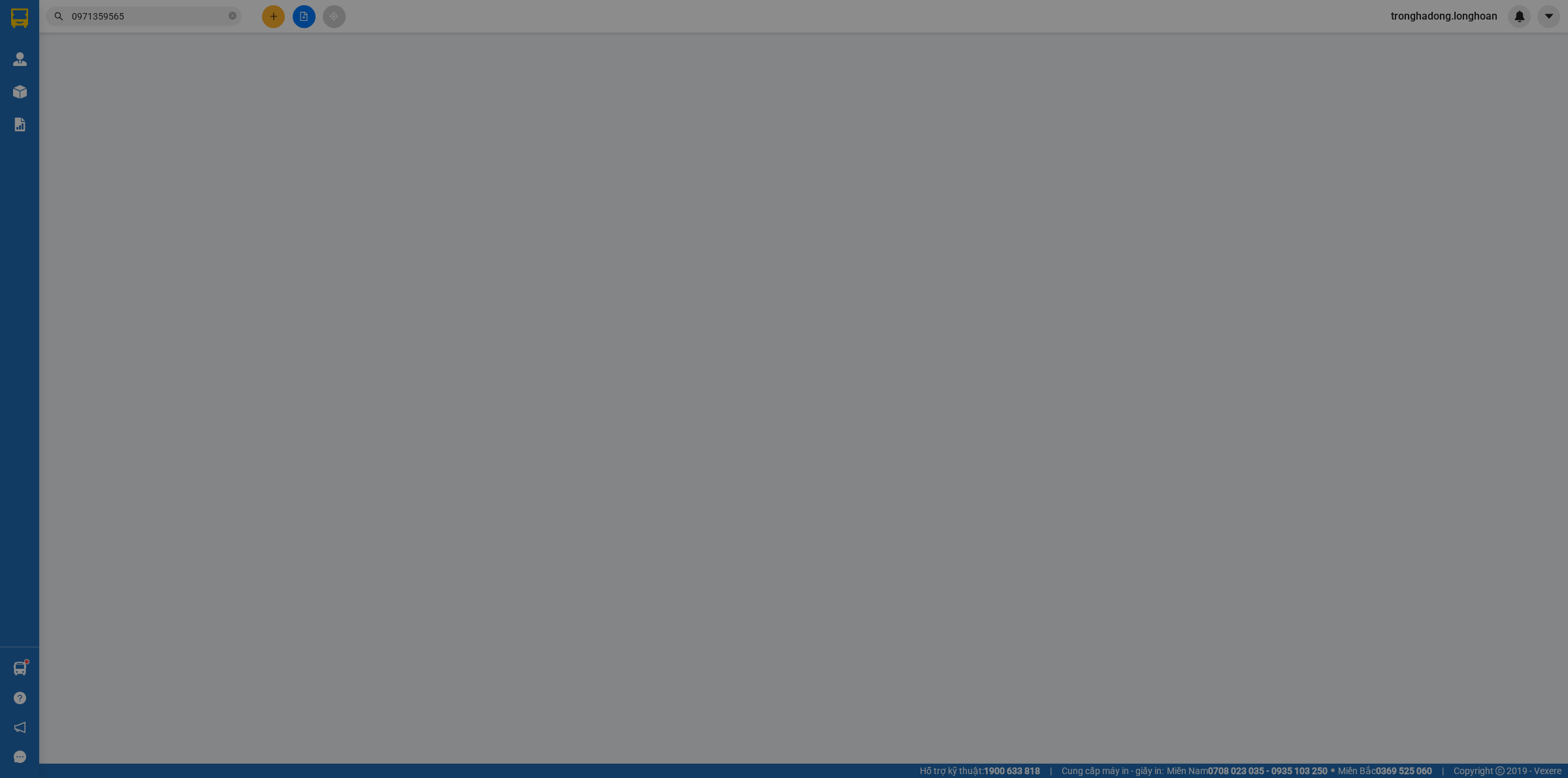
type input "Lô Bill2, CCN Chợ Lò, Tam Thái, Phú Ninh, QUang Nam"
checkbox input "true"
type input "10.000.000"
type input "30.000"
type input "270.000"
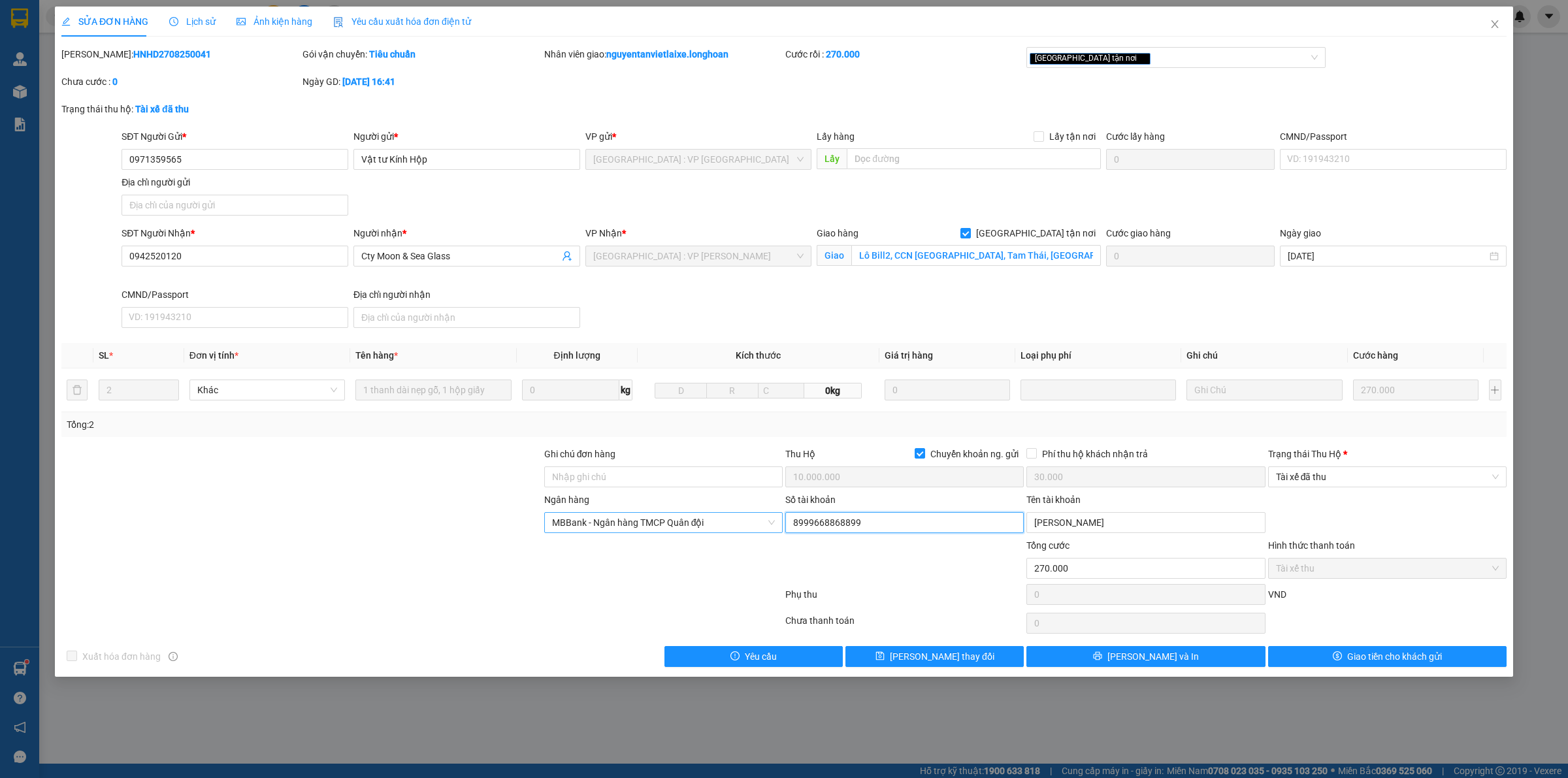
drag, startPoint x: 919, startPoint y: 519, endPoint x: 616, endPoint y: 523, distance: 303.0
click at [628, 519] on div "Ngân hàng MBBank - Ngân hàng TMCP Quân đội Số tài khoản 8999668868899 Tên tài k…" at bounding box center [784, 516] width 1448 height 45
drag, startPoint x: 1102, startPoint y: 527, endPoint x: 774, endPoint y: 515, distance: 328.2
click at [863, 533] on div "Ngân hàng MBBank - Ngân hàng TMCP Quân đội Số tài khoản 8999668868899 Tên tài k…" at bounding box center [784, 516] width 1448 height 45
